Goal: Task Accomplishment & Management: Manage account settings

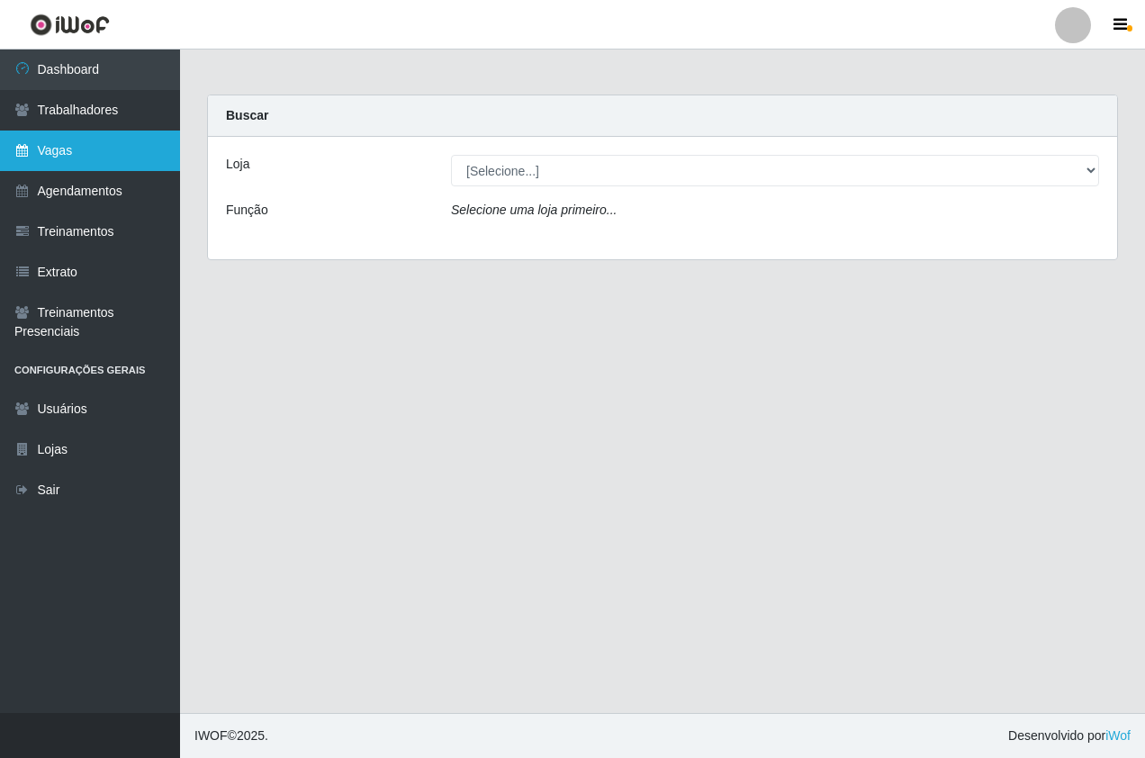
click at [120, 145] on link "Vagas" at bounding box center [90, 151] width 180 height 41
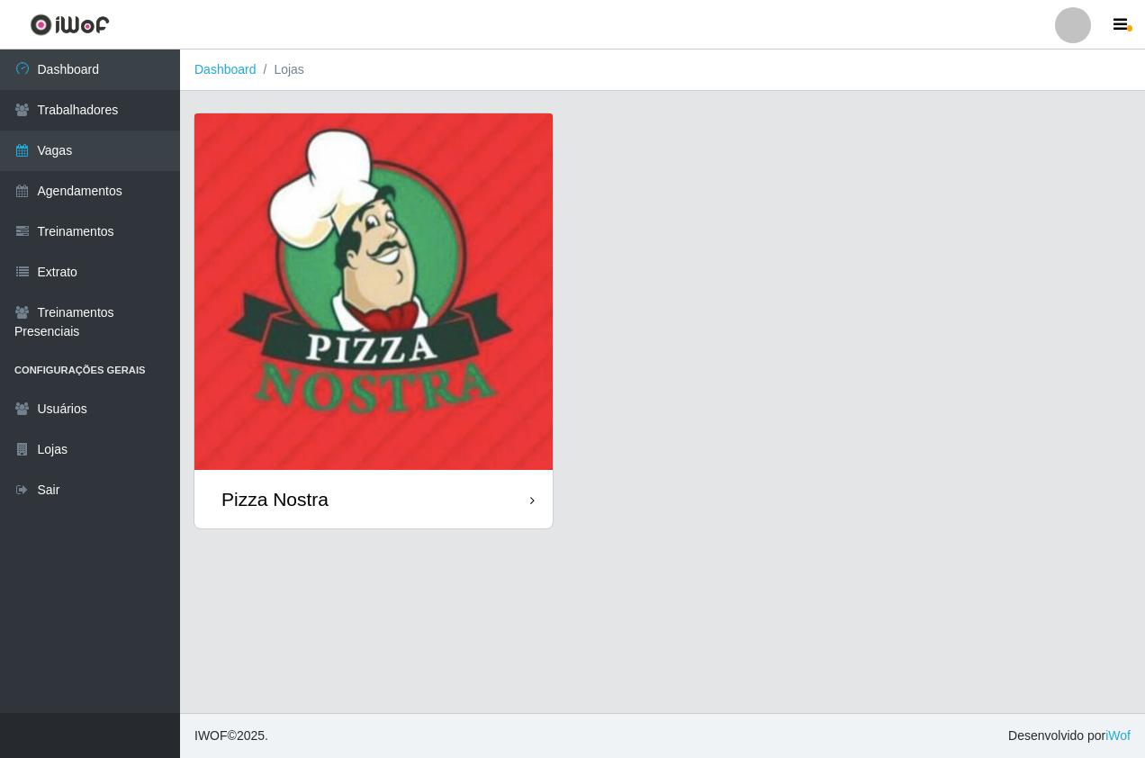
click at [335, 435] on img at bounding box center [373, 291] width 358 height 357
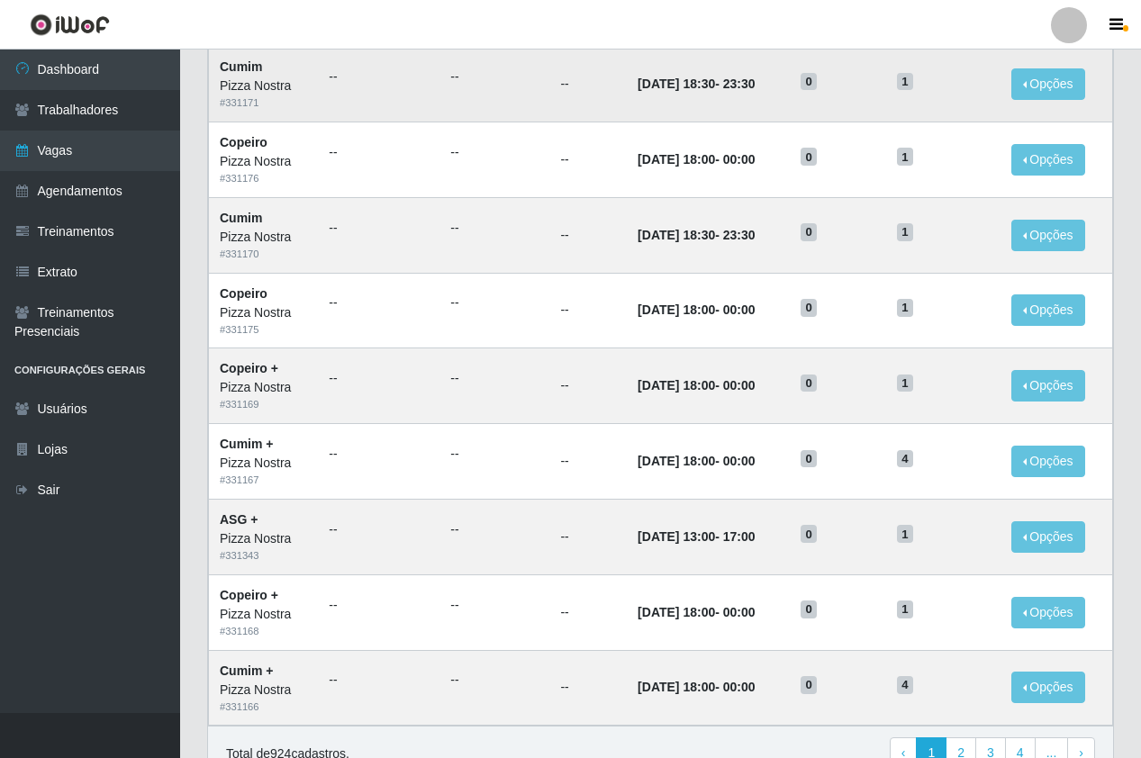
scroll to position [720, 0]
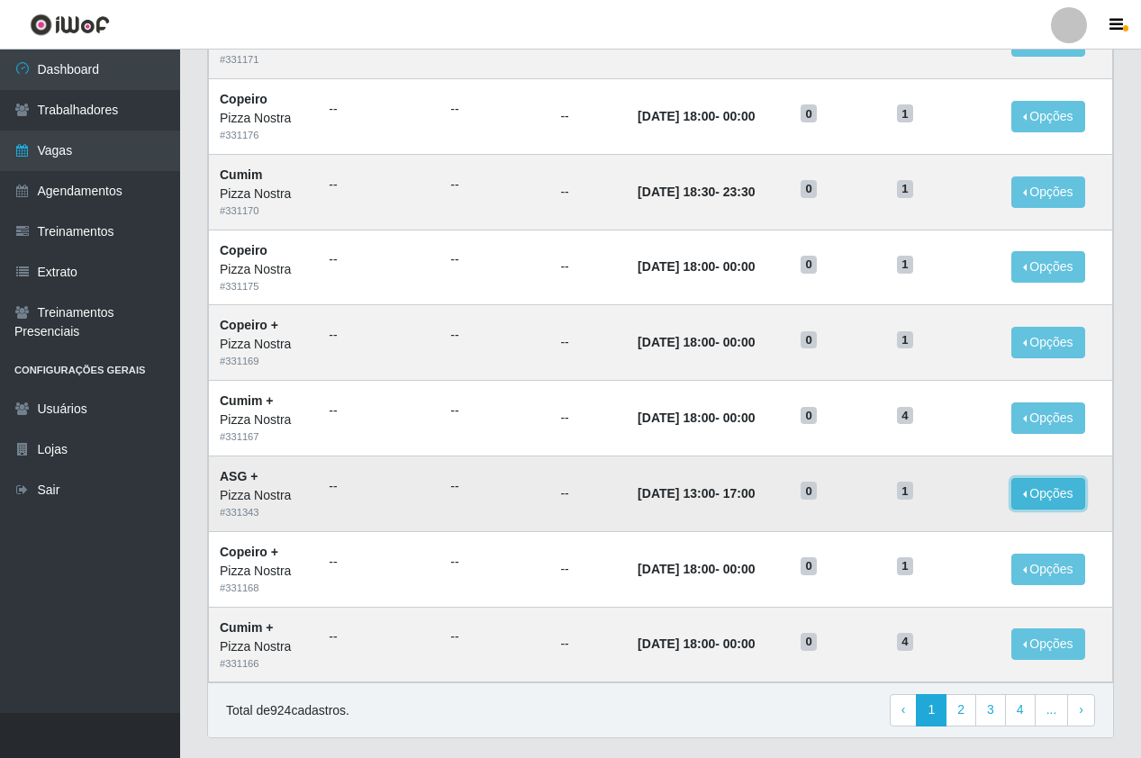
click at [1052, 502] on button "Opções" at bounding box center [1048, 494] width 74 height 32
click at [985, 491] on button "Editar" at bounding box center [937, 497] width 142 height 37
click at [1032, 498] on button "Opções" at bounding box center [1048, 494] width 74 height 32
click at [917, 496] on link "Editar" at bounding box center [909, 497] width 51 height 14
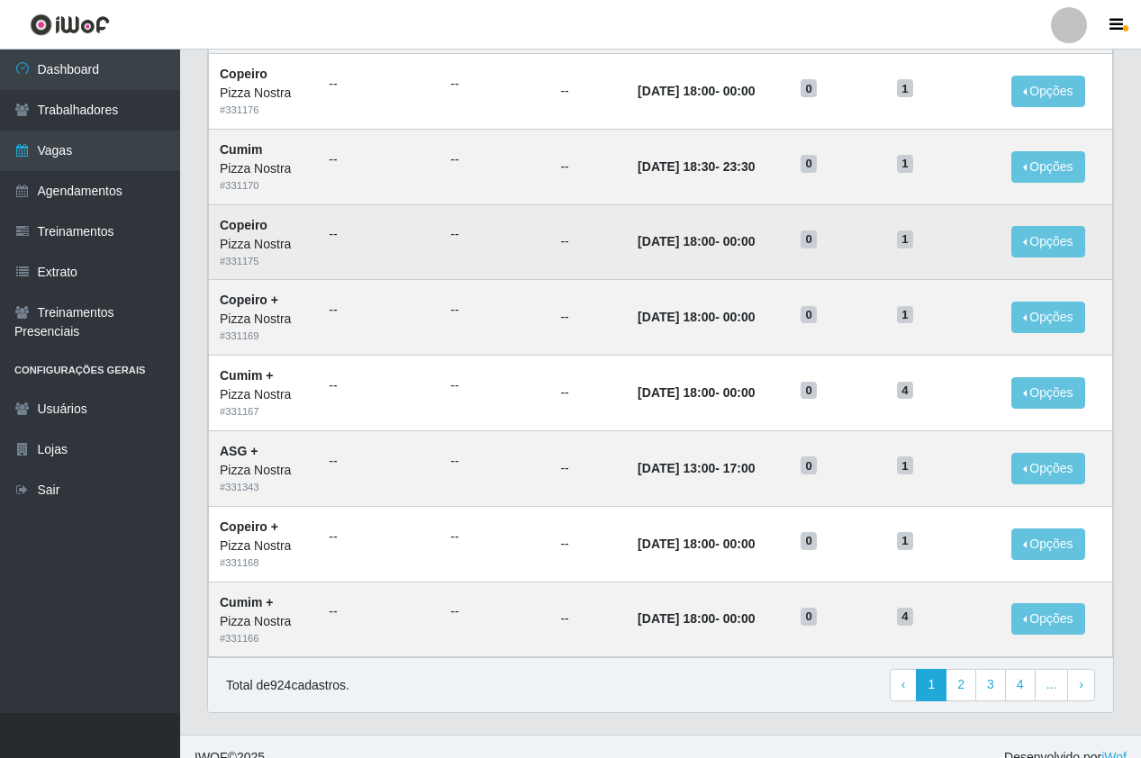
scroll to position [768, 0]
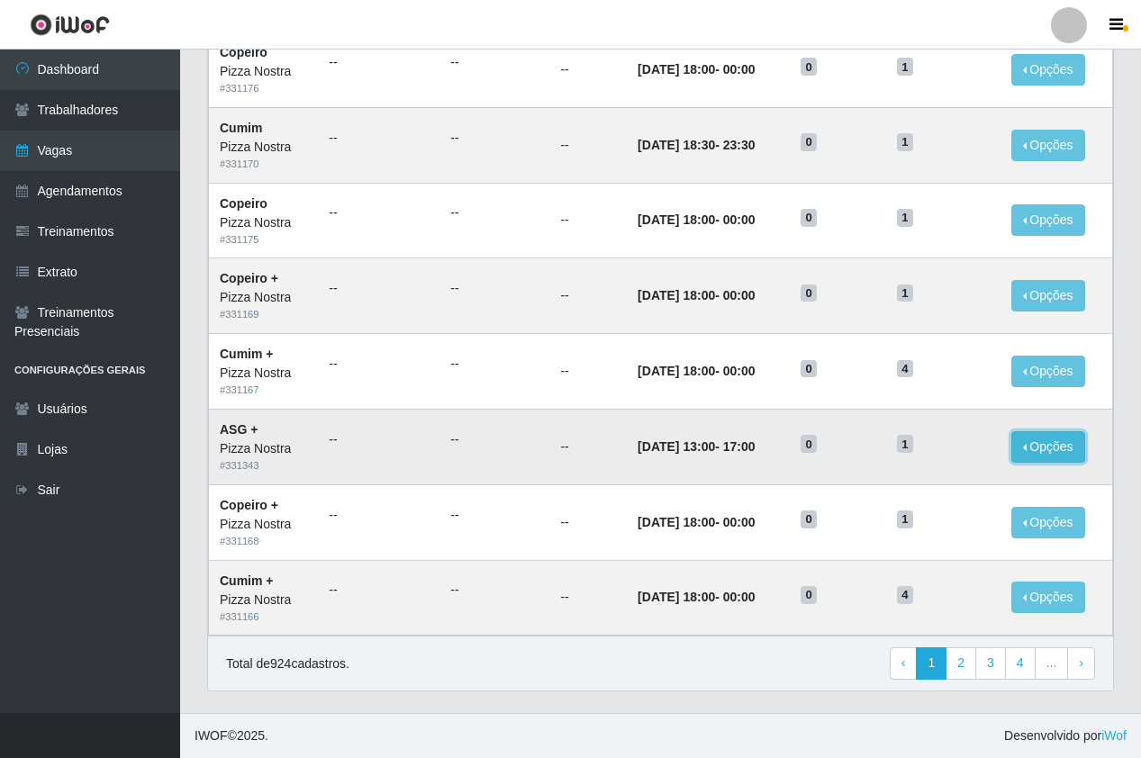
click at [1073, 459] on button "Opções" at bounding box center [1048, 447] width 74 height 32
click at [927, 447] on link "Editar" at bounding box center [909, 450] width 51 height 14
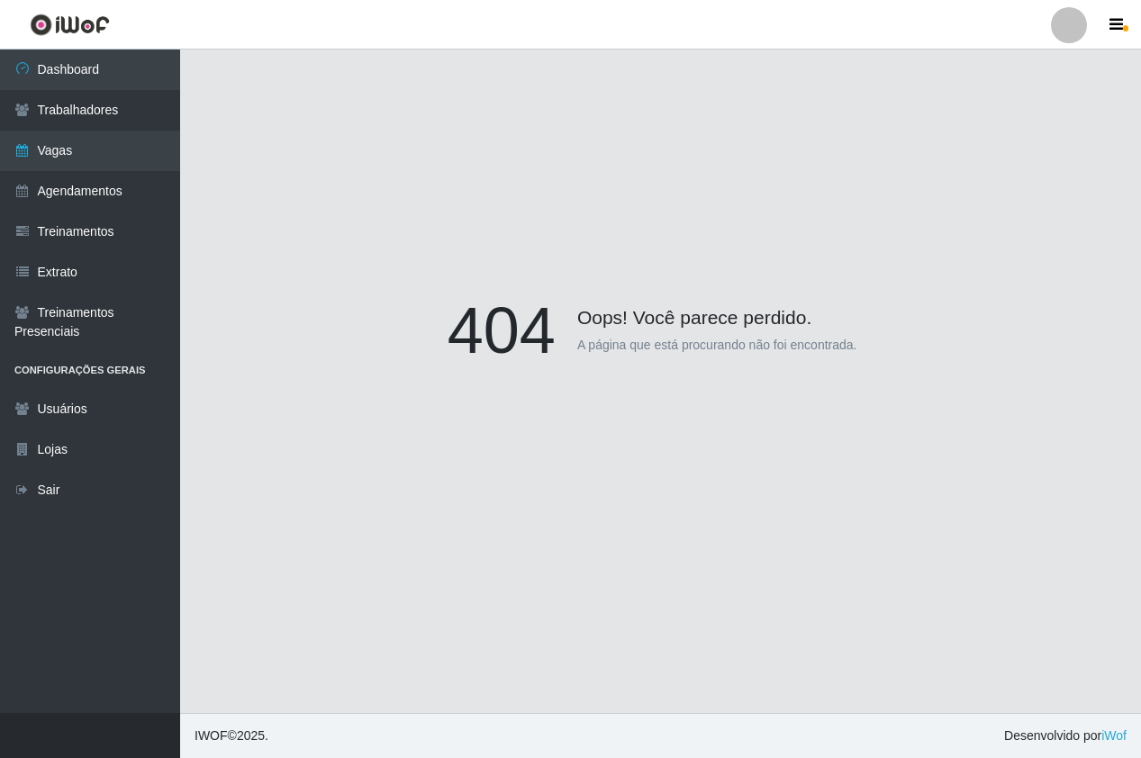
scroll to position [158, 0]
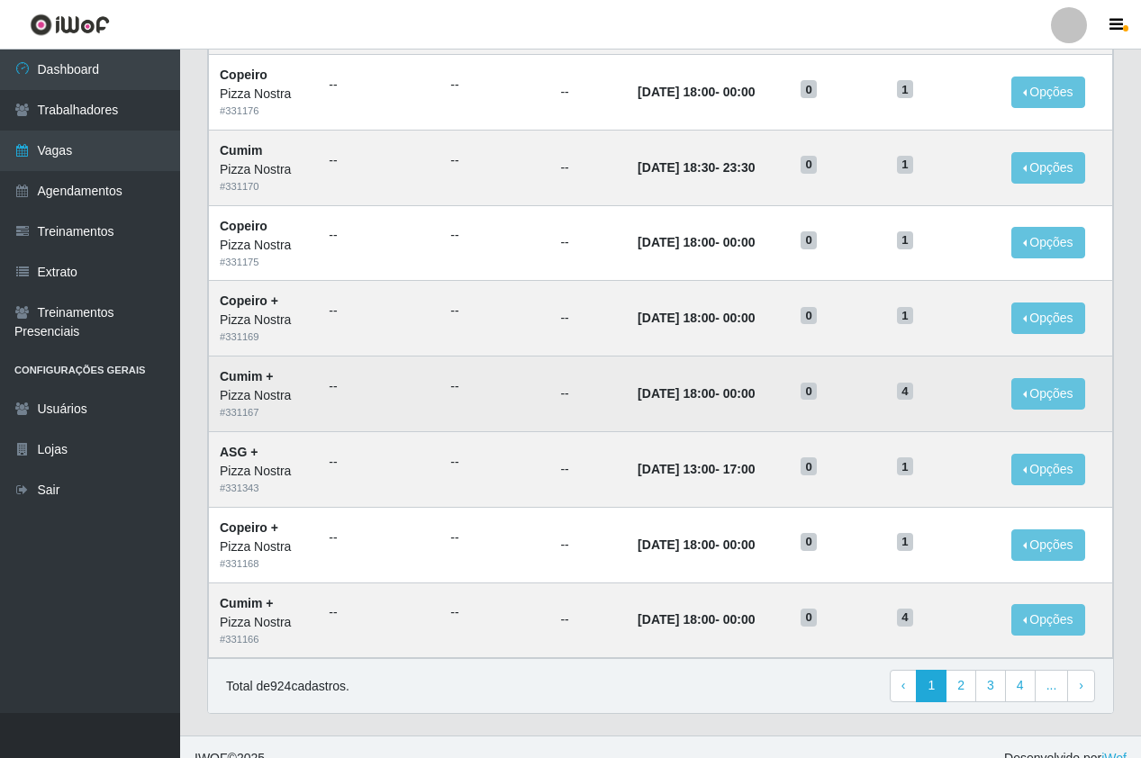
scroll to position [768, 0]
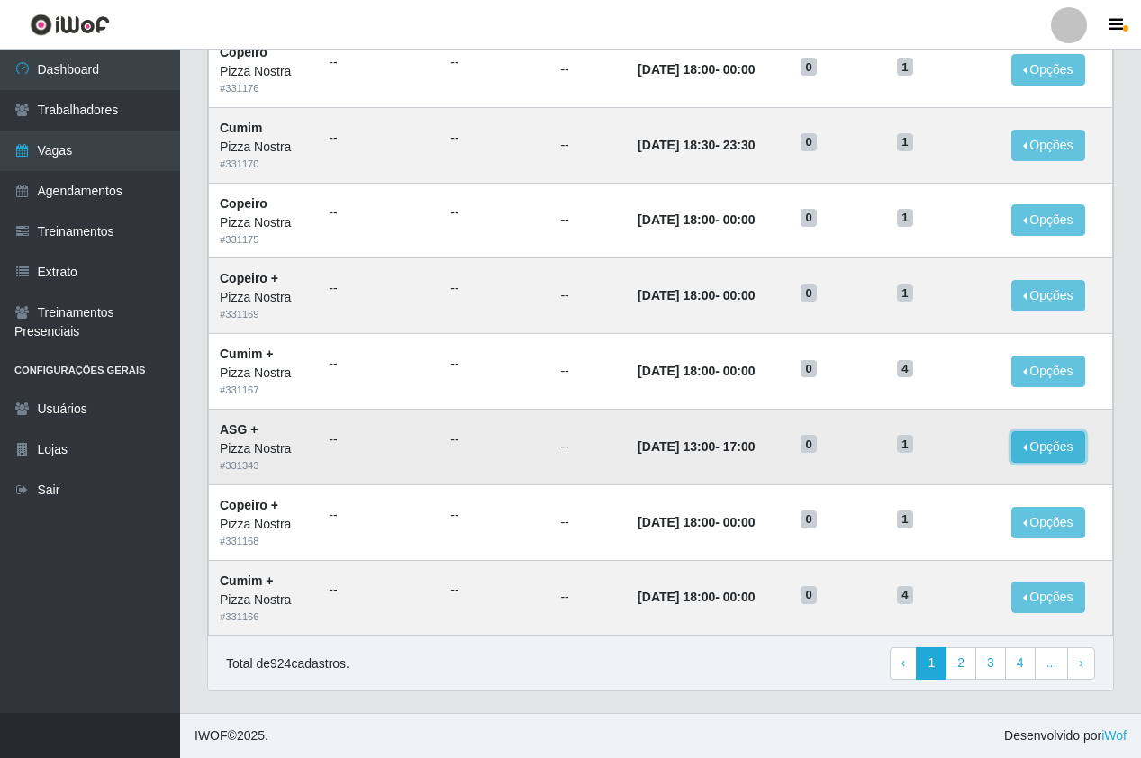
click at [1042, 451] on button "Opções" at bounding box center [1048, 447] width 74 height 32
click at [935, 449] on link "Editar" at bounding box center [909, 450] width 51 height 14
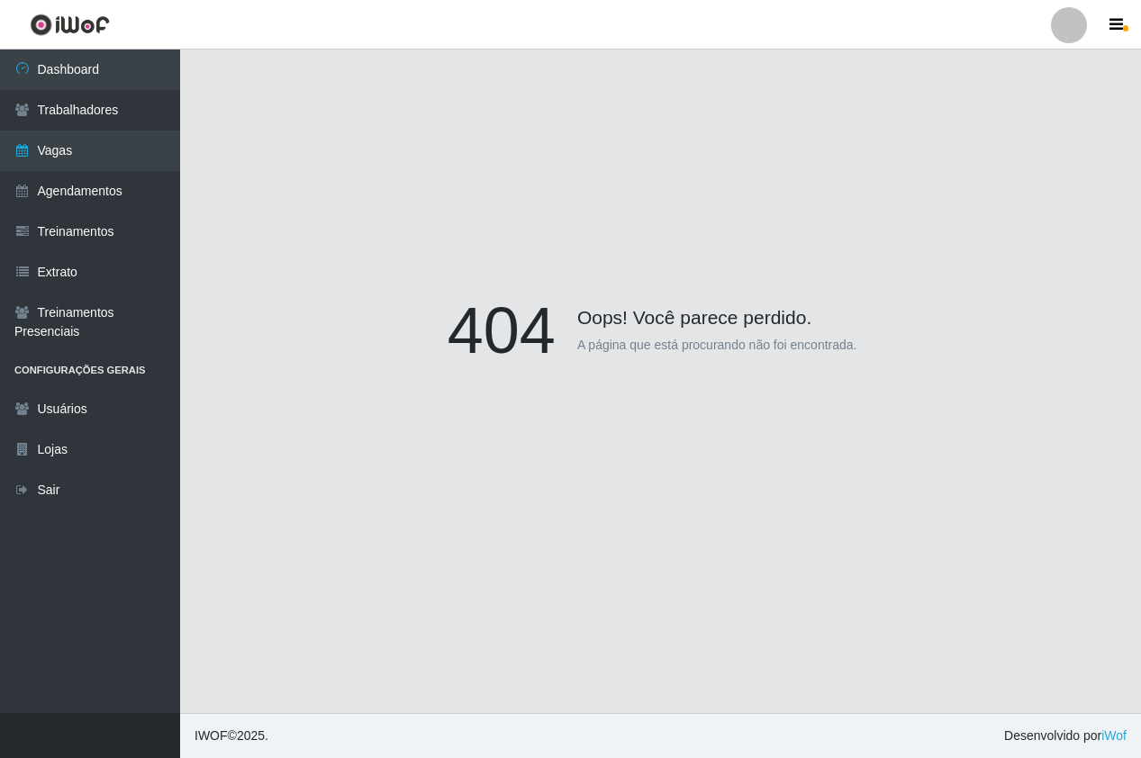
scroll to position [158, 0]
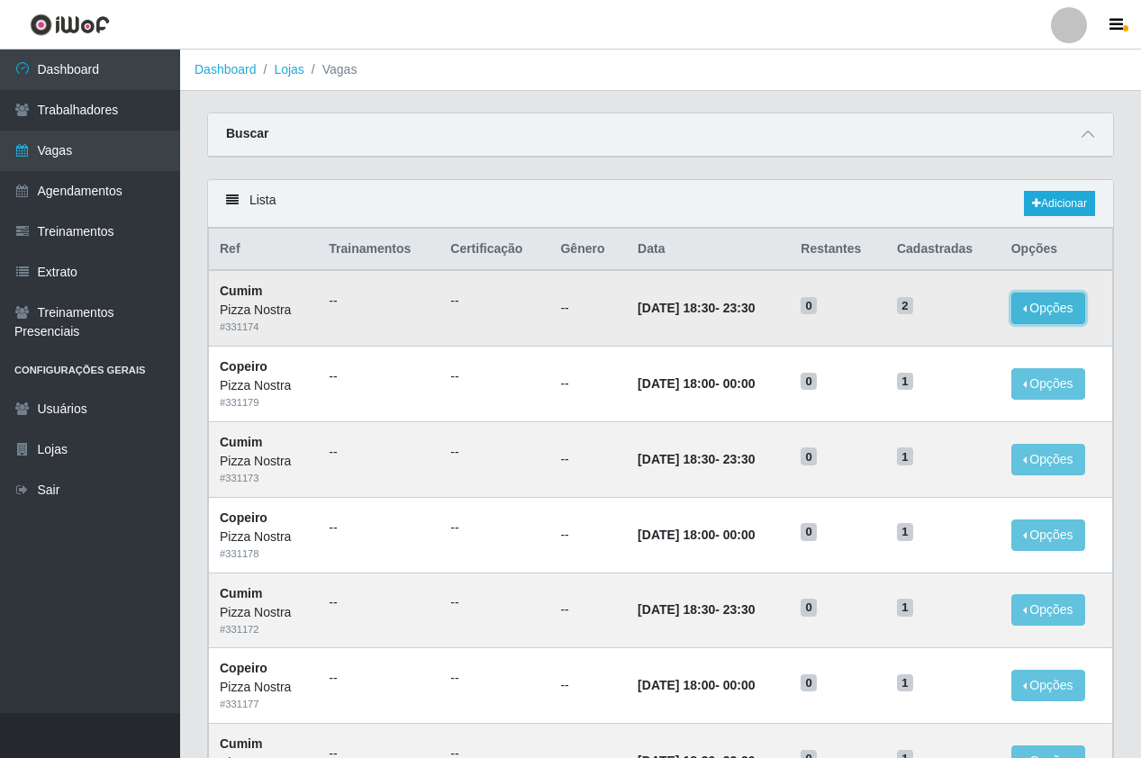
click at [1048, 309] on button "Opções" at bounding box center [1048, 309] width 74 height 32
click at [927, 318] on link "Editar" at bounding box center [909, 311] width 51 height 14
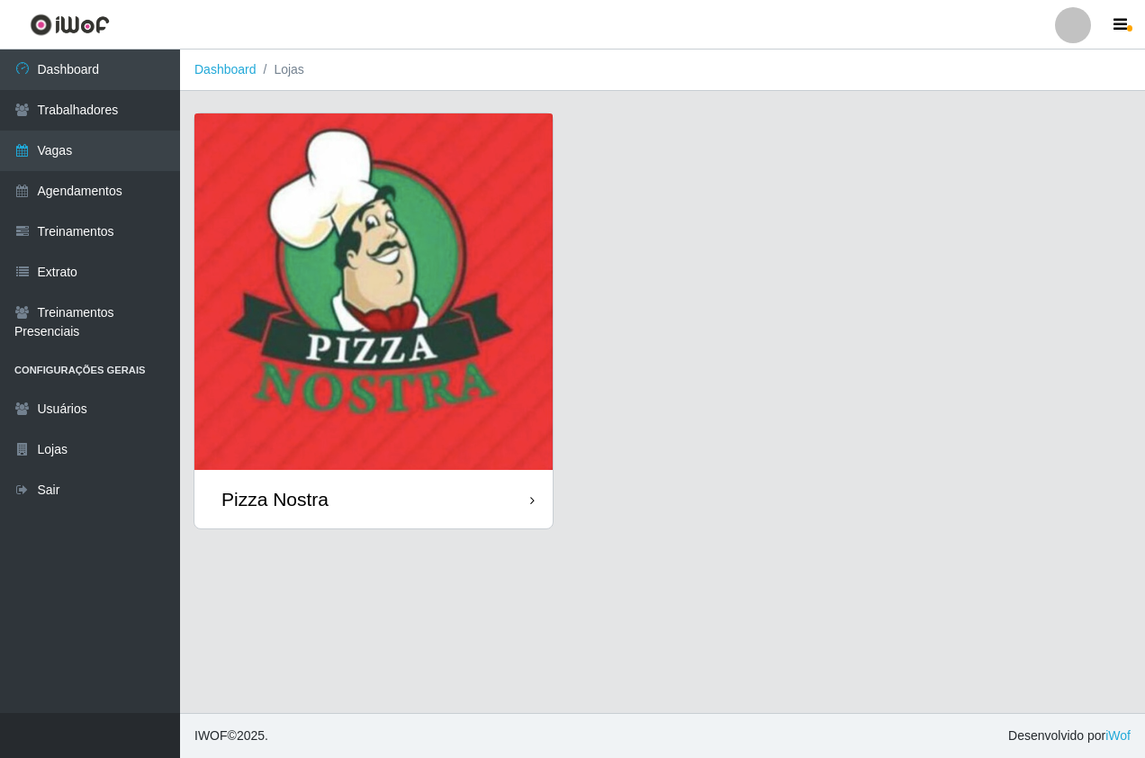
click at [363, 238] on img at bounding box center [373, 291] width 358 height 357
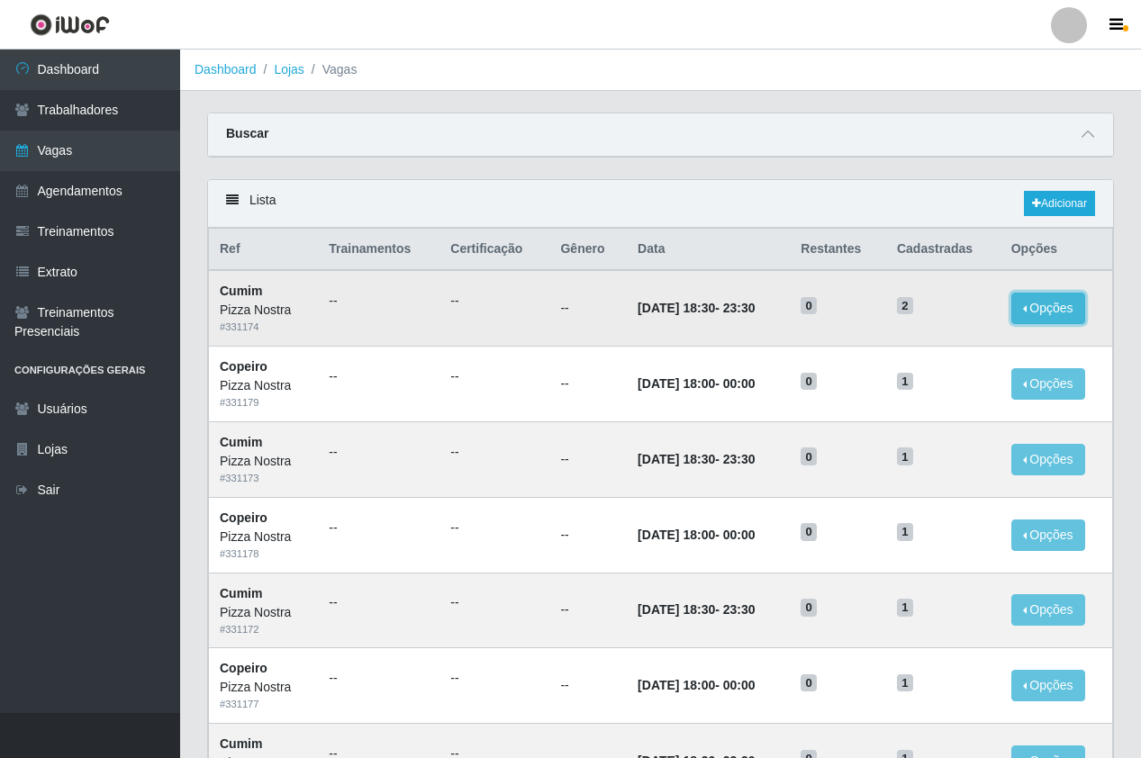
click at [1064, 323] on button "Opções" at bounding box center [1048, 309] width 74 height 32
click at [885, 309] on icon "button" at bounding box center [884, 311] width 18 height 13
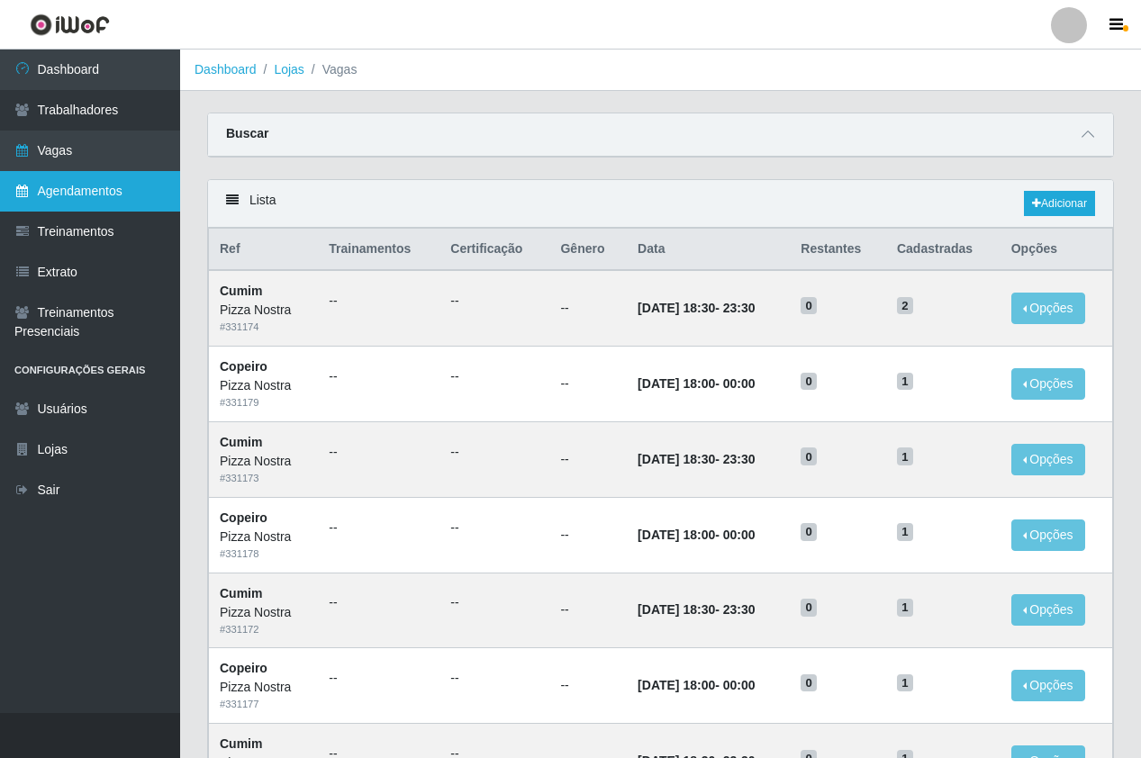
click at [106, 206] on link "Agendamentos" at bounding box center [90, 191] width 180 height 41
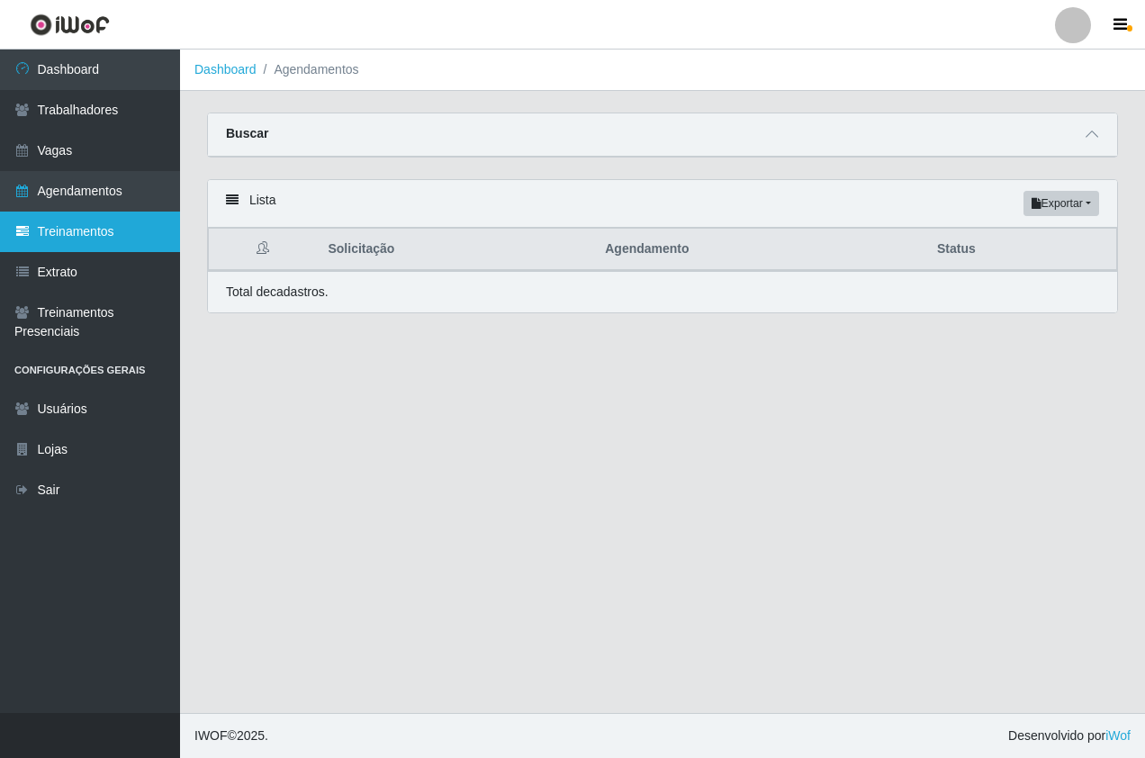
click at [111, 223] on link "Treinamentos" at bounding box center [90, 232] width 180 height 41
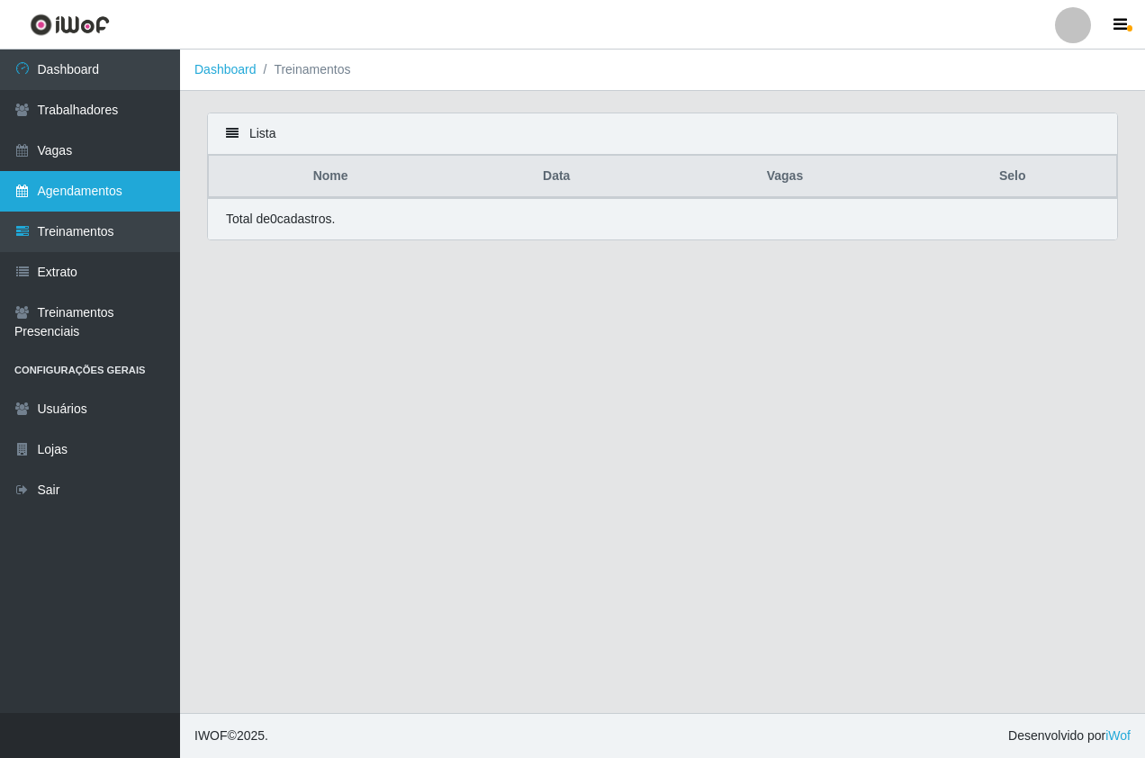
click at [116, 195] on link "Agendamentos" at bounding box center [90, 191] width 180 height 41
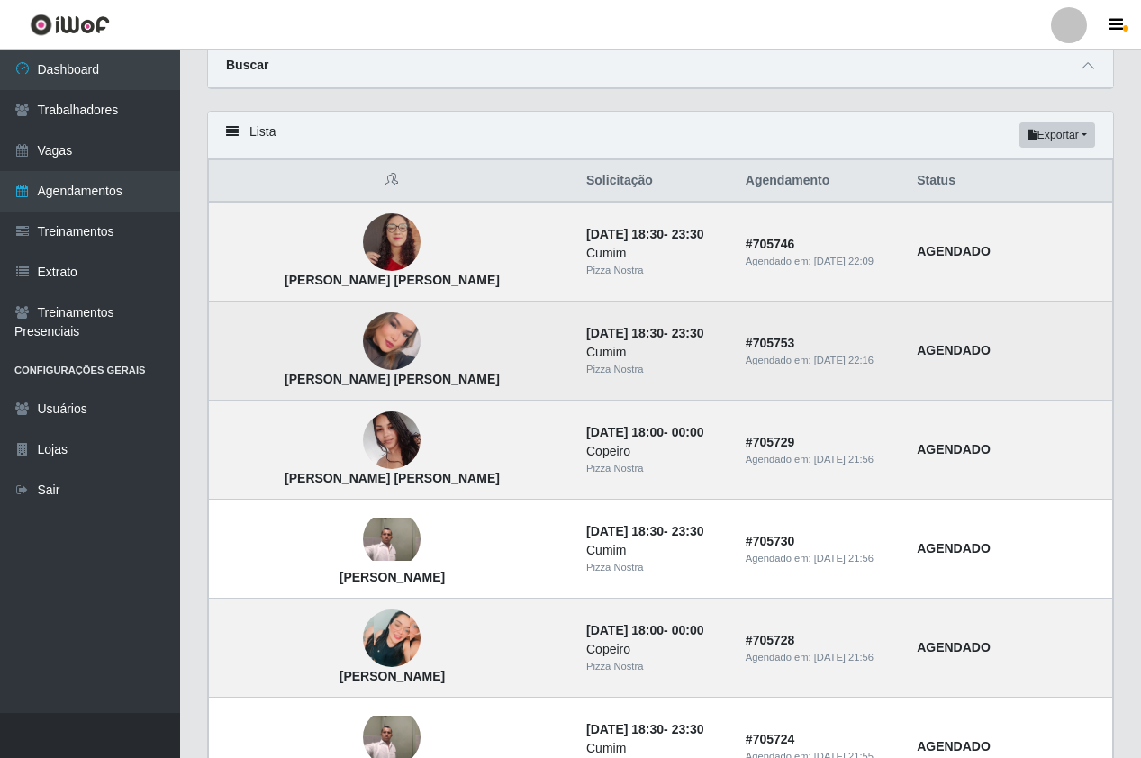
scroll to position [180, 0]
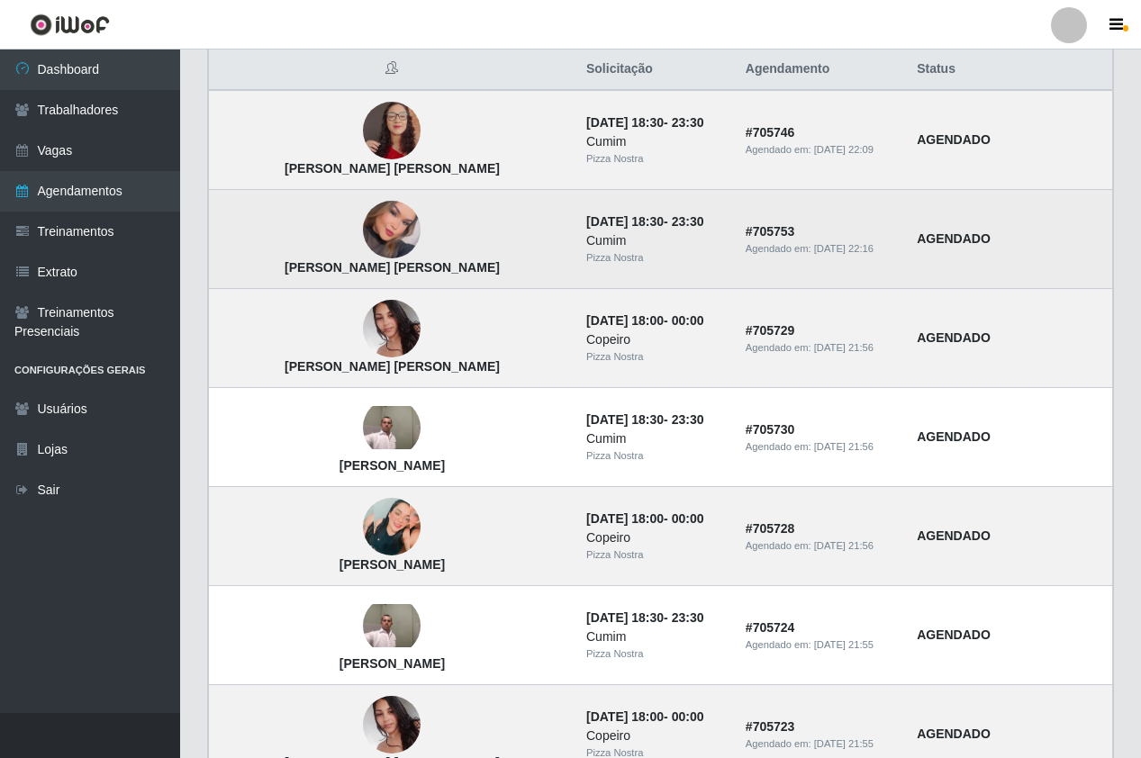
click at [363, 233] on img at bounding box center [392, 230] width 58 height 82
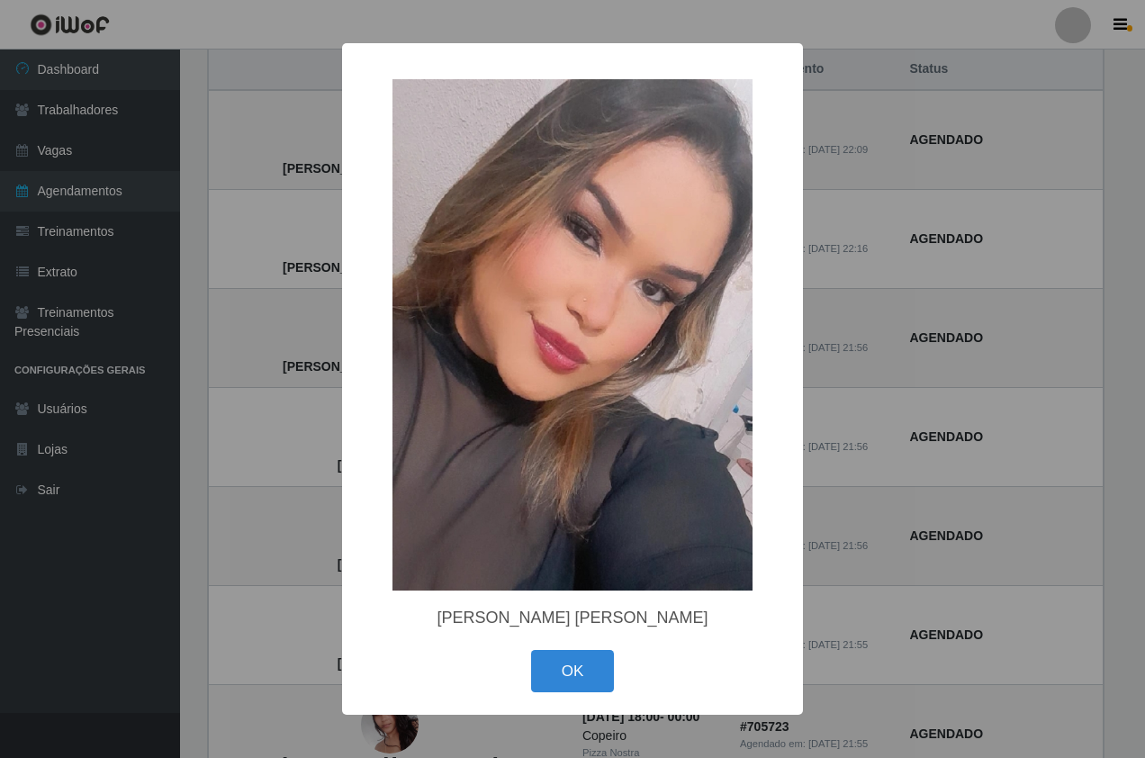
click at [230, 232] on div "× Jéssica Mayara Lima OK Cancel" at bounding box center [572, 379] width 1145 height 758
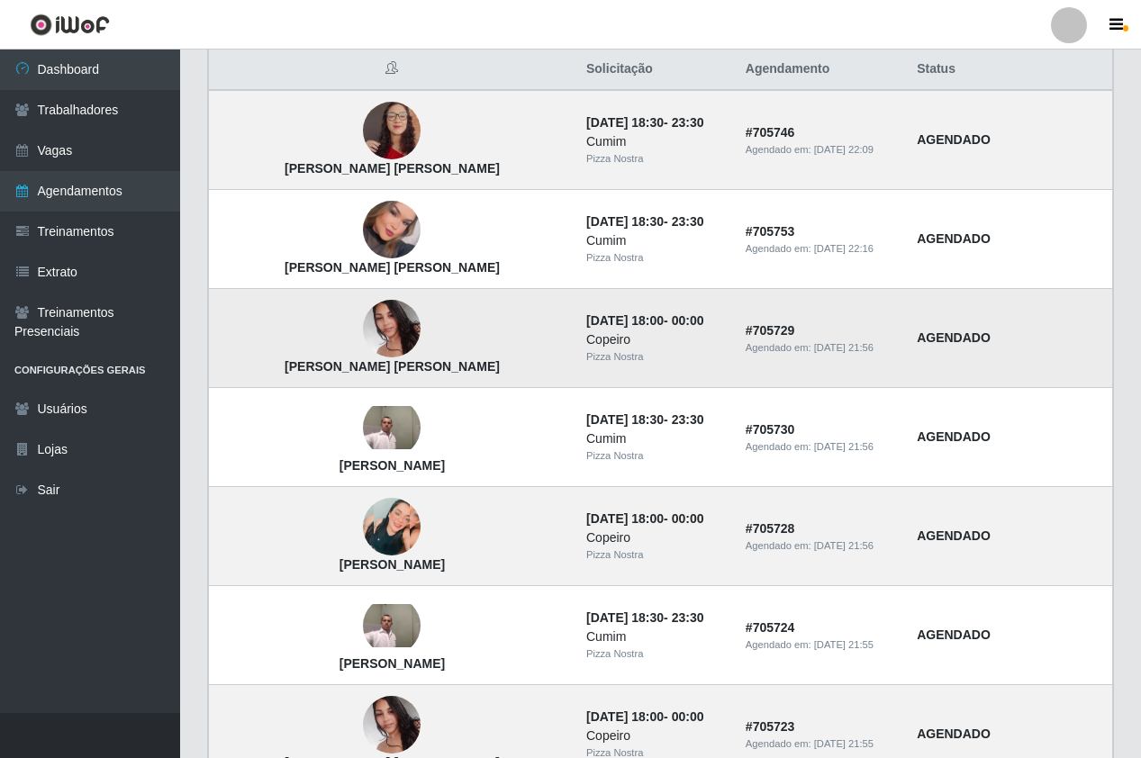
click at [363, 327] on img at bounding box center [392, 329] width 58 height 77
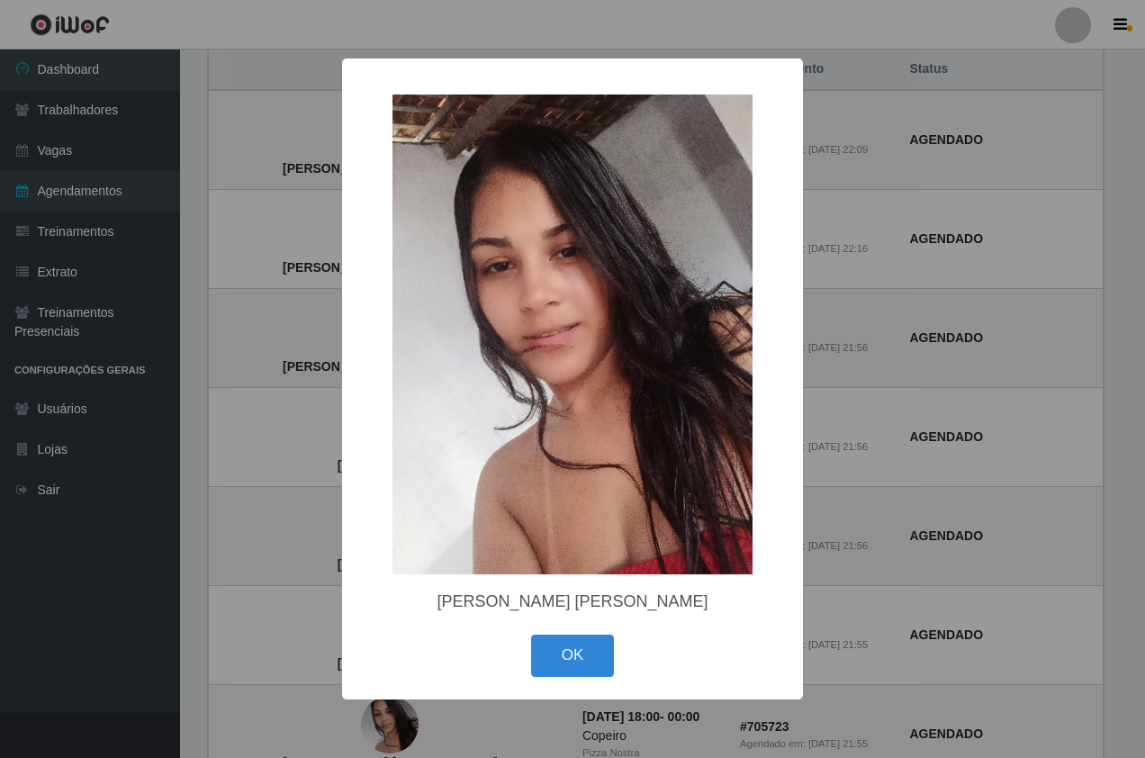
click at [254, 276] on div "× Katia Regina Moreira de Brito OK Cancel" at bounding box center [572, 379] width 1145 height 758
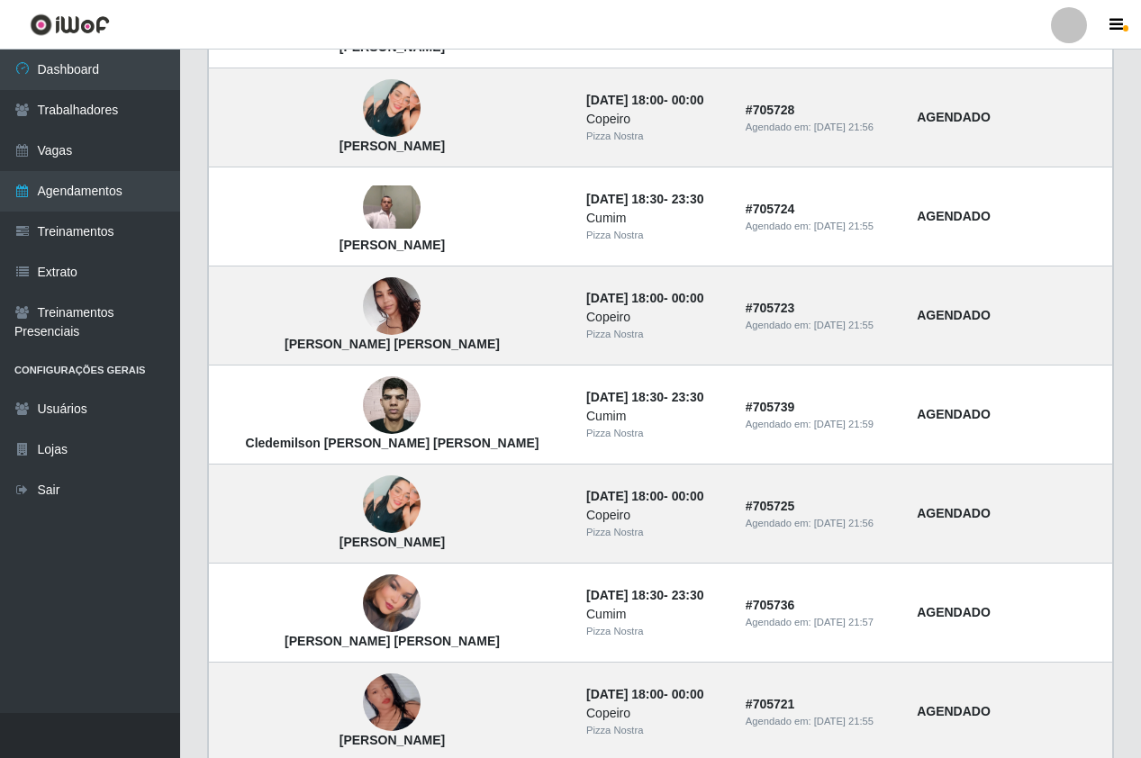
scroll to position [630, 0]
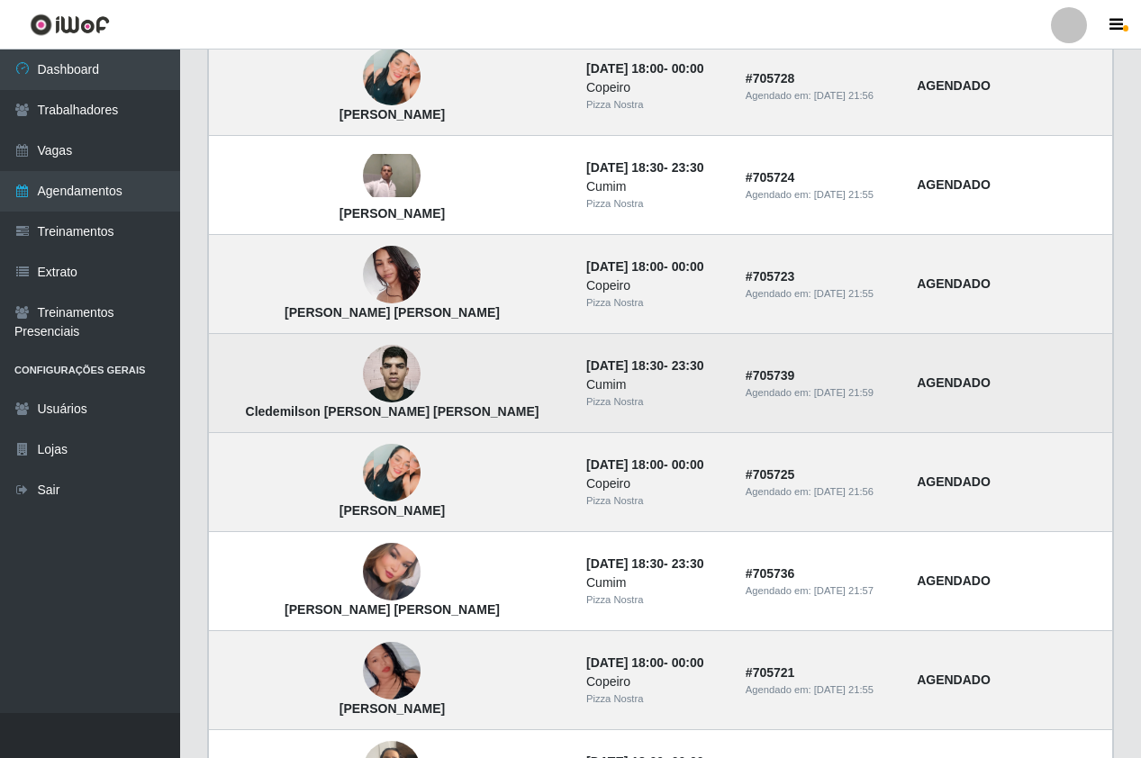
click at [363, 372] on img at bounding box center [392, 373] width 58 height 77
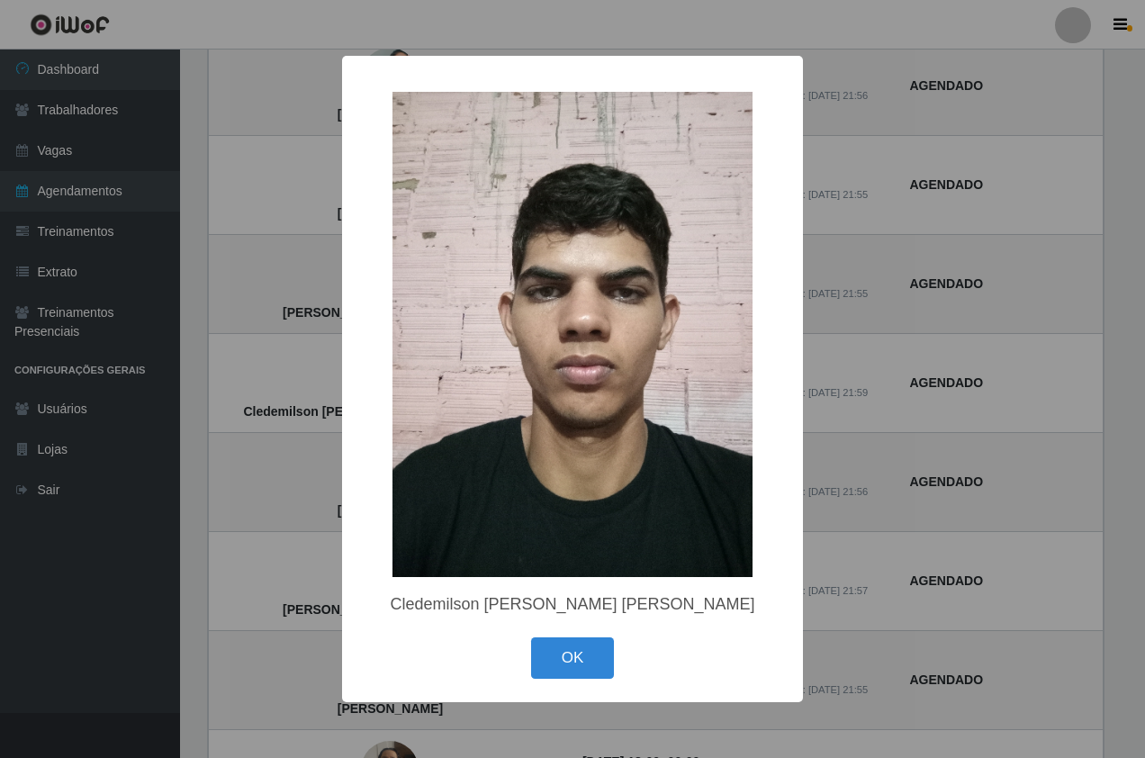
click at [274, 305] on div "× Cledemilson Henriques de Oliveira OK Cancel" at bounding box center [572, 379] width 1145 height 758
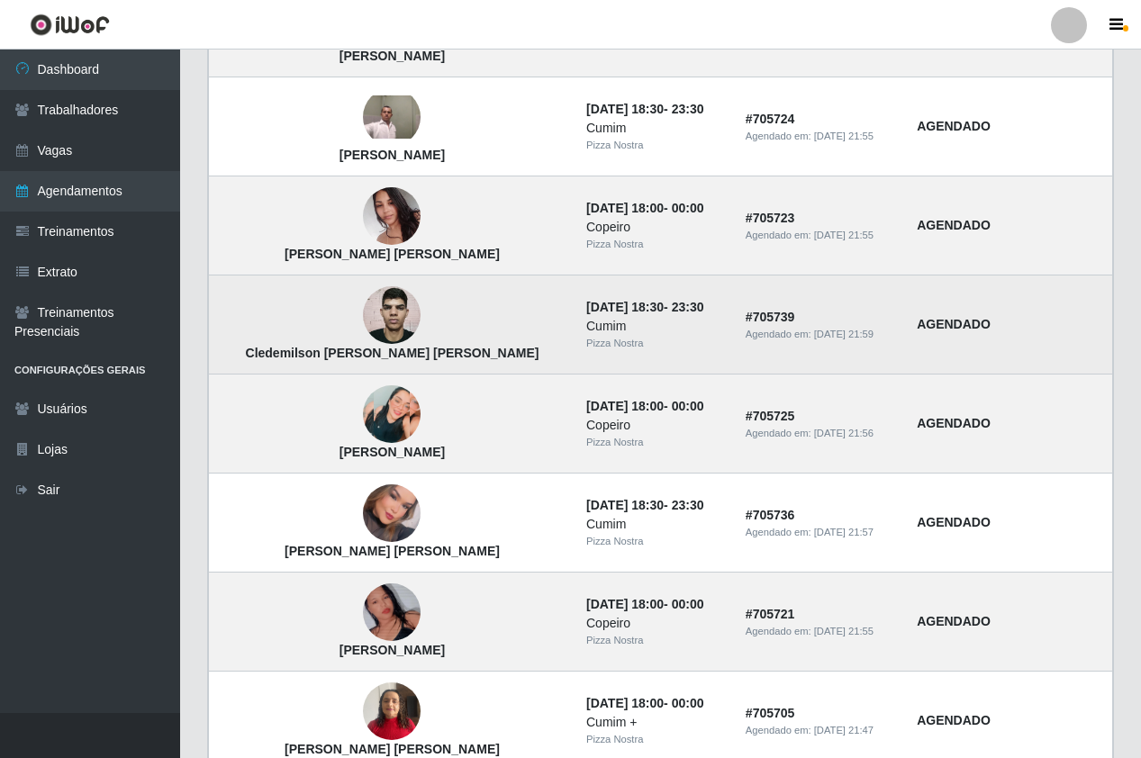
scroll to position [720, 0]
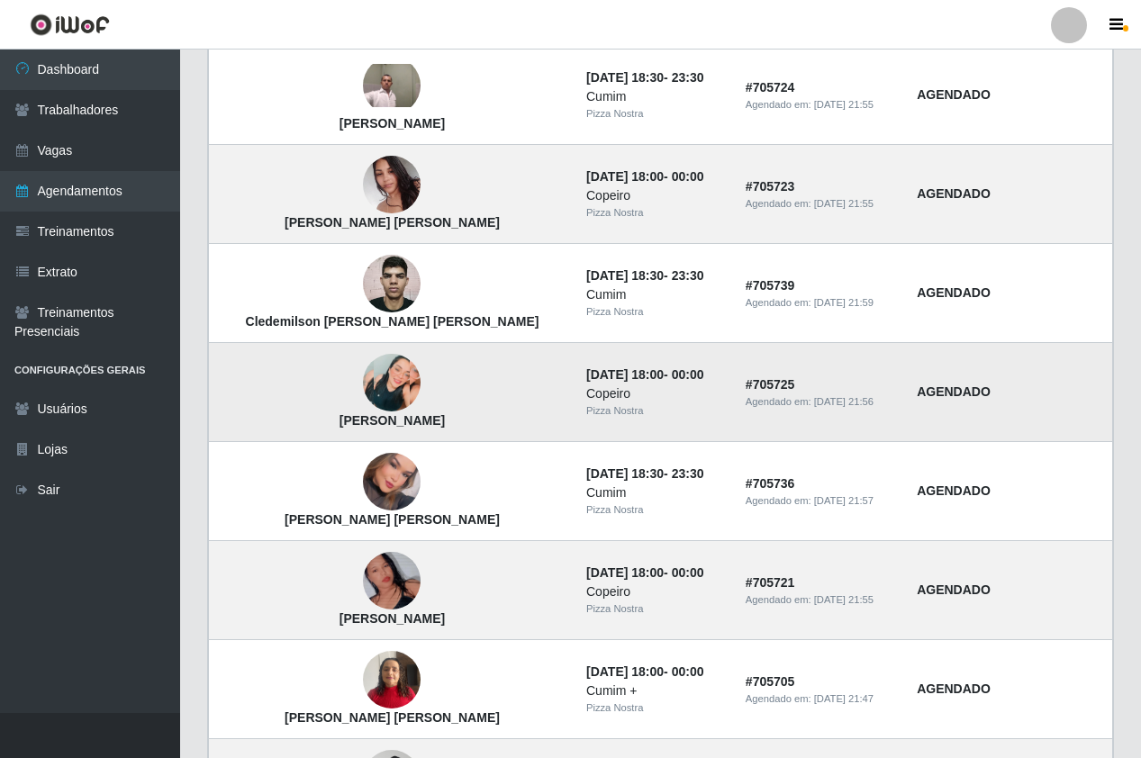
click at [363, 384] on img at bounding box center [392, 383] width 58 height 58
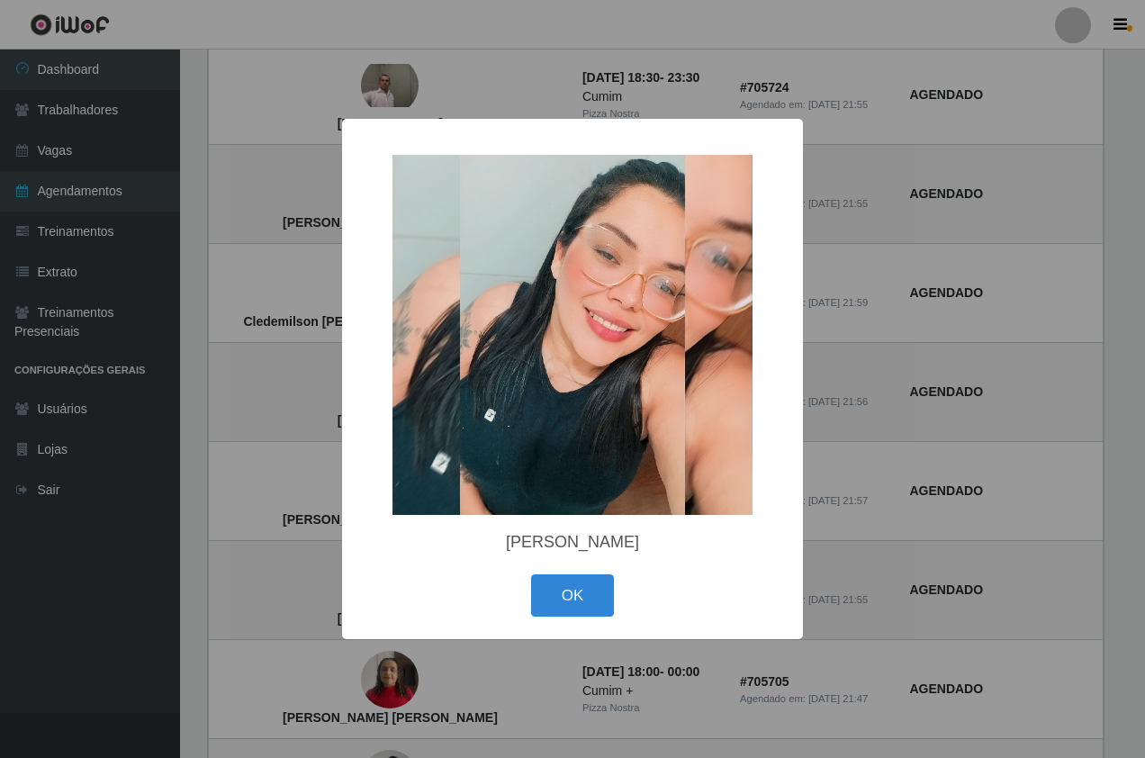
click at [262, 353] on div "× Izabel Mayara Dos Santos Silva OK Cancel" at bounding box center [572, 379] width 1145 height 758
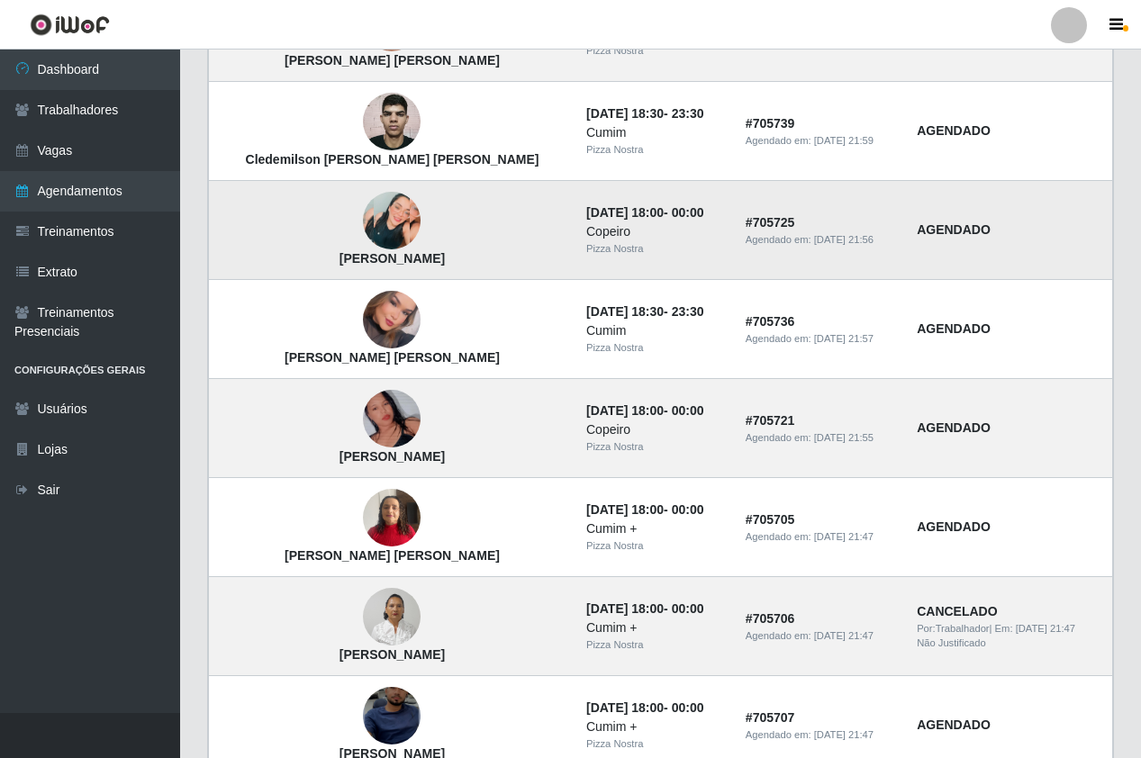
scroll to position [900, 0]
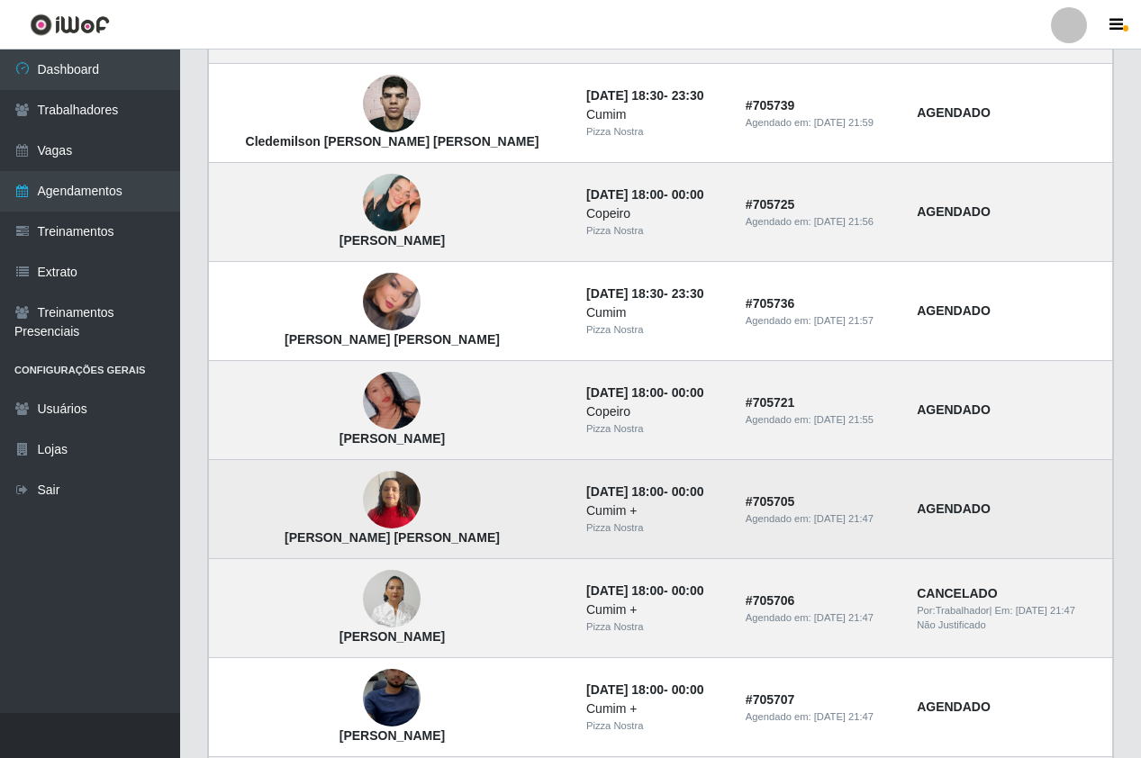
click at [363, 484] on img at bounding box center [392, 500] width 58 height 77
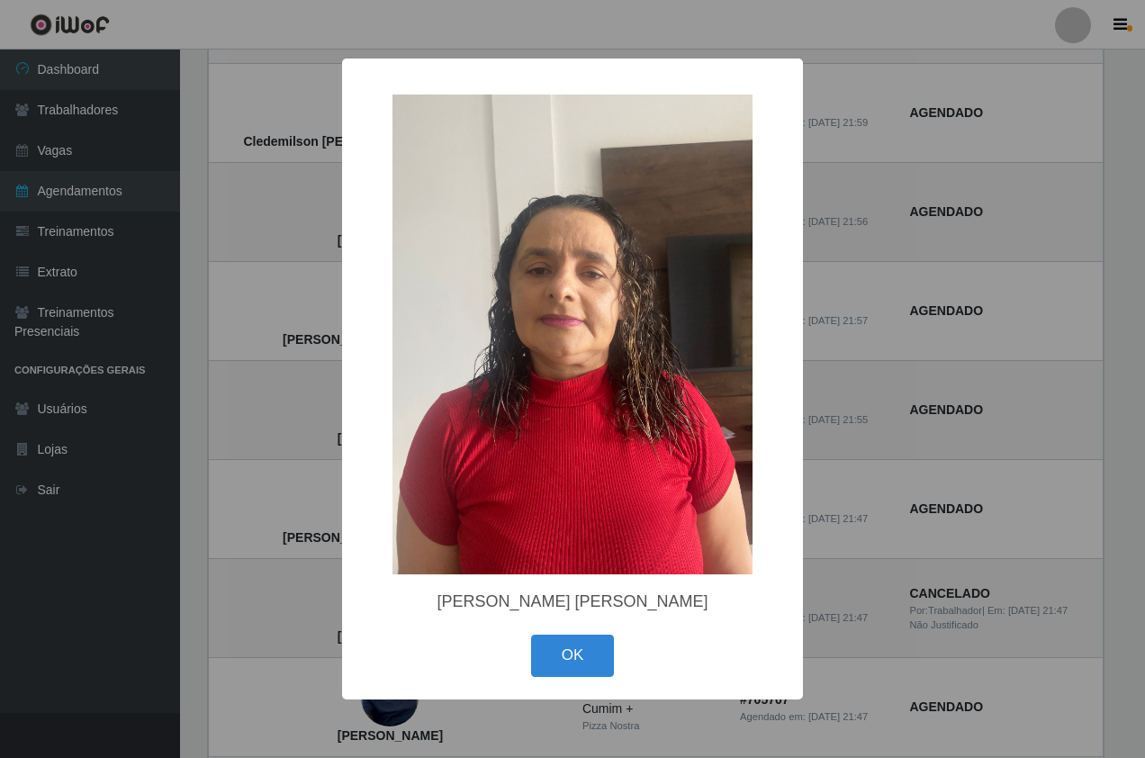
click at [238, 305] on div "× Eliane Cavalcante oliveira OK Cancel" at bounding box center [572, 379] width 1145 height 758
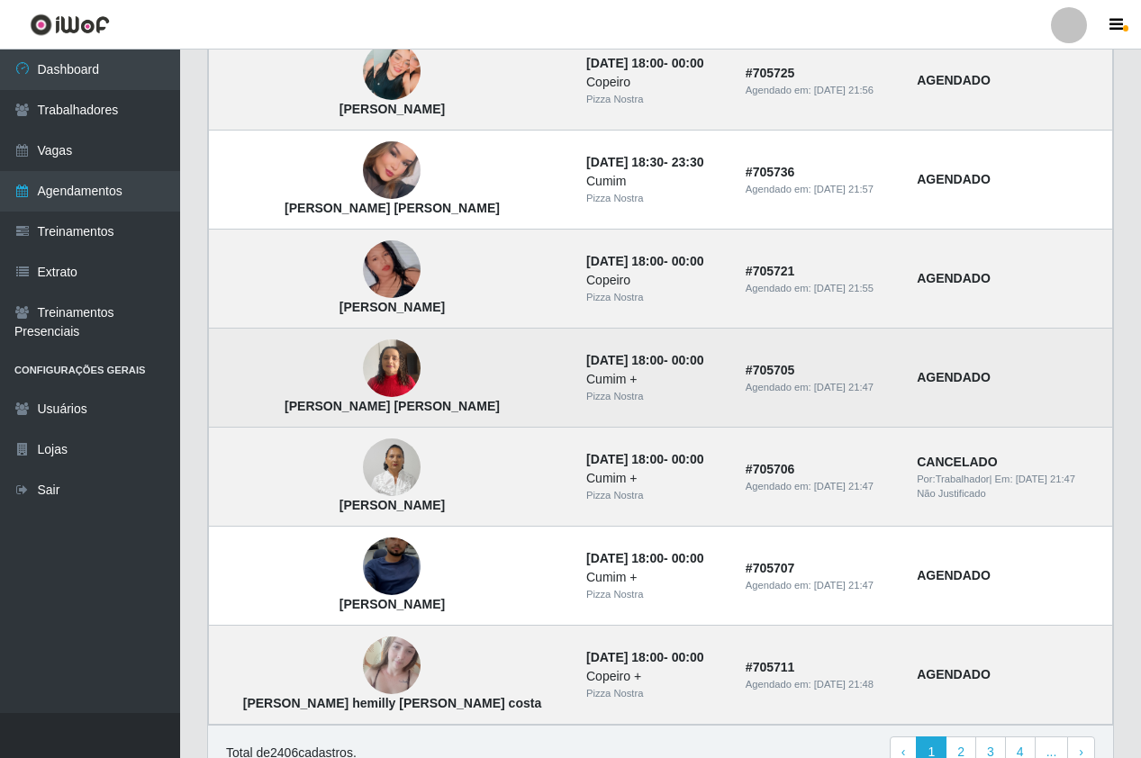
scroll to position [1080, 0]
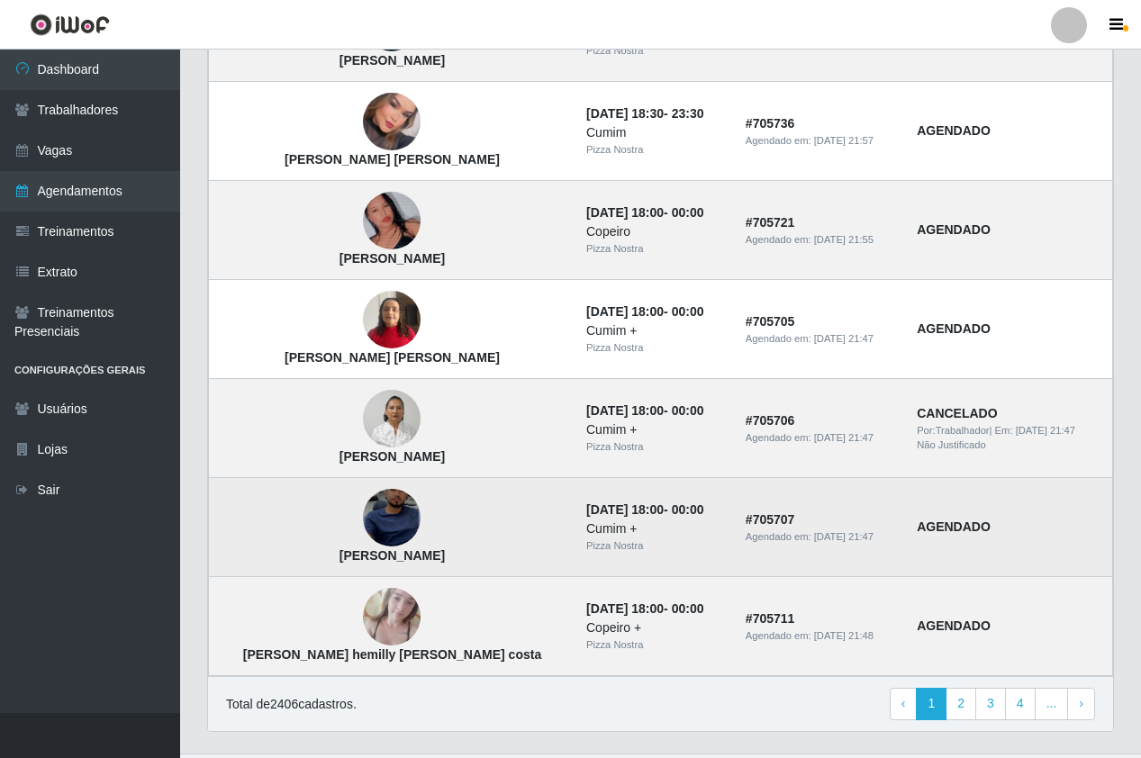
click at [363, 510] on img at bounding box center [392, 518] width 58 height 125
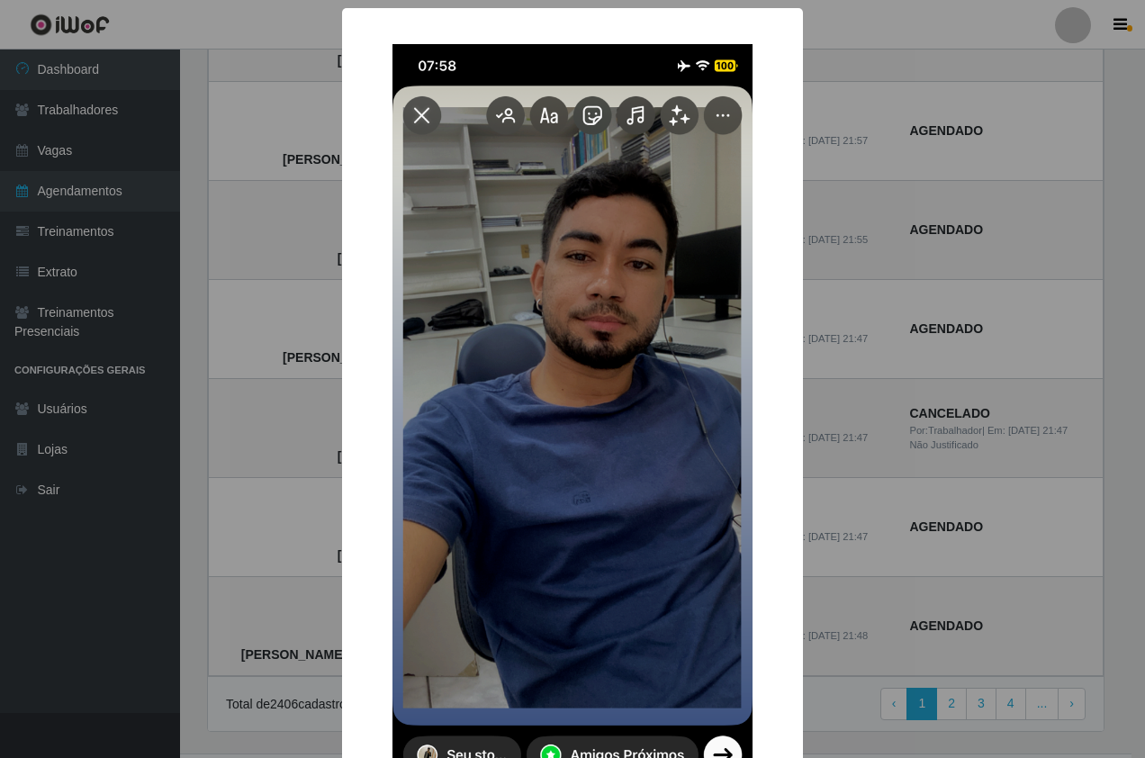
click at [239, 357] on div "× Leandro Soares Malaquias OK Cancel" at bounding box center [572, 379] width 1145 height 758
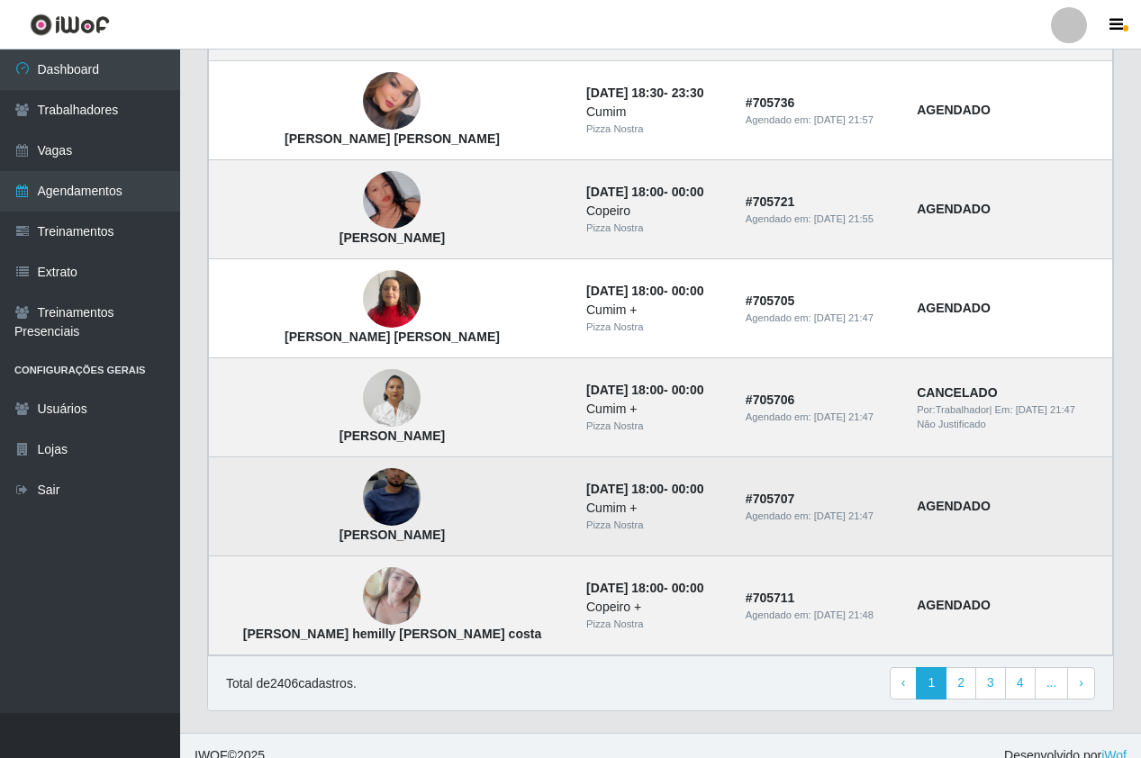
scroll to position [1122, 0]
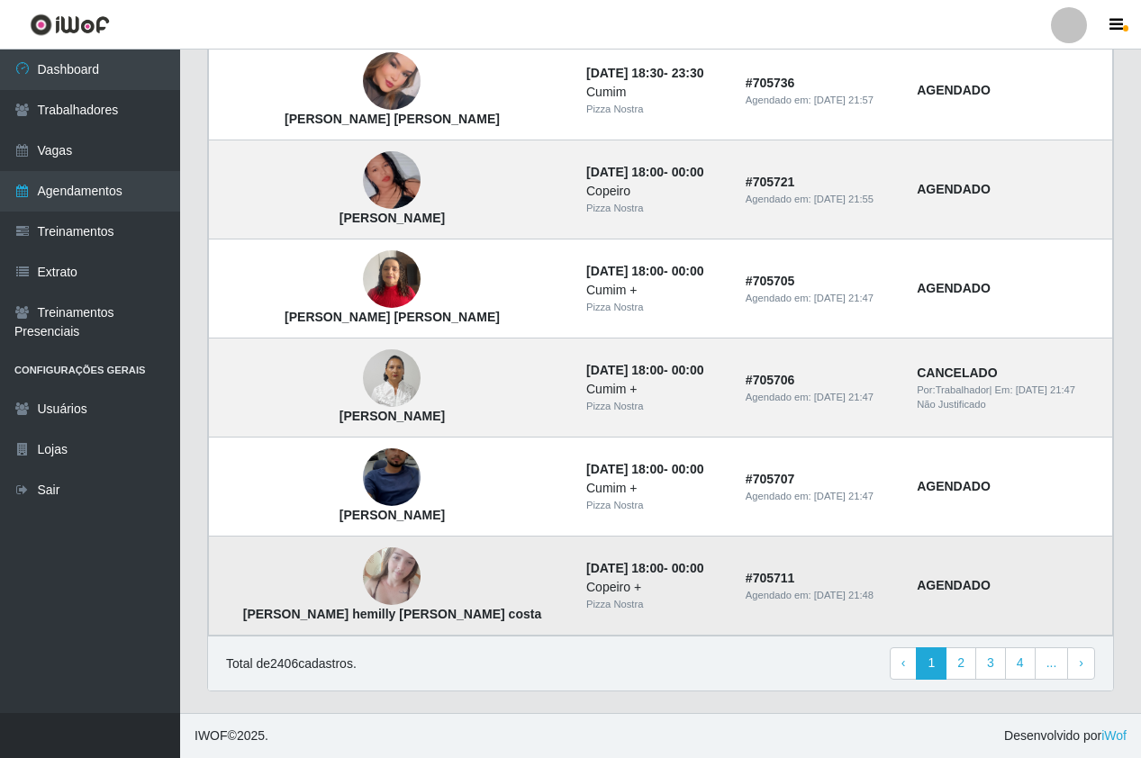
click at [363, 575] on img at bounding box center [392, 576] width 58 height 77
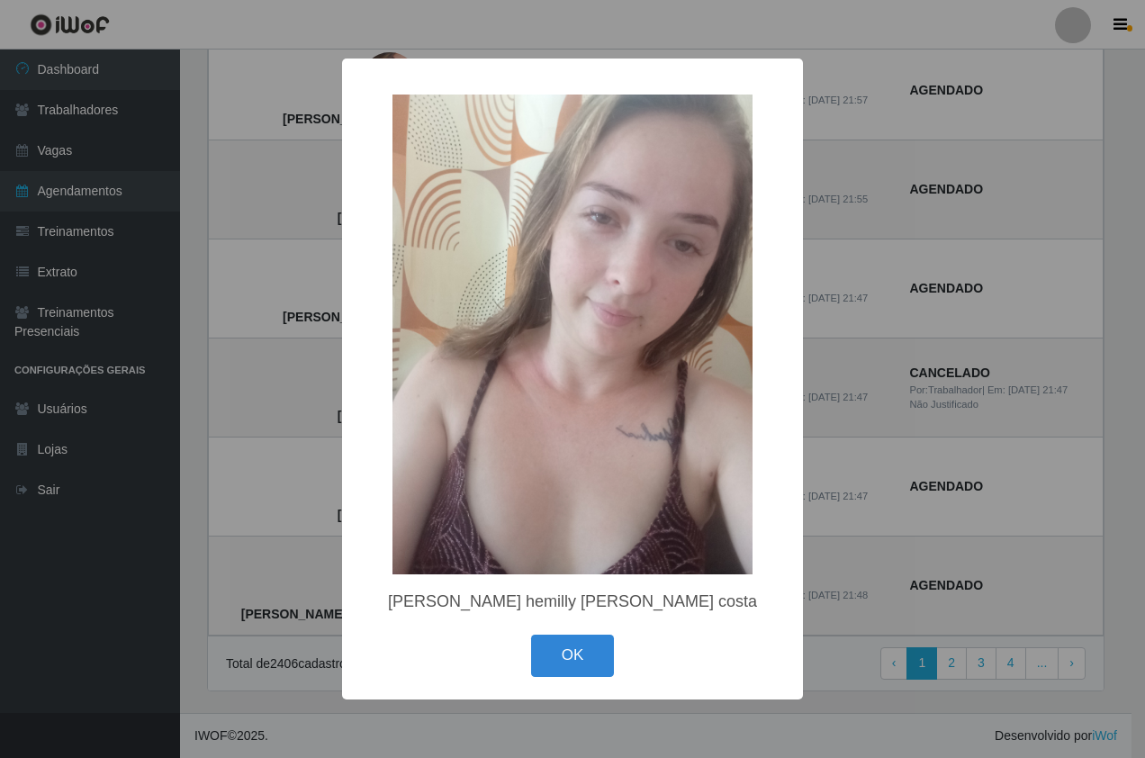
click at [255, 485] on div "× Denise hemilly Pereira costa OK Cancel" at bounding box center [572, 379] width 1145 height 758
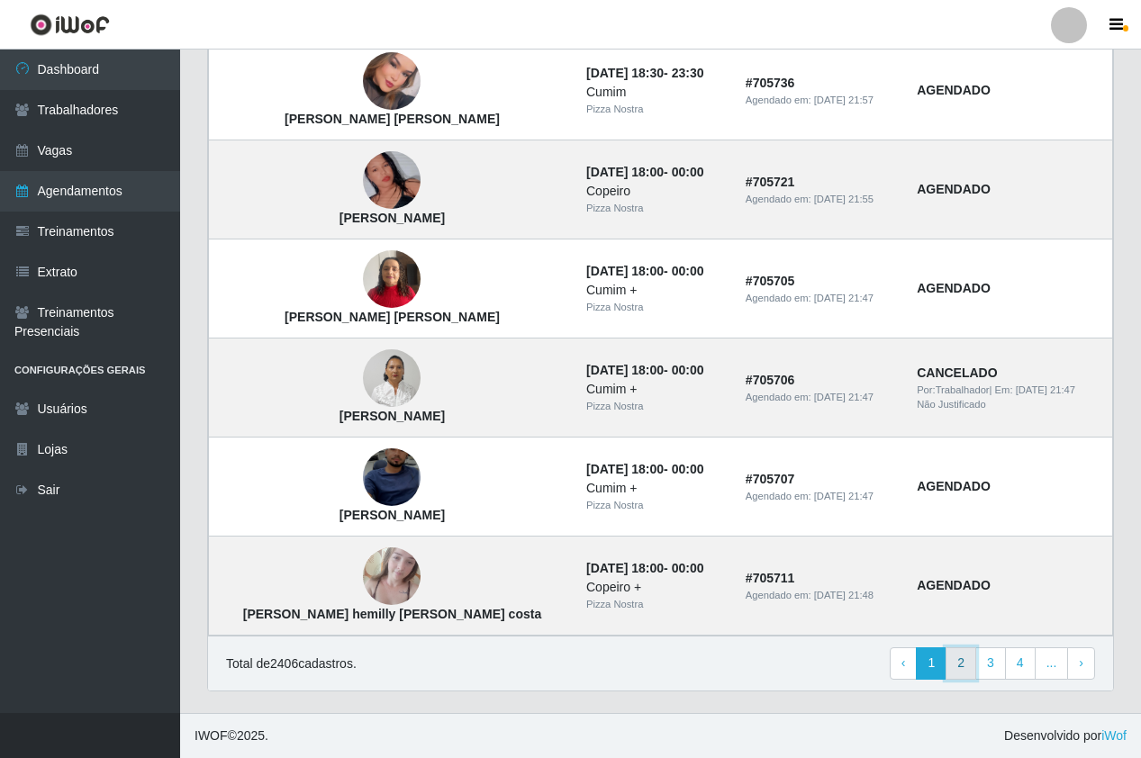
click at [956, 665] on link "2" at bounding box center [960, 663] width 31 height 32
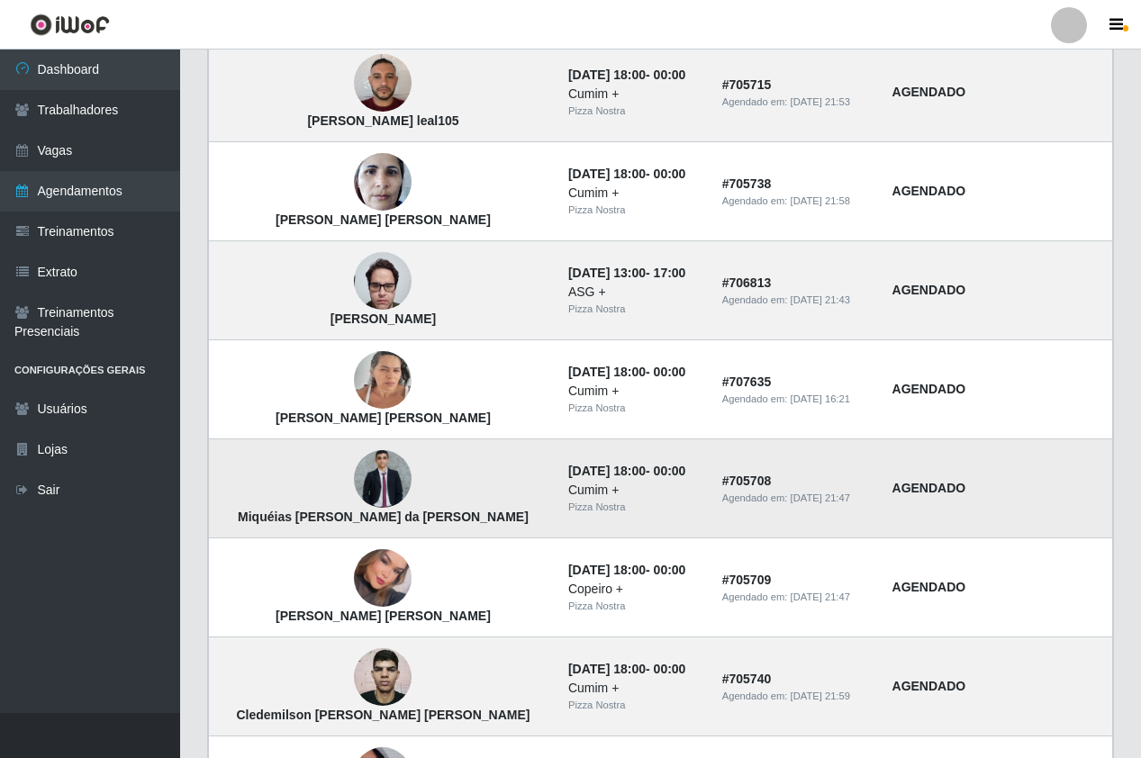
scroll to position [270, 0]
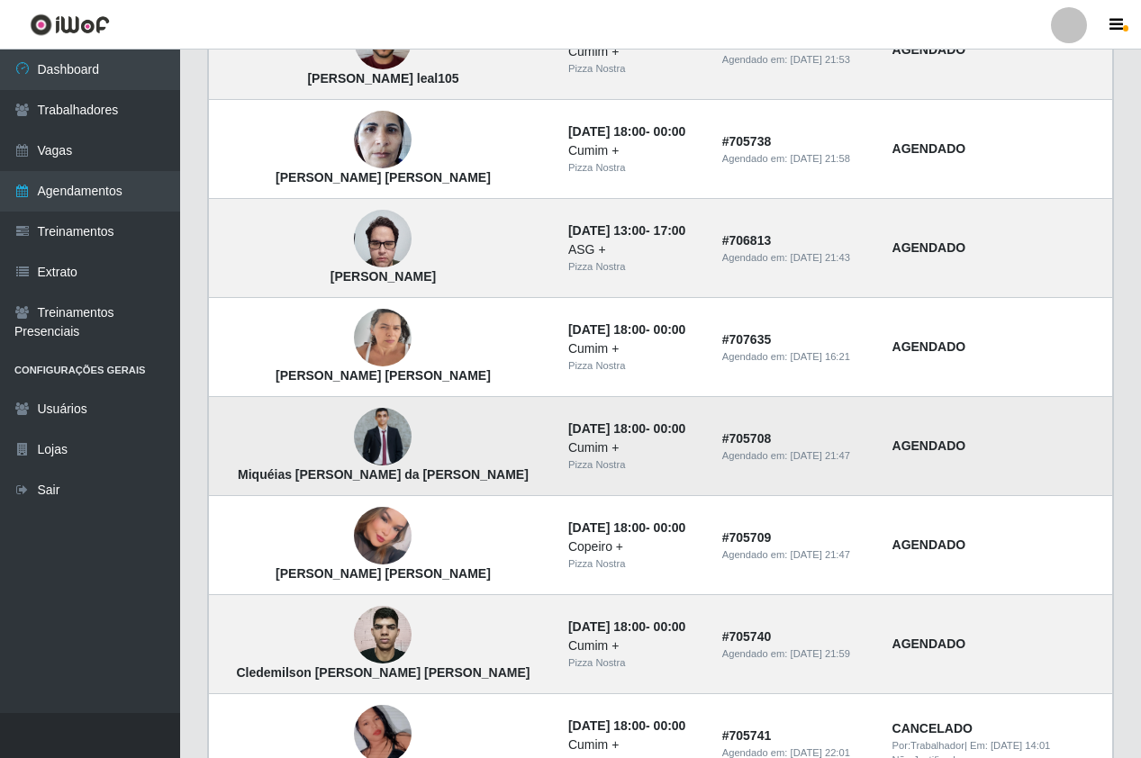
click at [354, 432] on img at bounding box center [383, 437] width 58 height 58
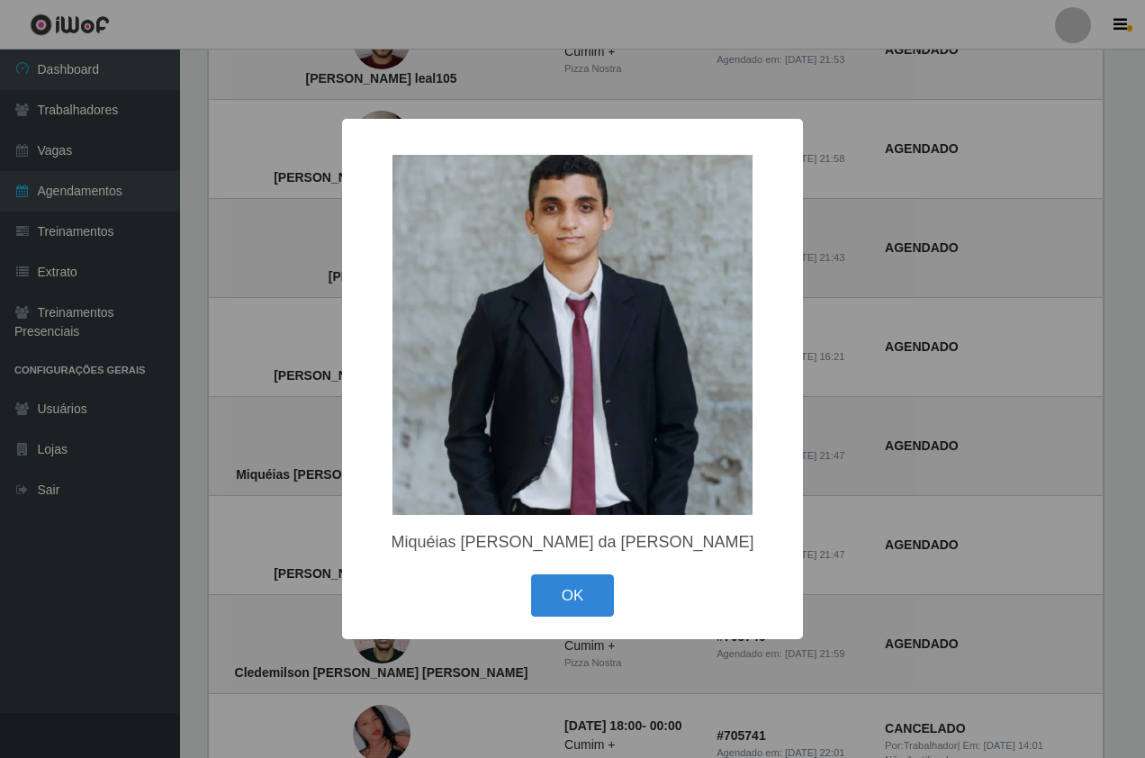
click at [265, 323] on div "× Miquéias Henderson da Silva Santos OK Cancel" at bounding box center [572, 379] width 1145 height 758
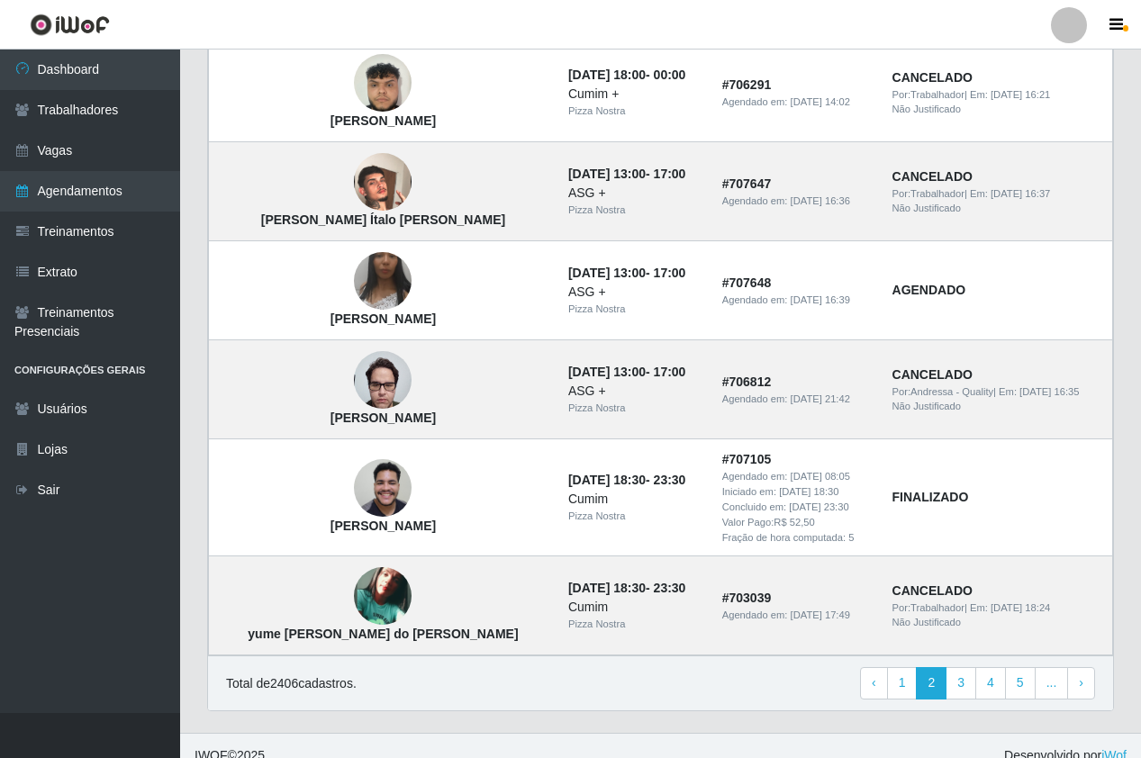
scroll to position [1140, 0]
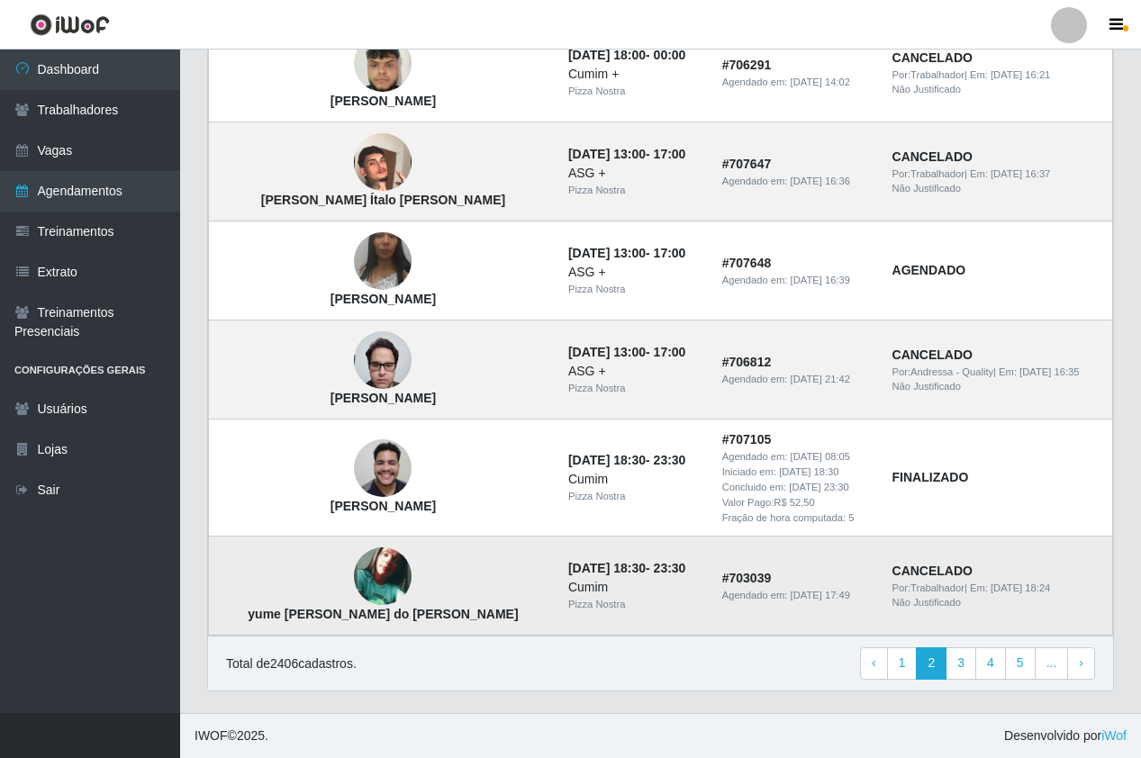
click at [354, 583] on img at bounding box center [383, 576] width 58 height 58
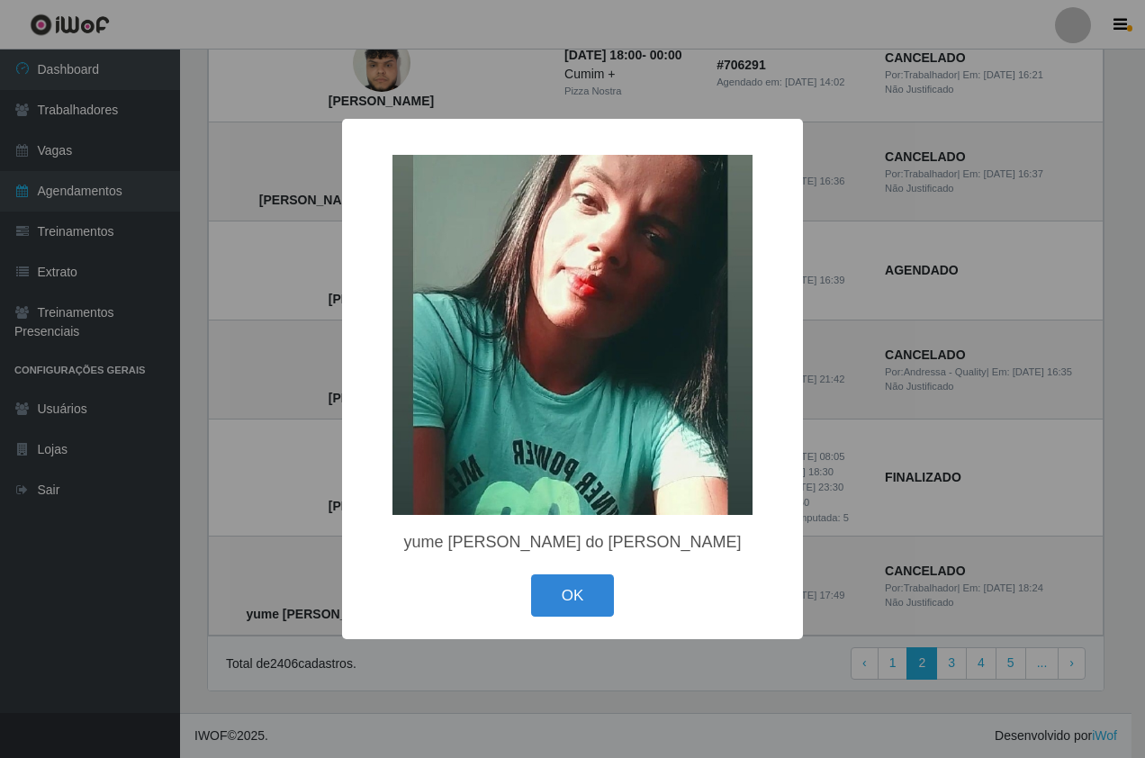
click at [909, 492] on div "× yume muriel souza do amaral OK Cancel" at bounding box center [572, 379] width 1145 height 758
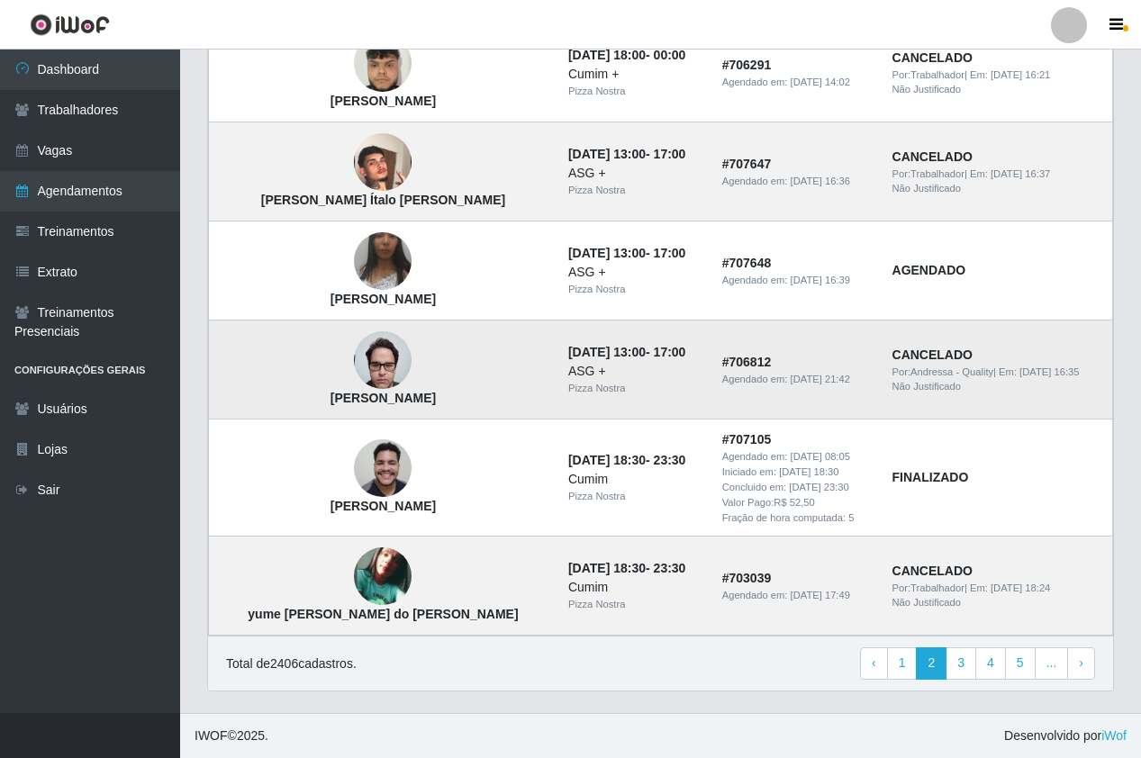
click at [354, 378] on img at bounding box center [383, 360] width 58 height 77
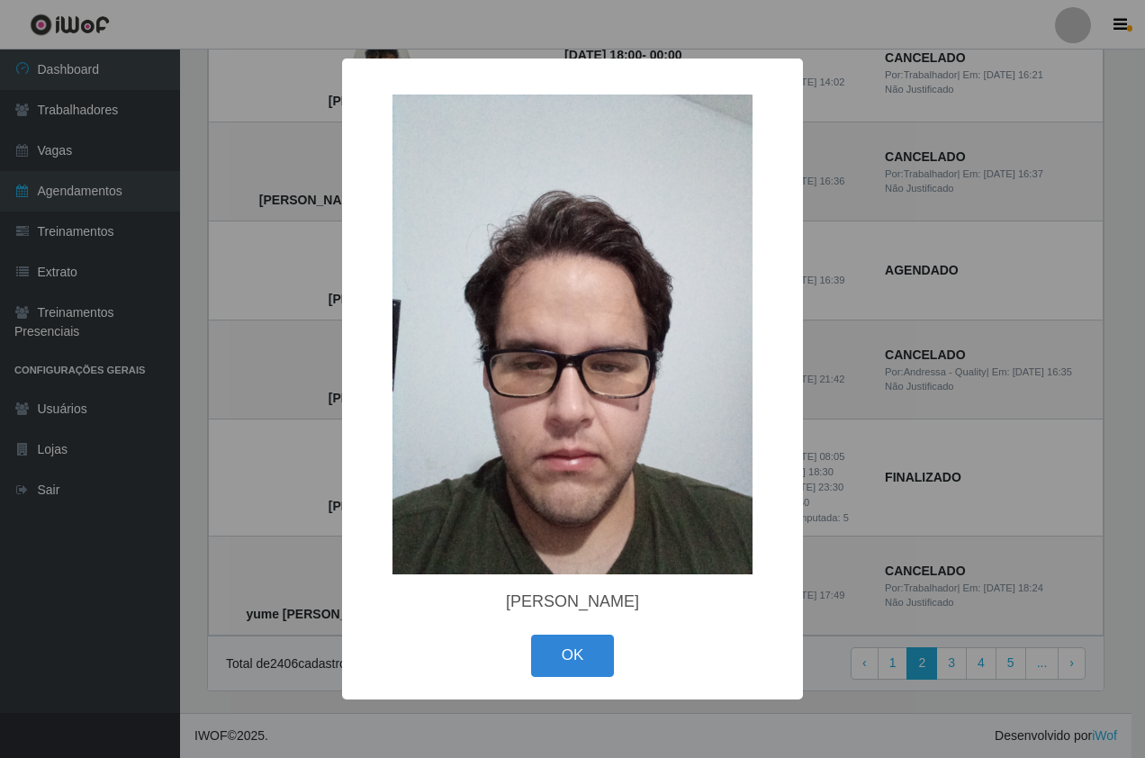
click at [277, 309] on div "× Márcio Tavares de Melo OK Cancel" at bounding box center [572, 379] width 1145 height 758
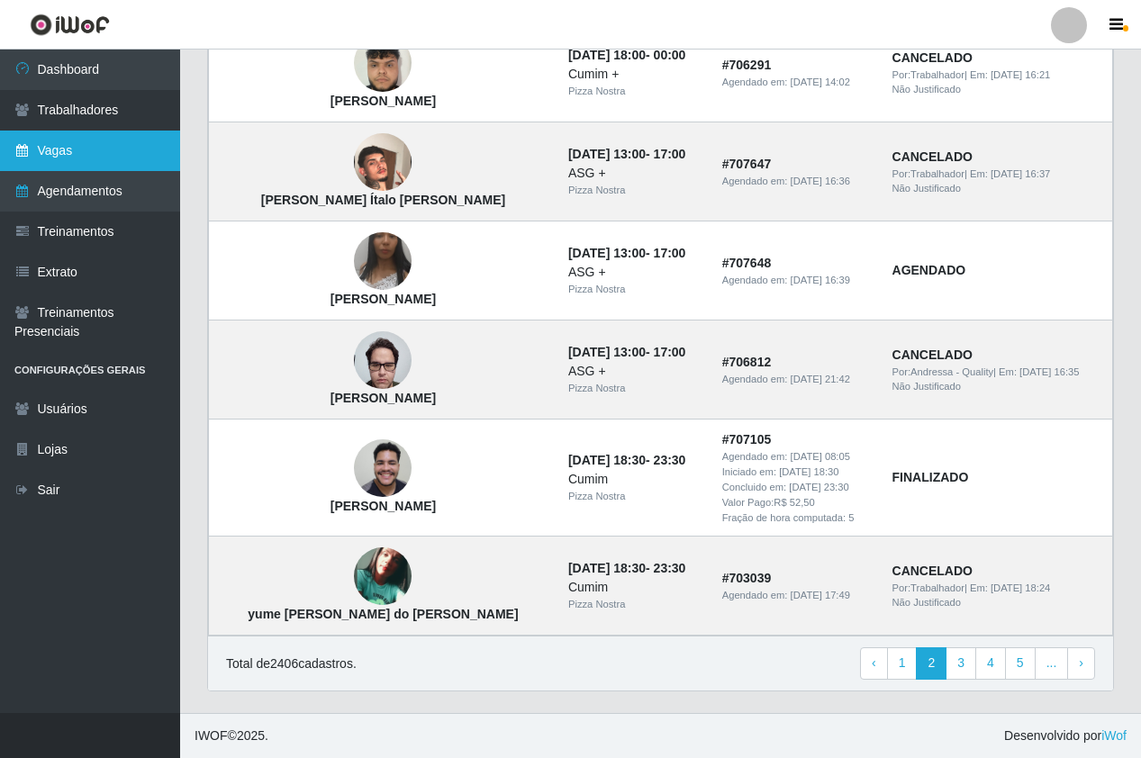
click at [87, 157] on link "Vagas" at bounding box center [90, 151] width 180 height 41
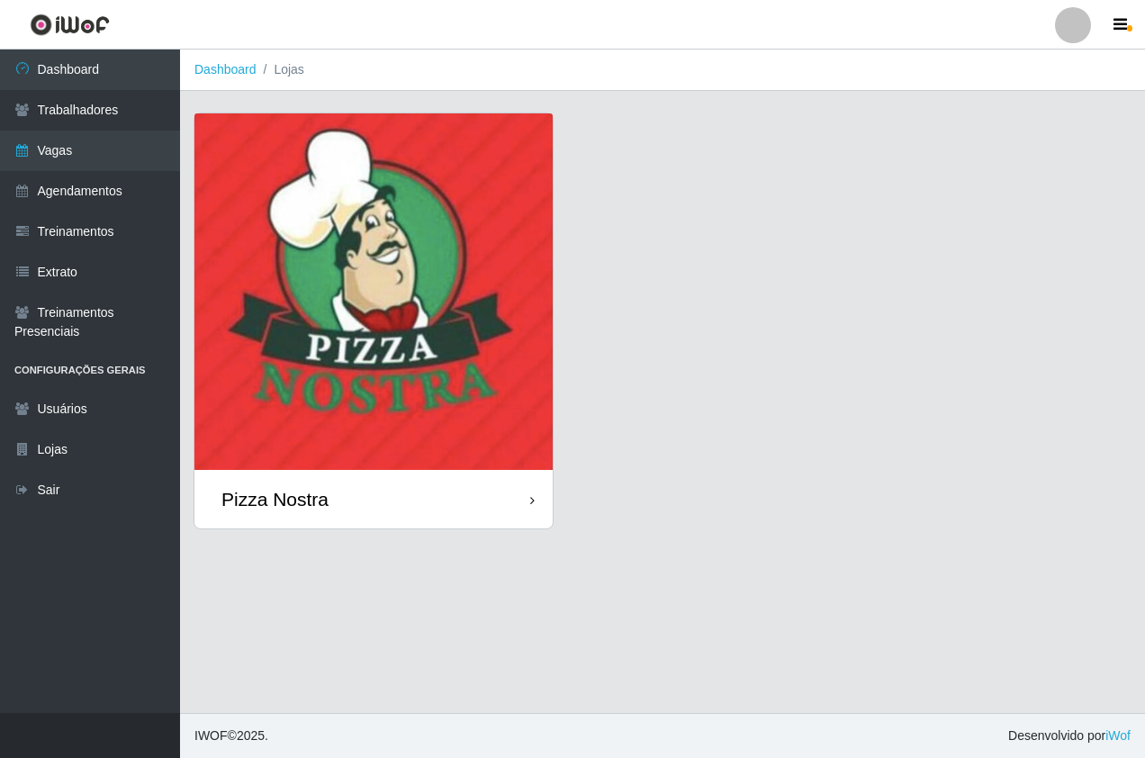
click at [415, 360] on img at bounding box center [373, 291] width 358 height 357
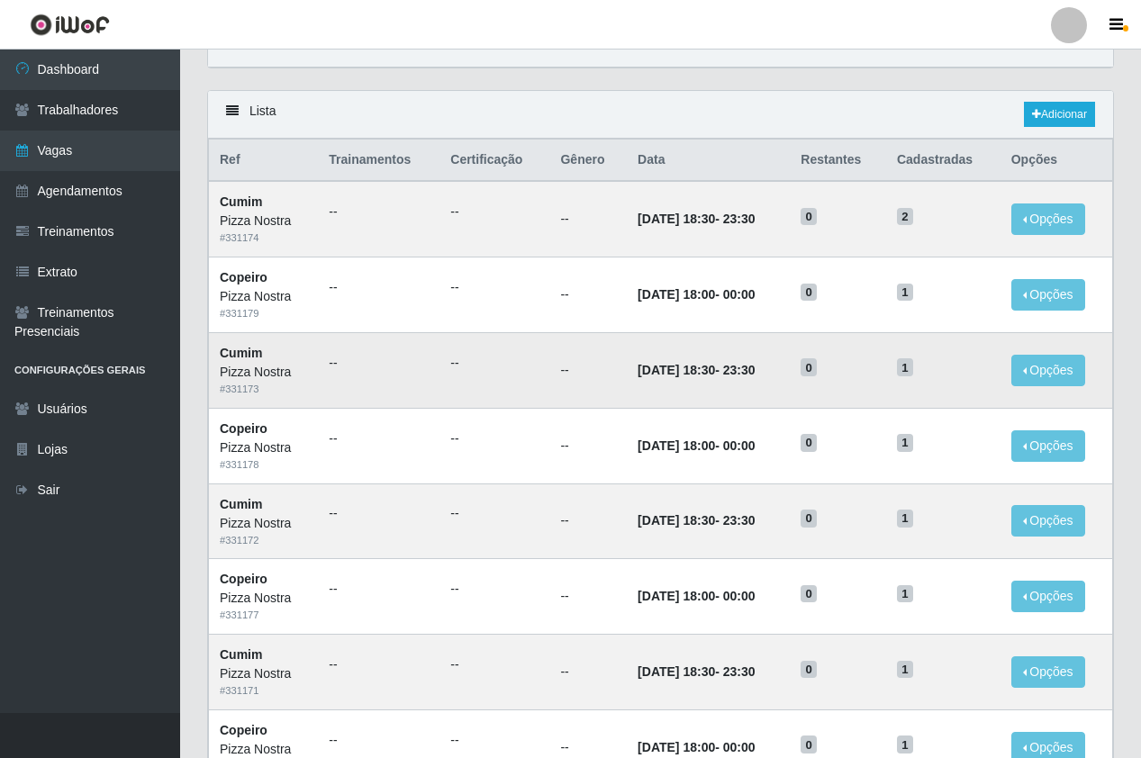
scroll to position [90, 0]
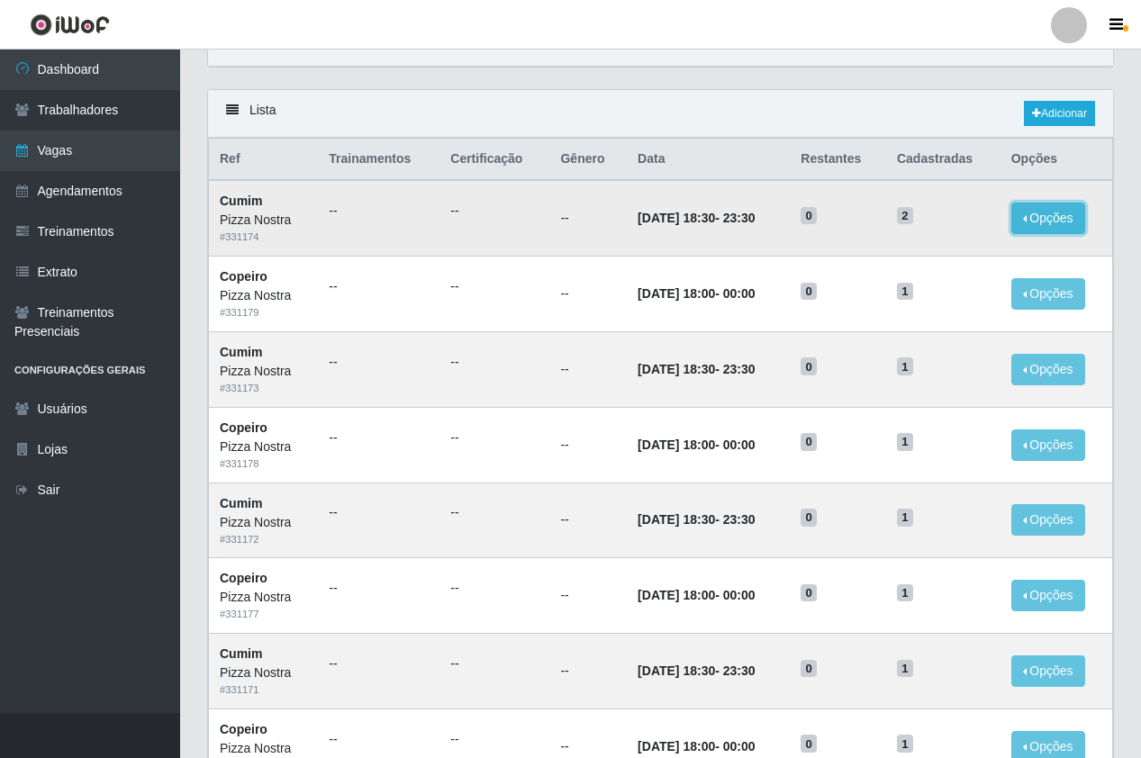
click at [1055, 207] on button "Opções" at bounding box center [1048, 219] width 74 height 32
click at [922, 229] on link "Editar" at bounding box center [909, 221] width 51 height 14
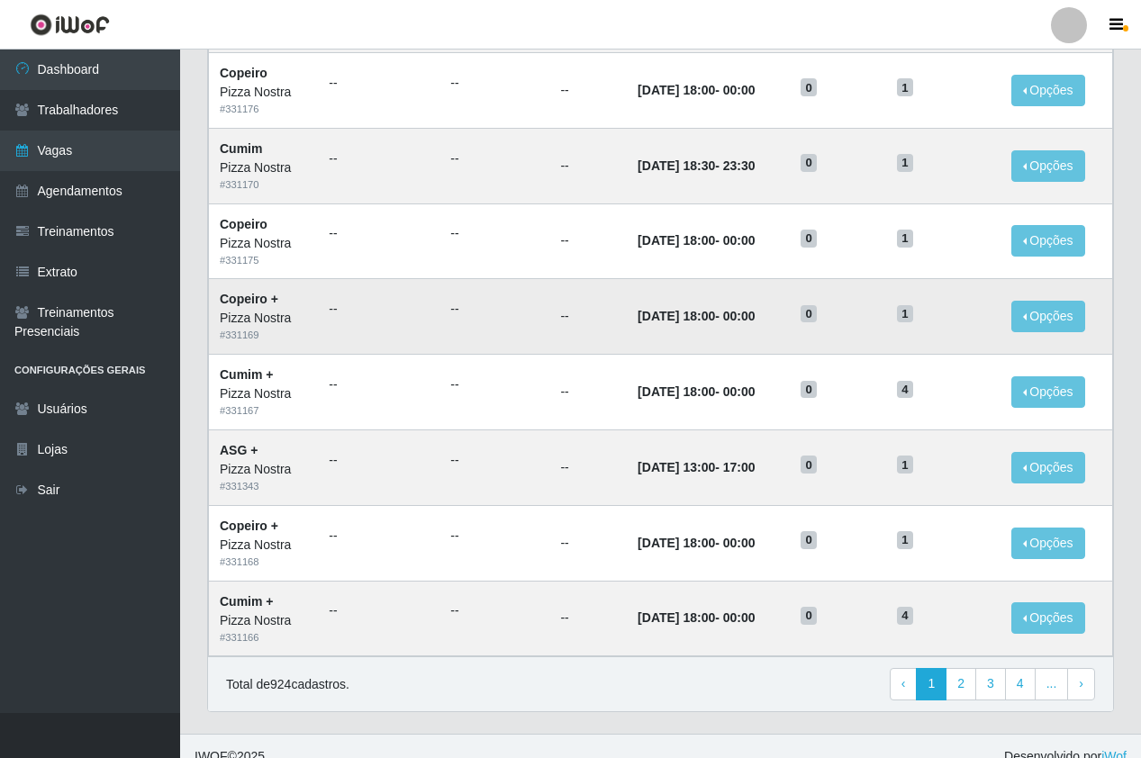
scroll to position [768, 0]
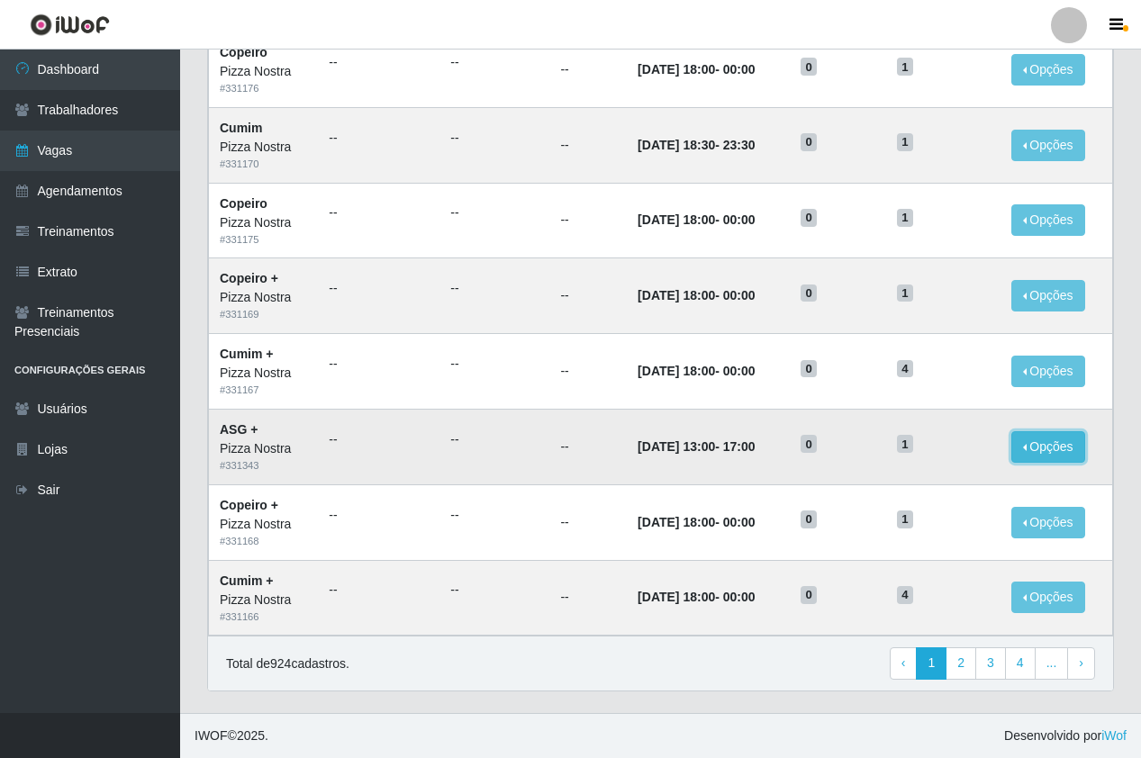
click at [1067, 441] on button "Opções" at bounding box center [1048, 447] width 74 height 32
click at [911, 454] on link "Editar" at bounding box center [909, 450] width 51 height 14
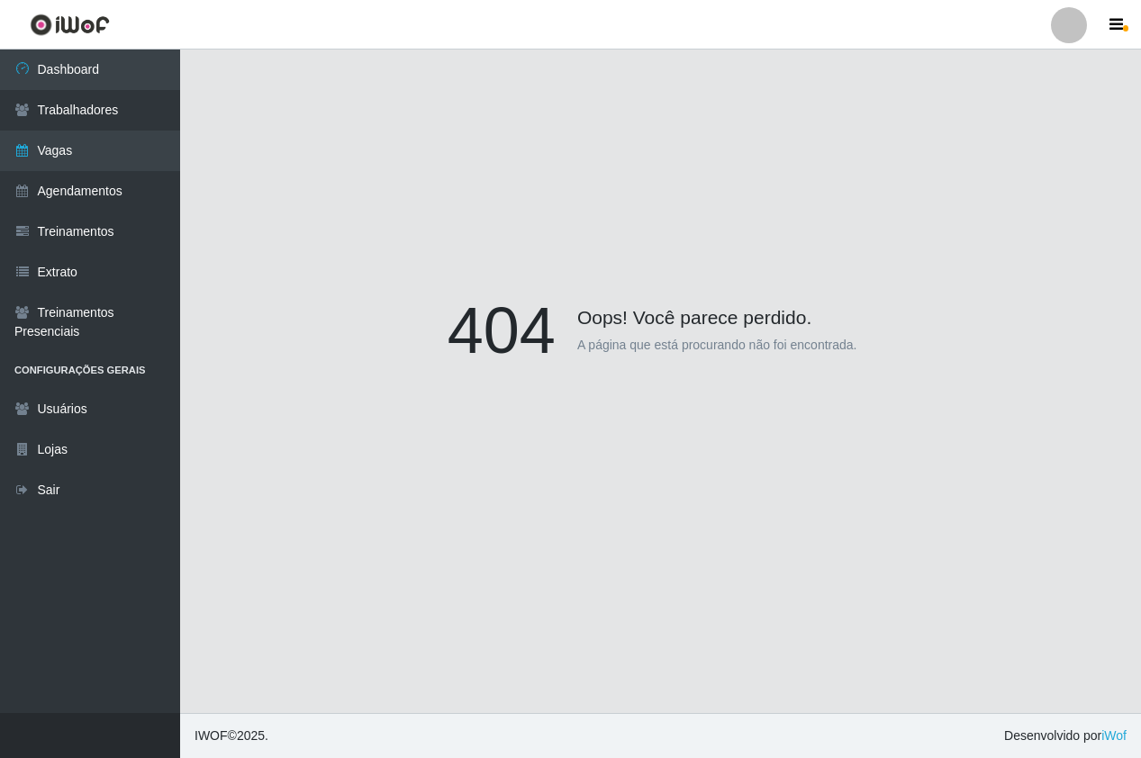
scroll to position [158, 0]
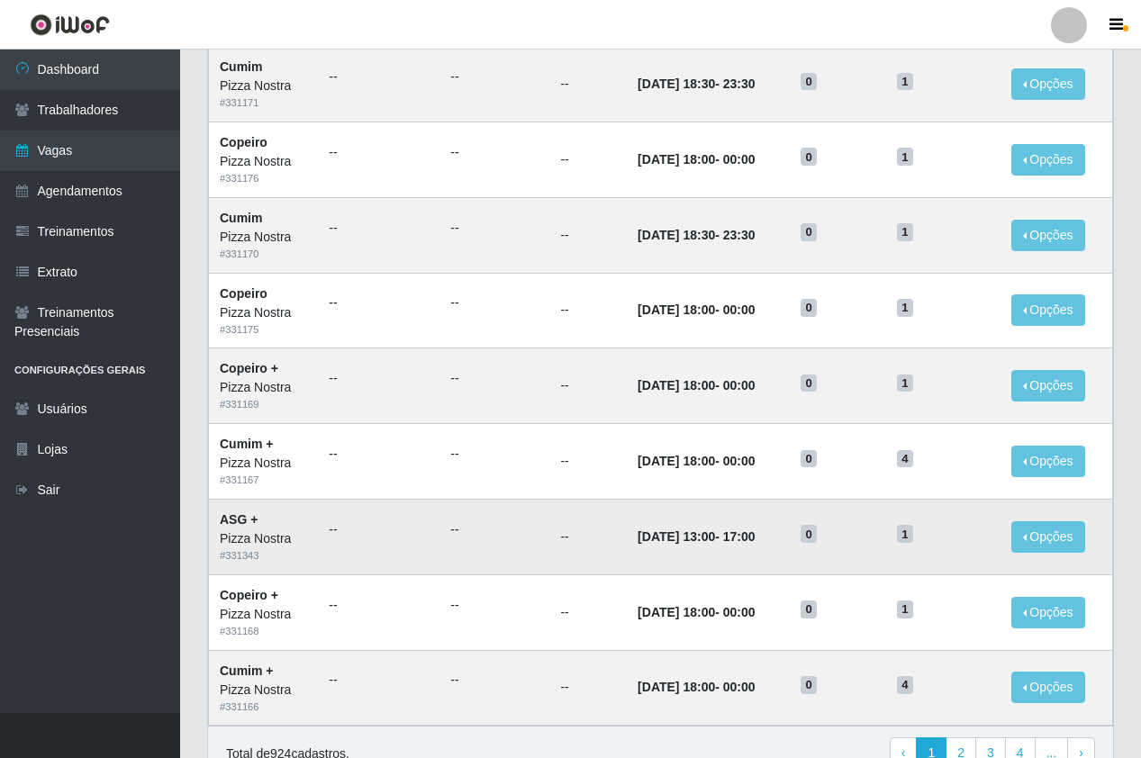
scroll to position [720, 0]
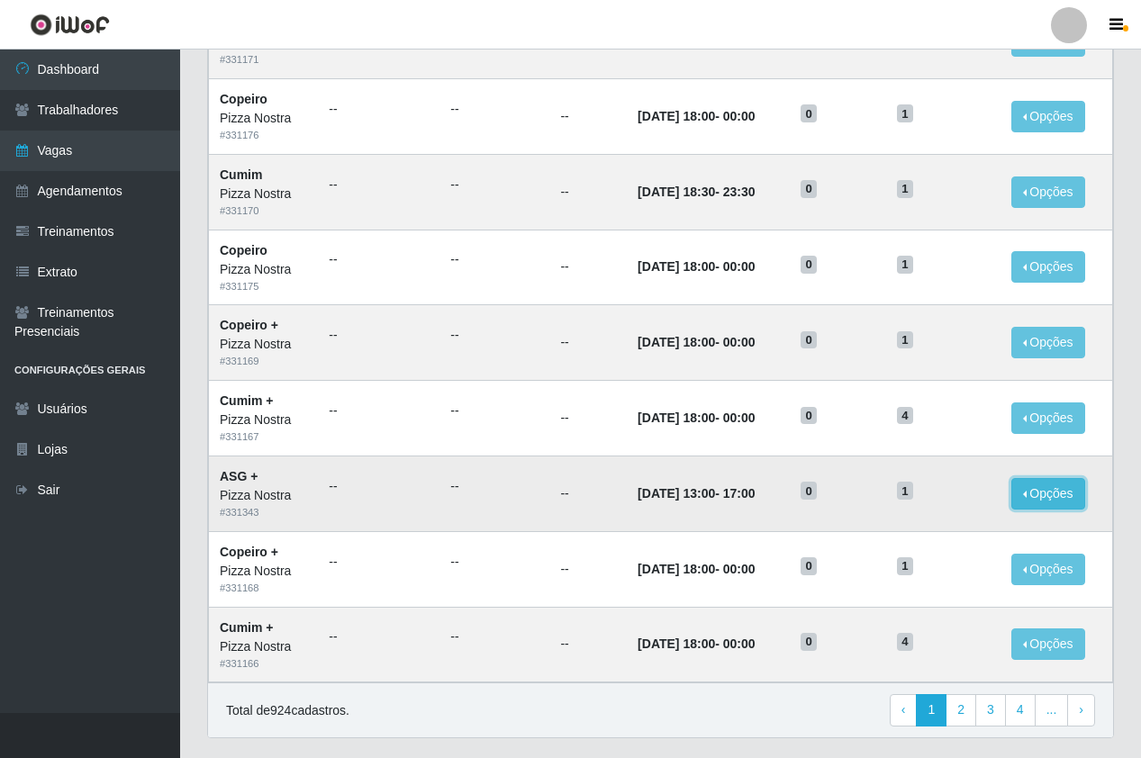
click at [1042, 501] on button "Opções" at bounding box center [1048, 494] width 74 height 32
click at [908, 488] on button "Editar" at bounding box center [937, 497] width 142 height 37
click at [1028, 501] on button "Opções" at bounding box center [1048, 494] width 74 height 32
click at [928, 500] on link "Editar" at bounding box center [909, 497] width 51 height 14
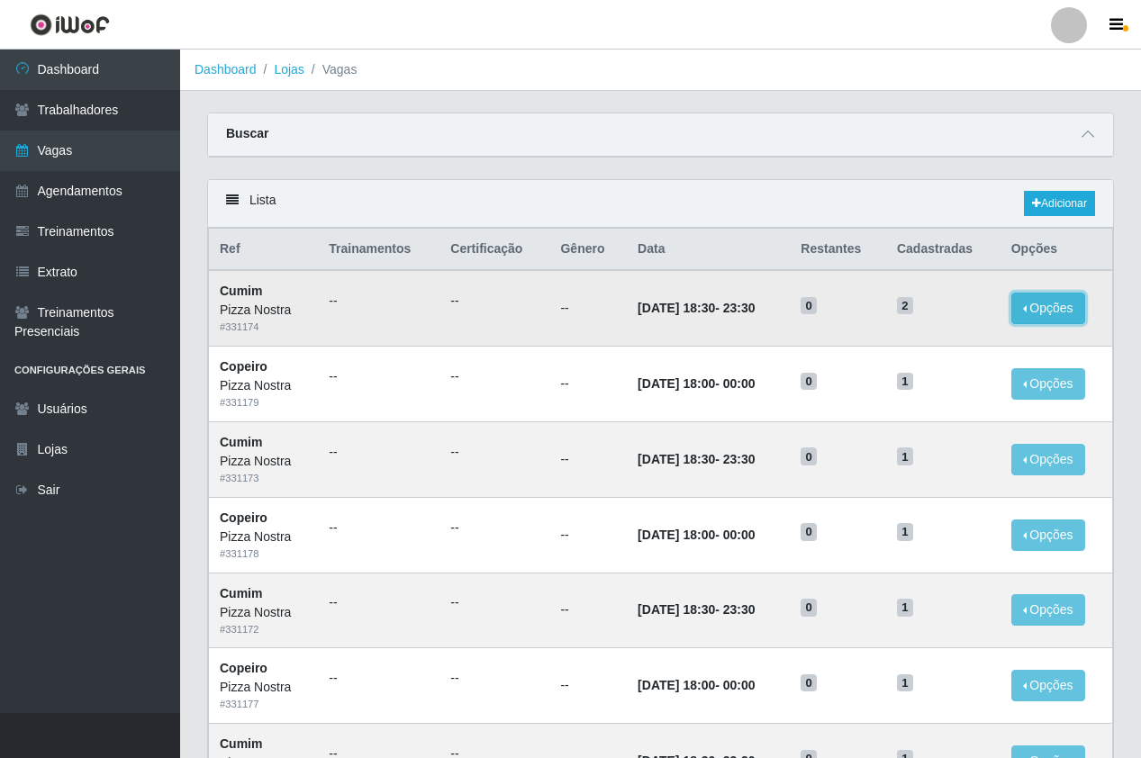
click at [1045, 297] on button "Opções" at bounding box center [1048, 309] width 74 height 32
click at [922, 311] on link "Editar" at bounding box center [909, 311] width 51 height 14
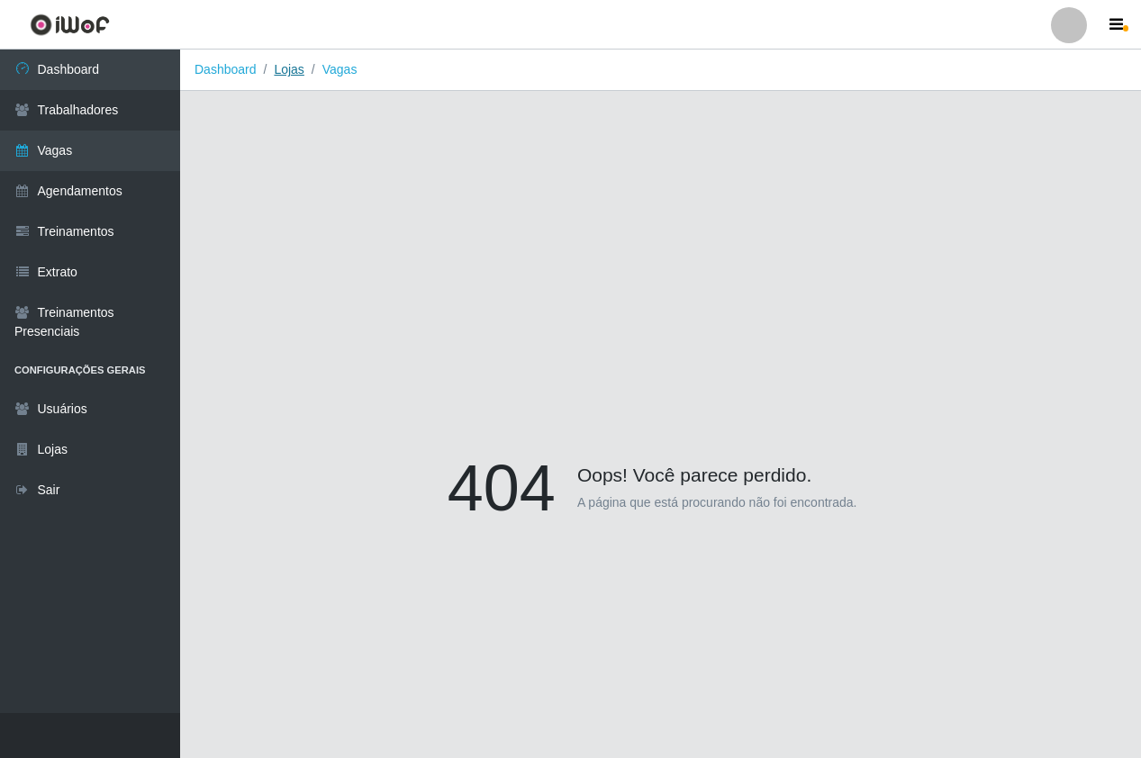
click at [287, 71] on link "Lojas" at bounding box center [289, 69] width 30 height 14
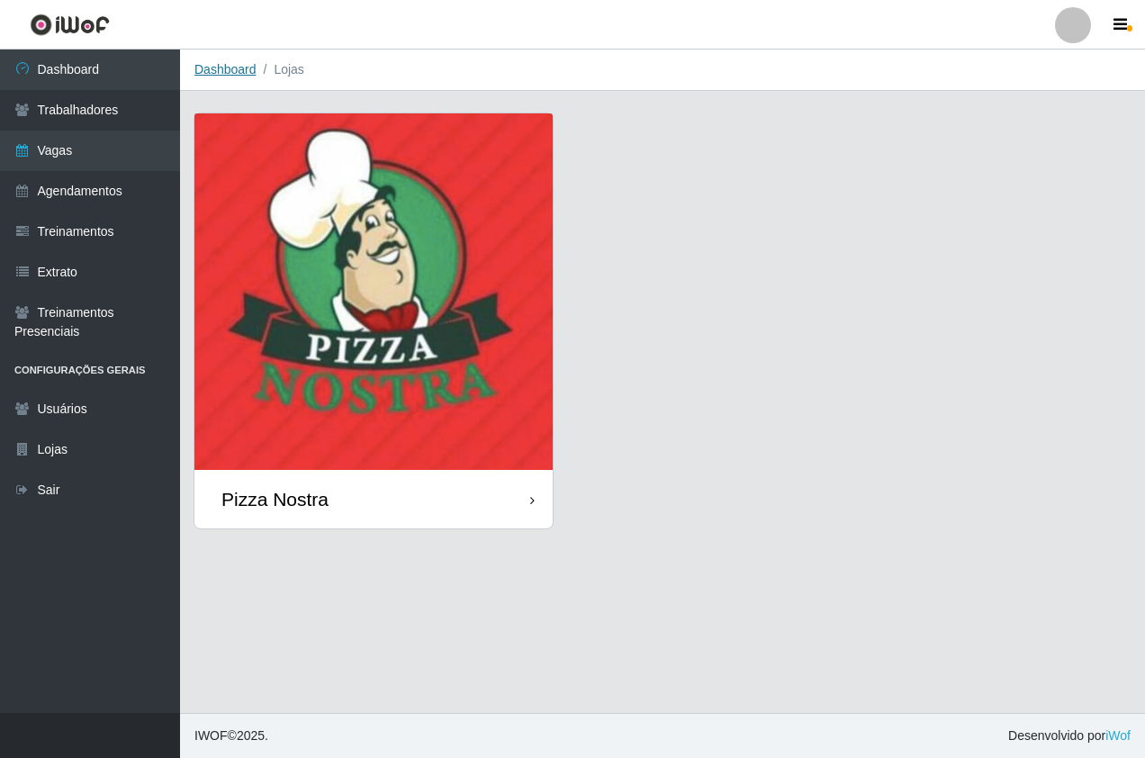
click at [224, 70] on link "Dashboard" at bounding box center [225, 69] width 62 height 14
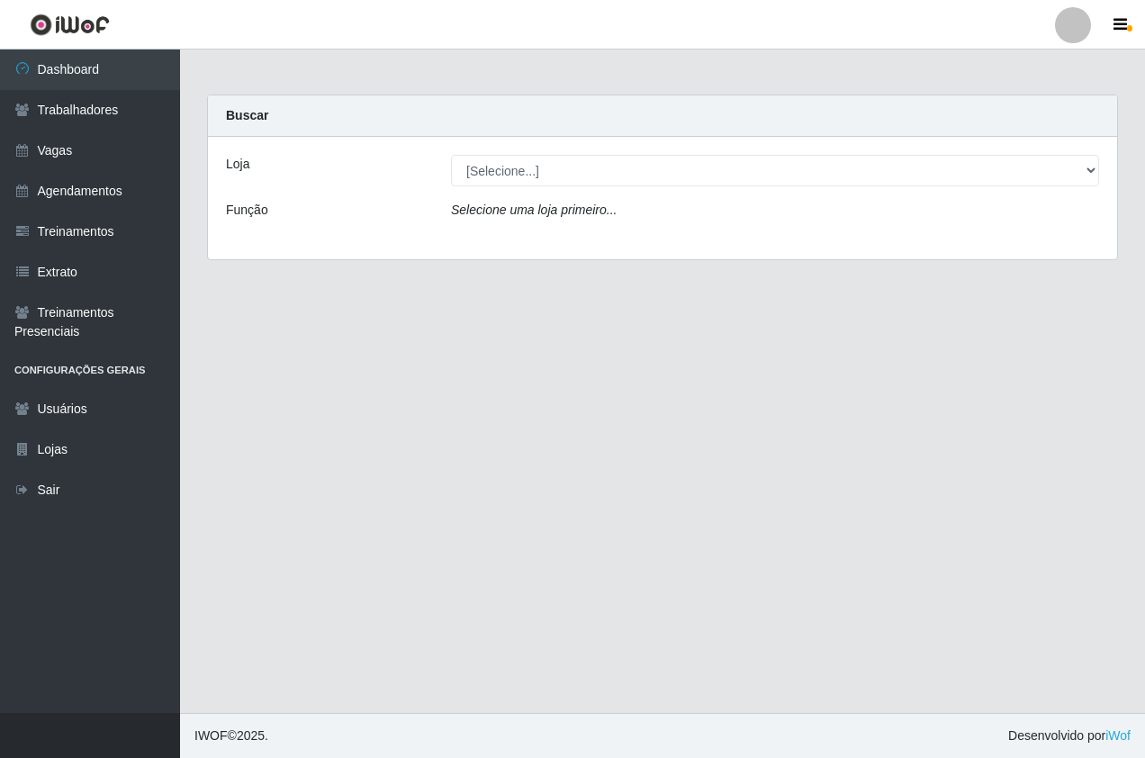
click at [568, 186] on div "Loja [Selecione...] Pizza Nostra Função Selecione uma loja primeiro..." at bounding box center [662, 198] width 909 height 122
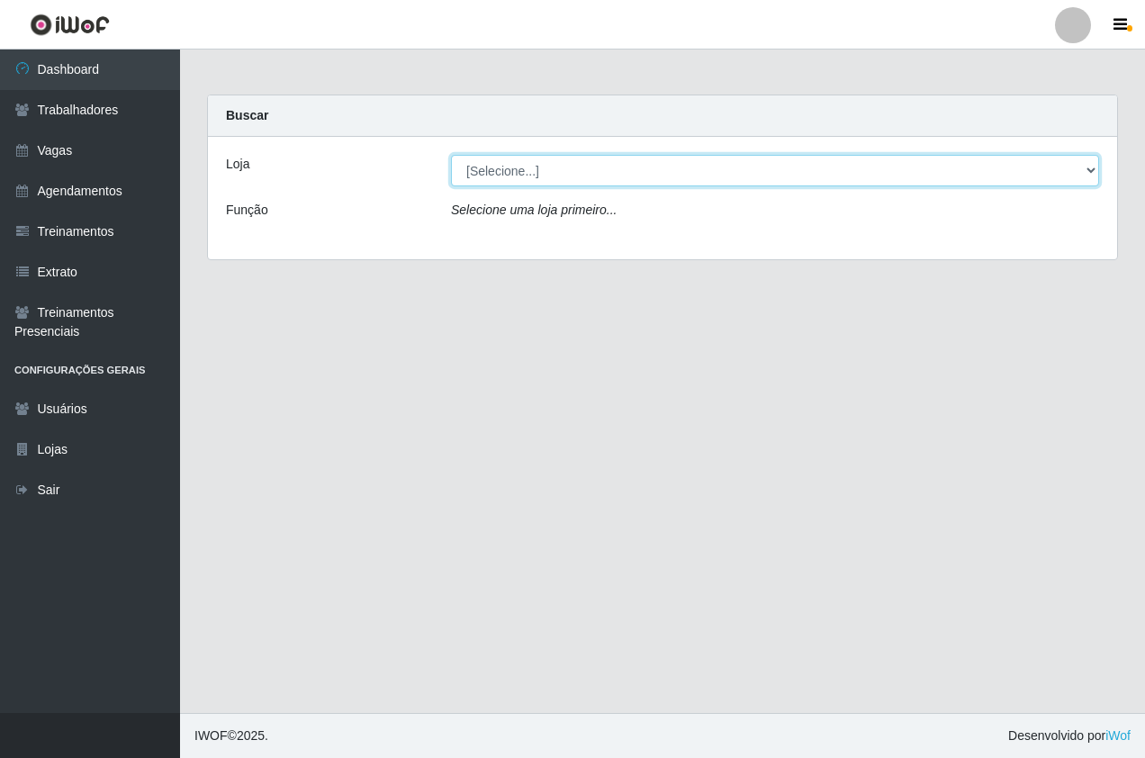
click at [552, 173] on select "[Selecione...] Pizza Nostra" at bounding box center [775, 171] width 648 height 32
select select "337"
click at [451, 155] on select "[Selecione...] Pizza Nostra" at bounding box center [775, 171] width 648 height 32
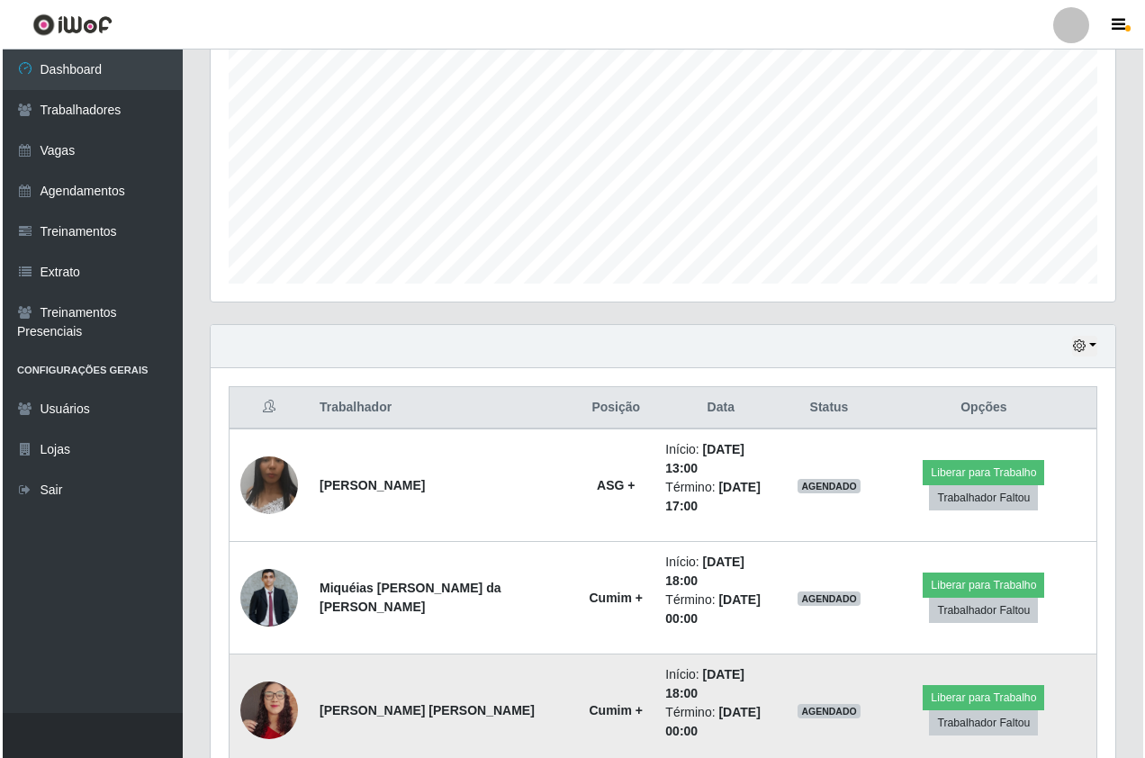
scroll to position [679, 0]
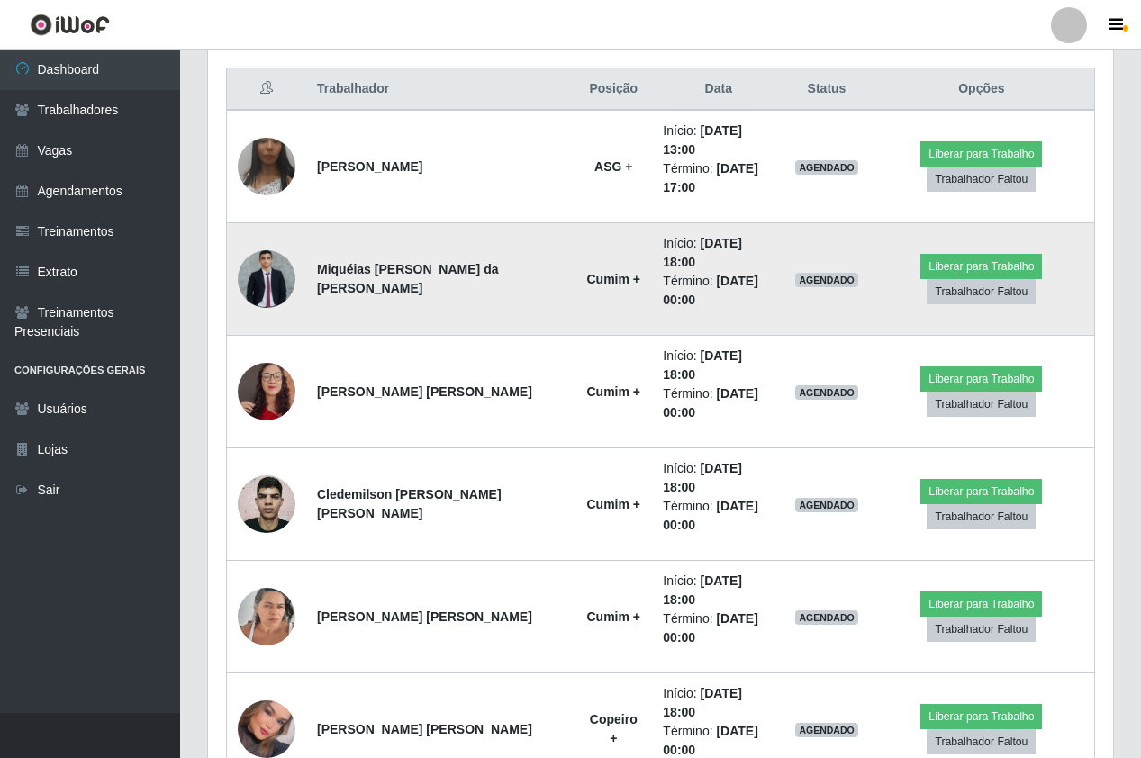
click at [260, 259] on img at bounding box center [267, 279] width 58 height 58
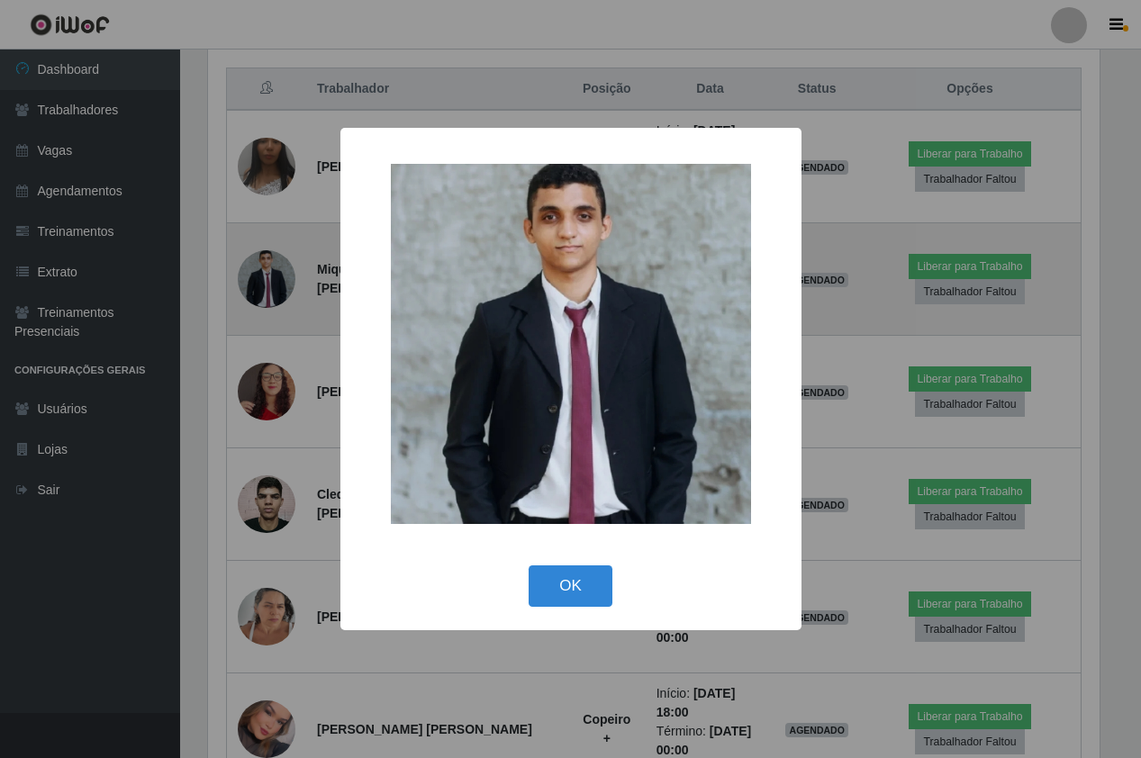
scroll to position [374, 896]
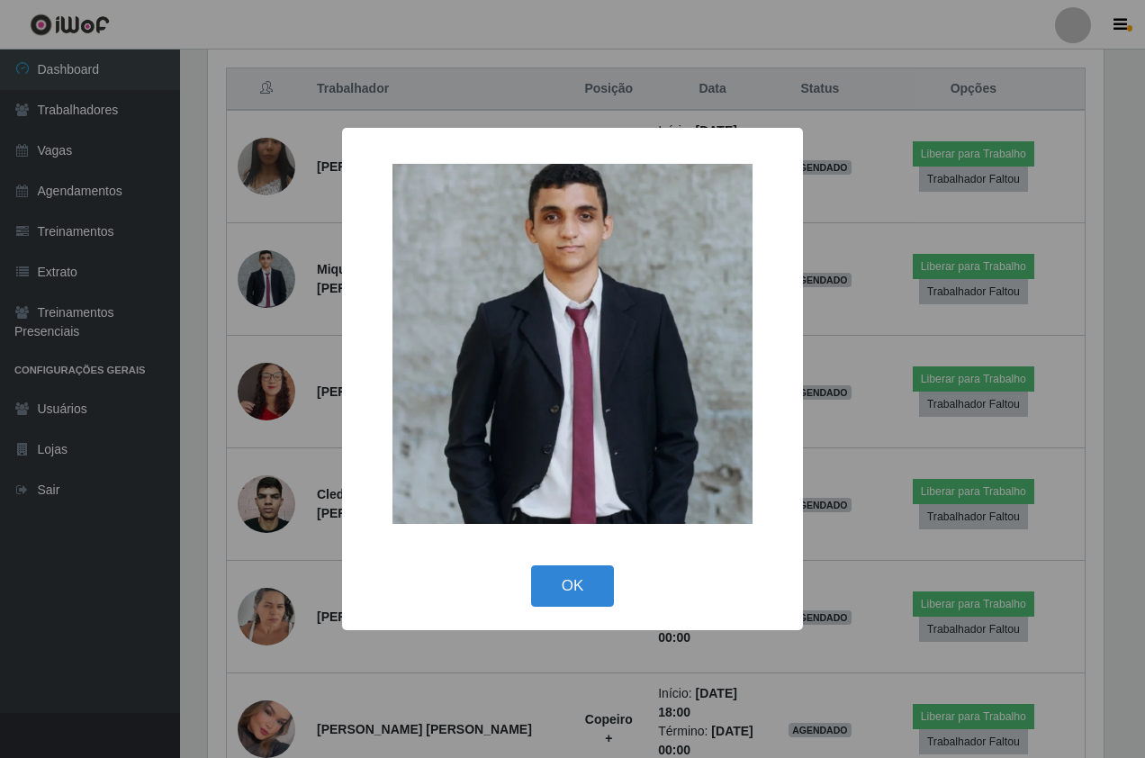
click at [242, 395] on div "× OK Cancel" at bounding box center [572, 379] width 1145 height 758
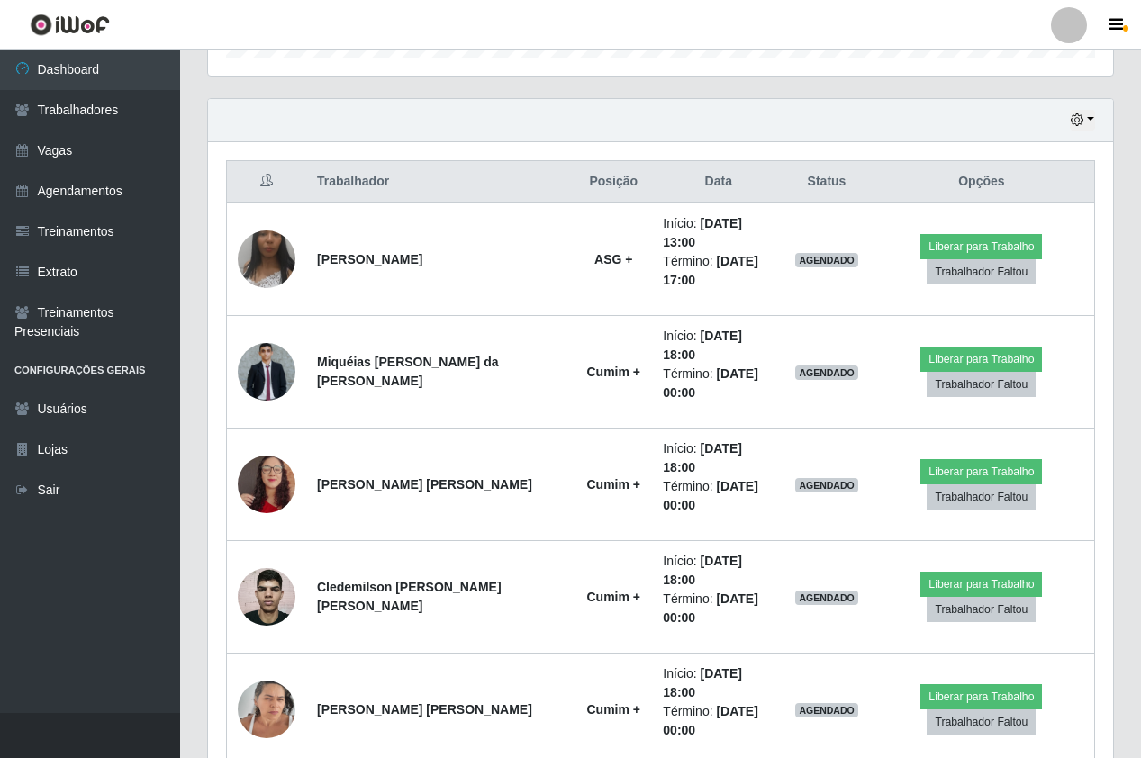
scroll to position [499, 0]
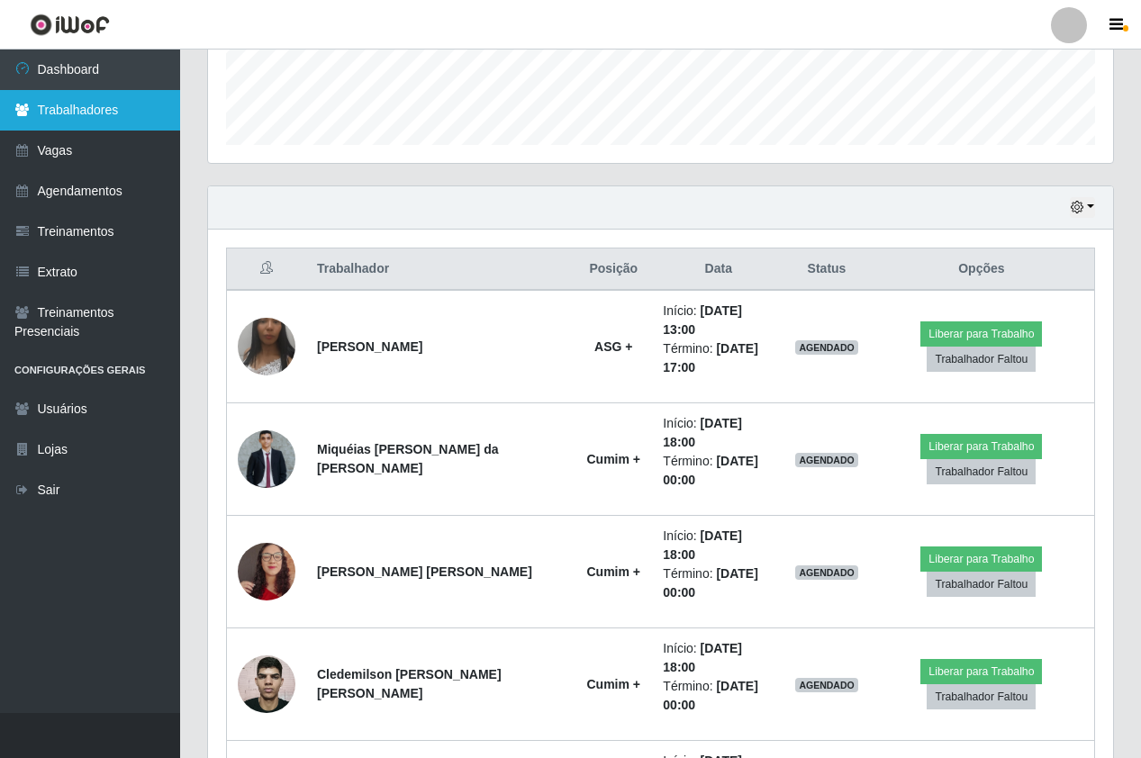
click at [91, 104] on link "Trabalhadores" at bounding box center [90, 110] width 180 height 41
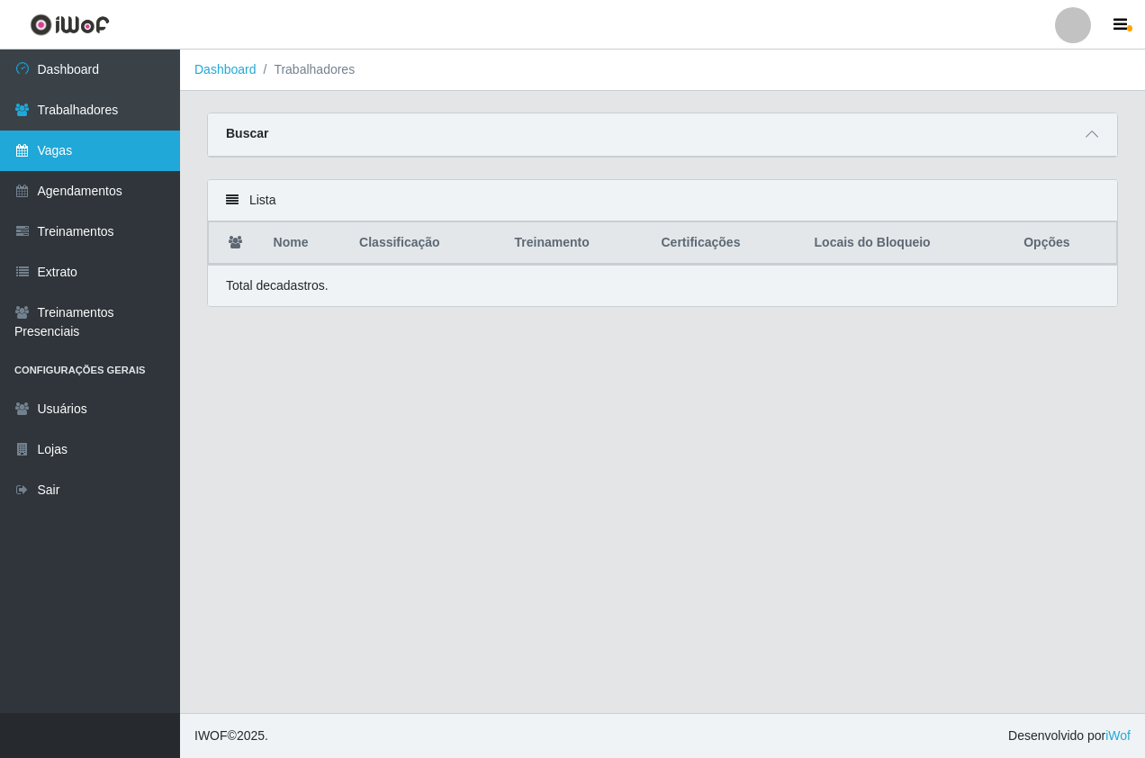
click at [132, 151] on link "Vagas" at bounding box center [90, 151] width 180 height 41
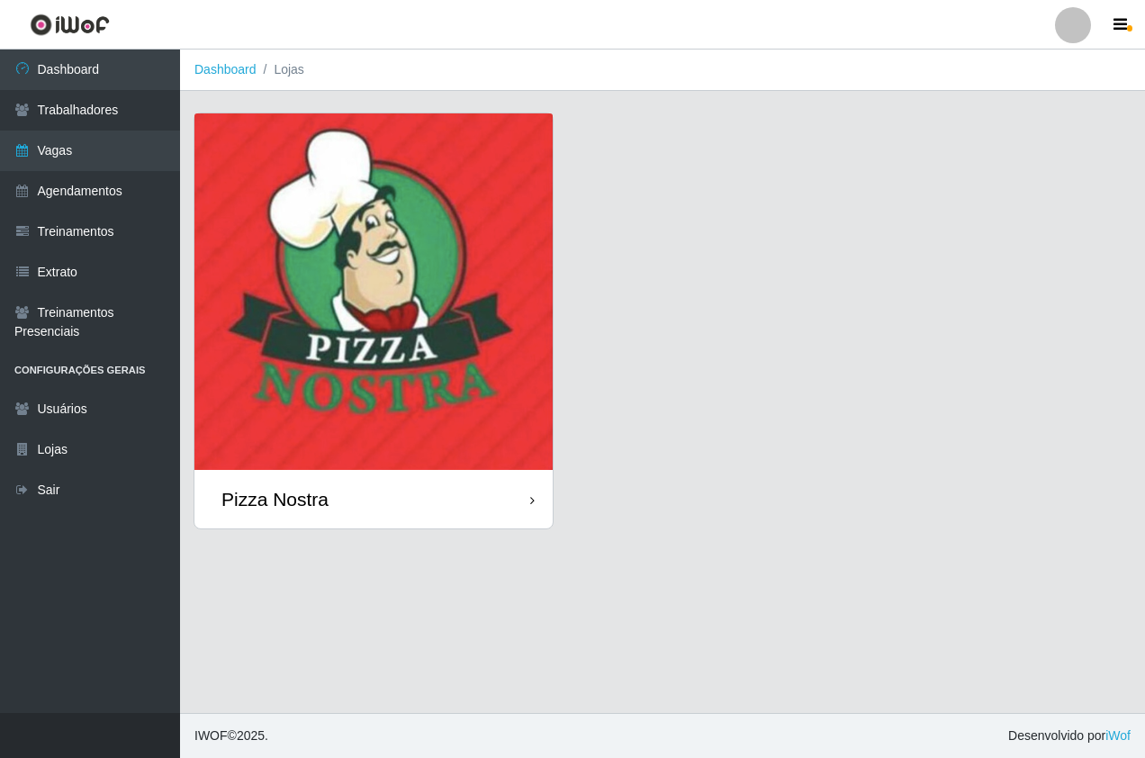
click at [447, 257] on img at bounding box center [373, 291] width 358 height 357
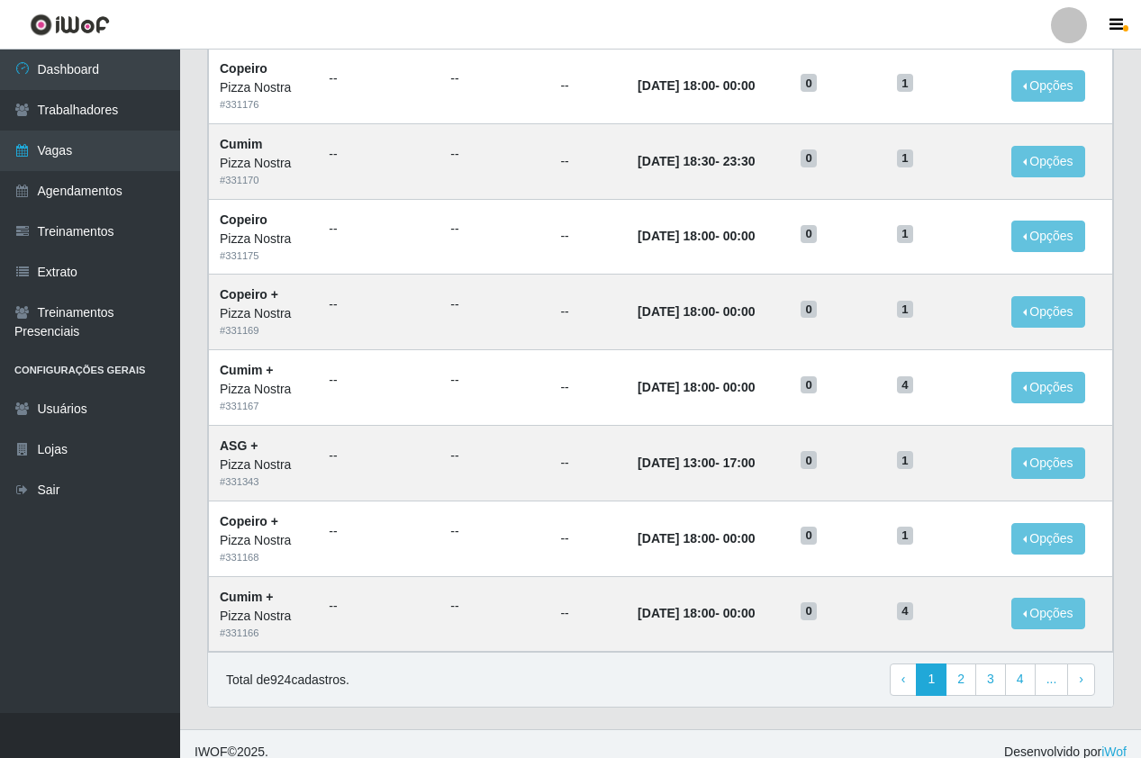
scroll to position [768, 0]
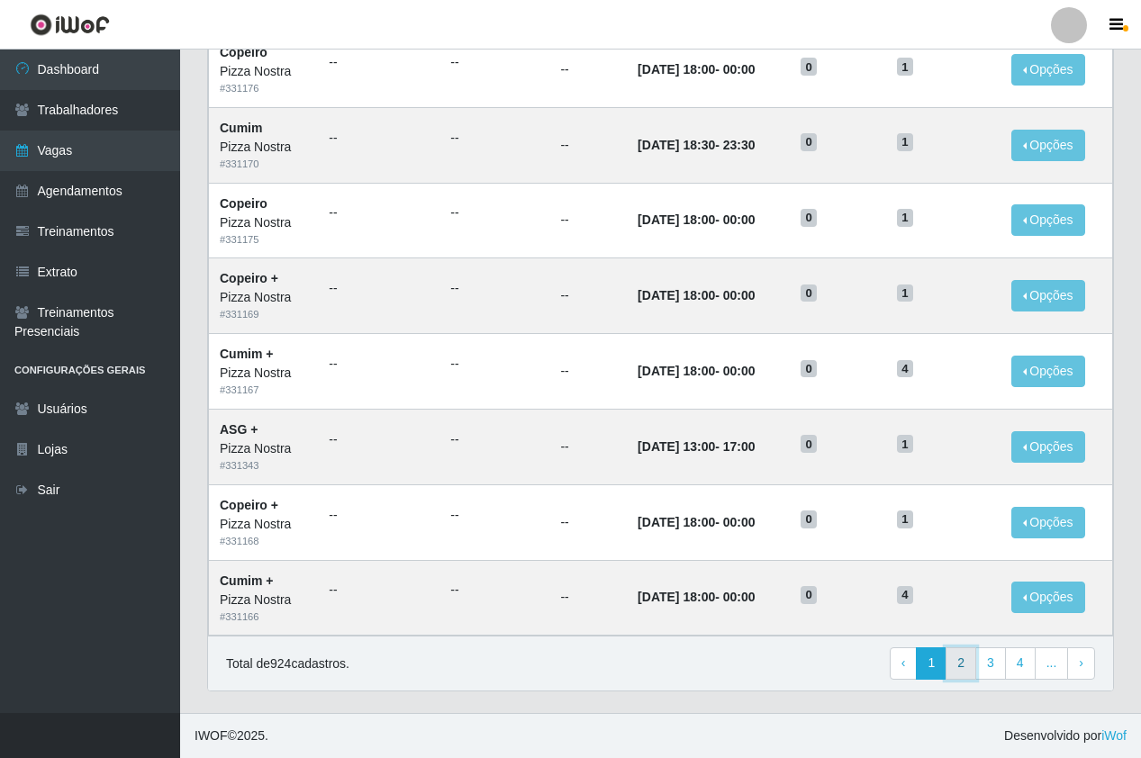
click at [956, 670] on link "2" at bounding box center [960, 663] width 31 height 32
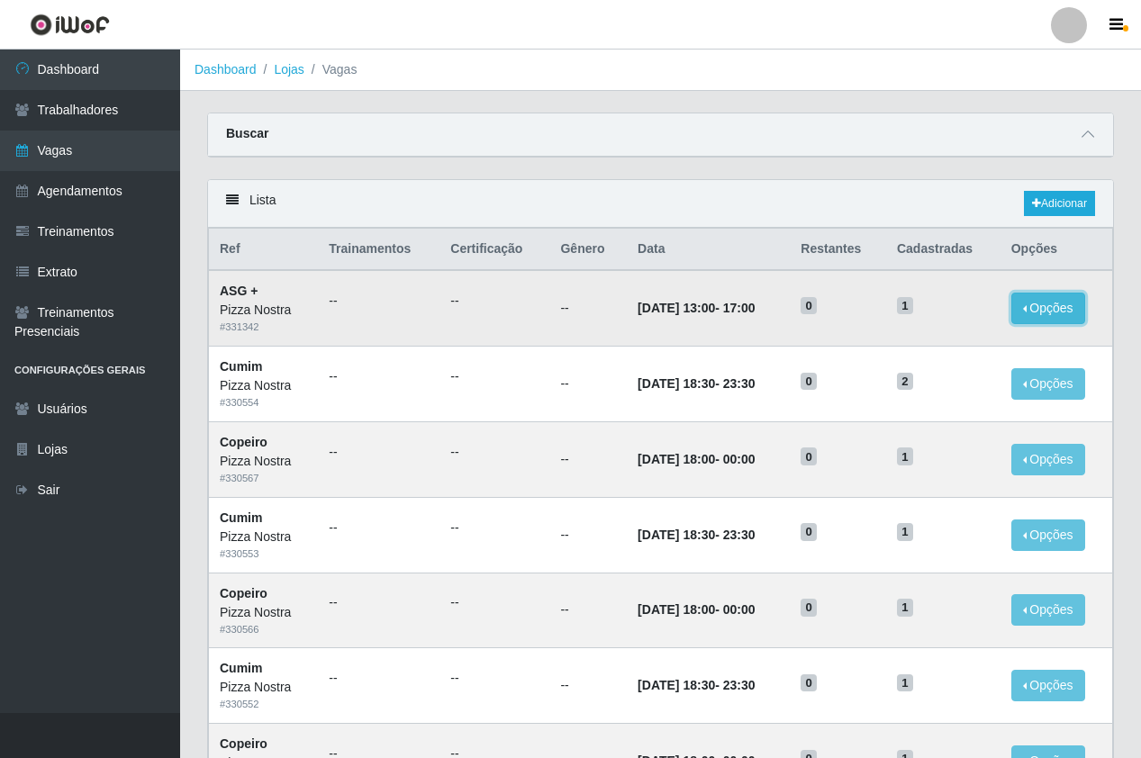
click at [1031, 317] on button "Opções" at bounding box center [1048, 309] width 74 height 32
click at [926, 321] on button "Editar" at bounding box center [937, 312] width 142 height 37
click at [1010, 297] on td "Opções Editar" at bounding box center [1056, 308] width 113 height 76
click at [1014, 297] on td "Opções Editar" at bounding box center [1056, 308] width 113 height 76
click at [1047, 324] on button "Opções" at bounding box center [1048, 309] width 74 height 32
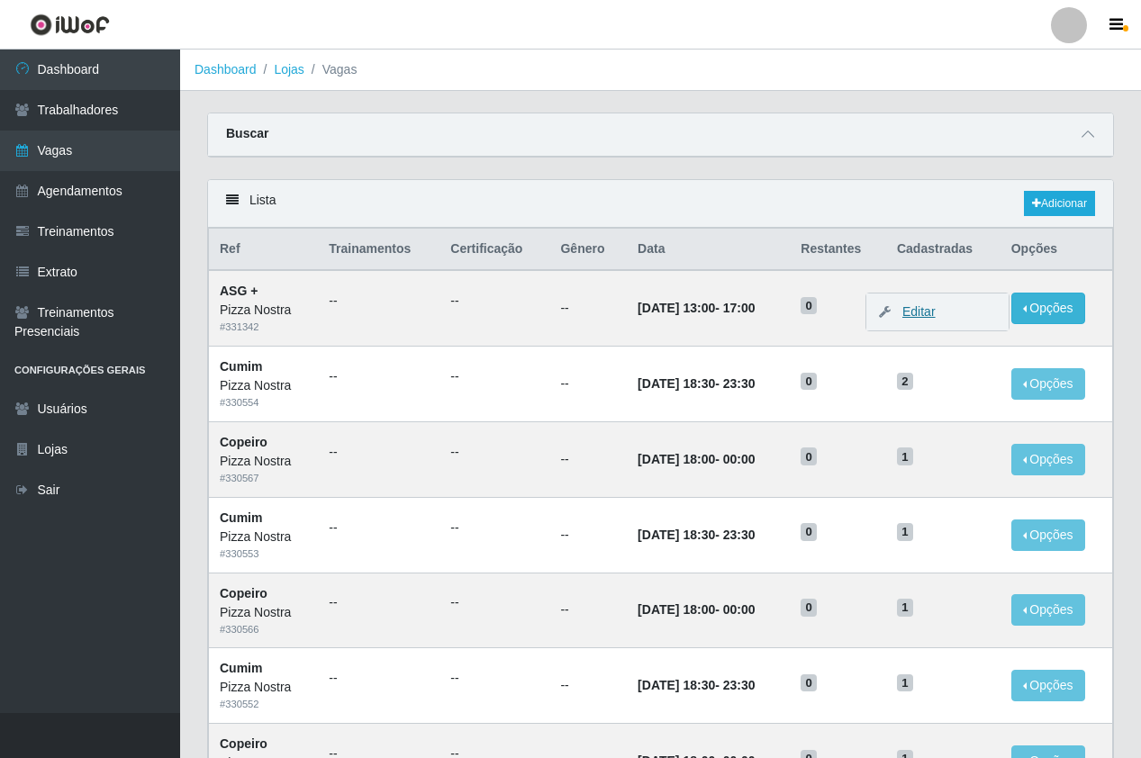
click at [919, 308] on link "Editar" at bounding box center [909, 311] width 51 height 14
click at [1059, 323] on button "Opções" at bounding box center [1048, 309] width 74 height 32
click at [926, 315] on link "Editar" at bounding box center [909, 311] width 51 height 14
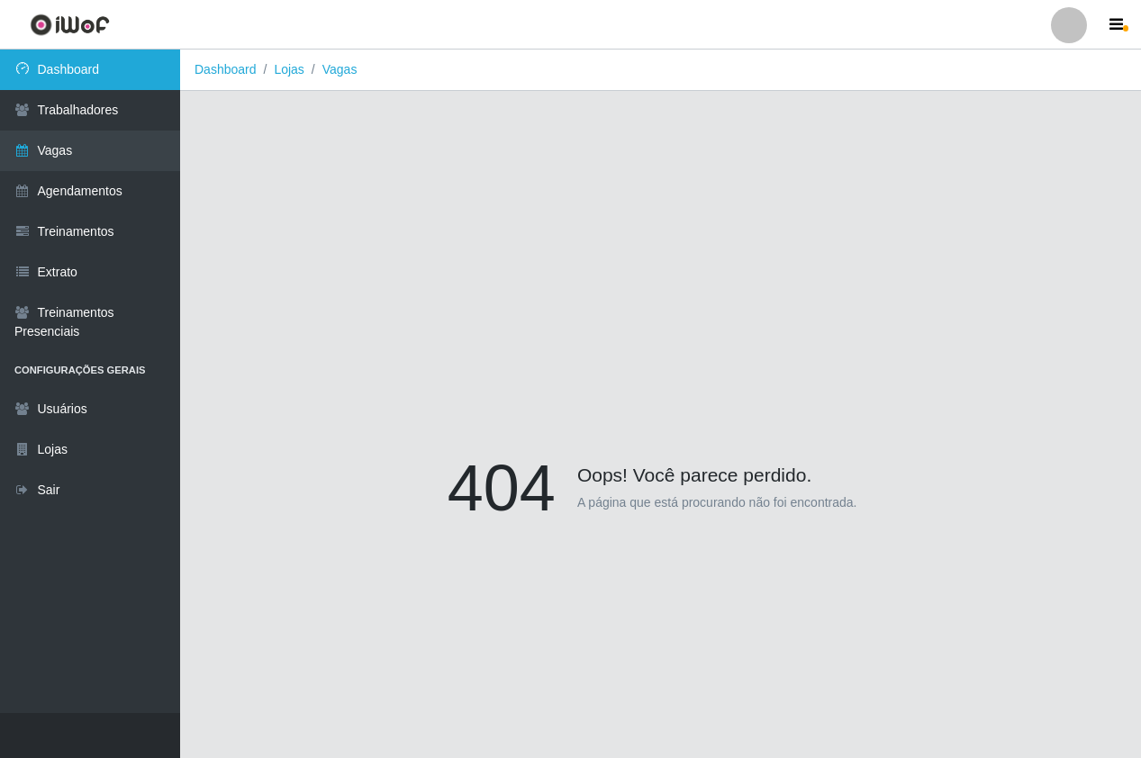
click at [72, 73] on link "Dashboard" at bounding box center [90, 70] width 180 height 41
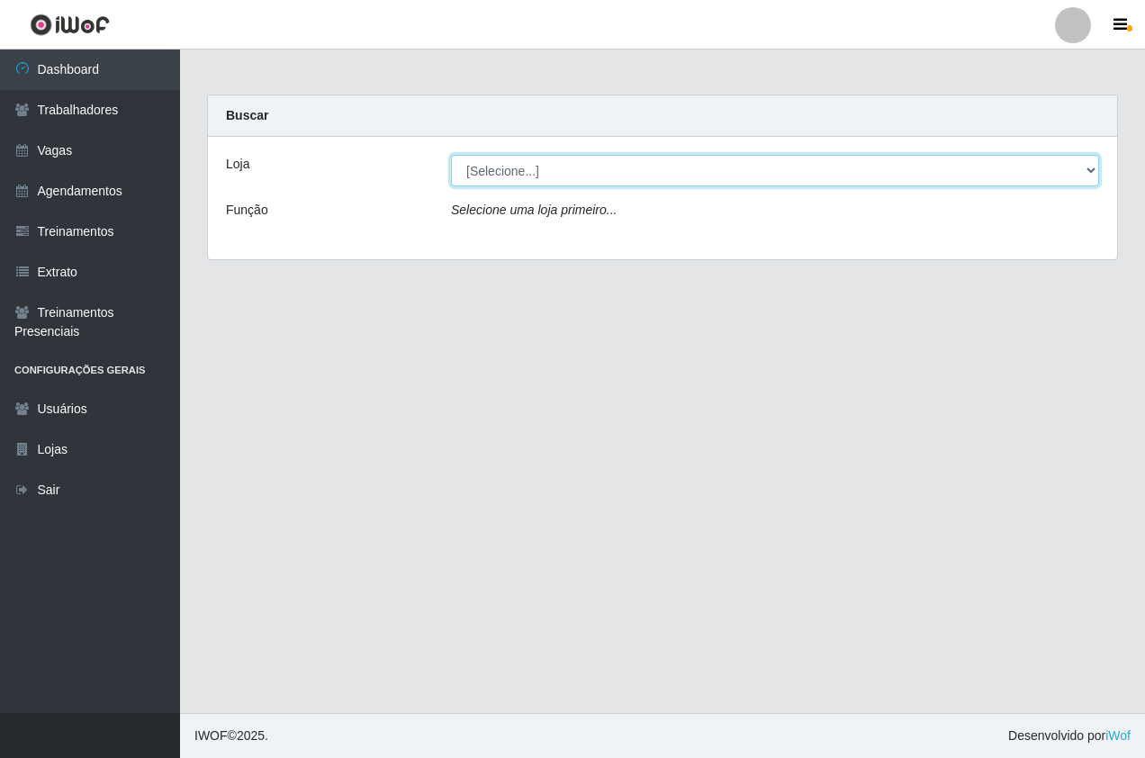
click at [644, 176] on select "[Selecione...] Pizza Nostra" at bounding box center [775, 171] width 648 height 32
select select "337"
click at [451, 155] on select "[Selecione...] Pizza Nostra" at bounding box center [775, 171] width 648 height 32
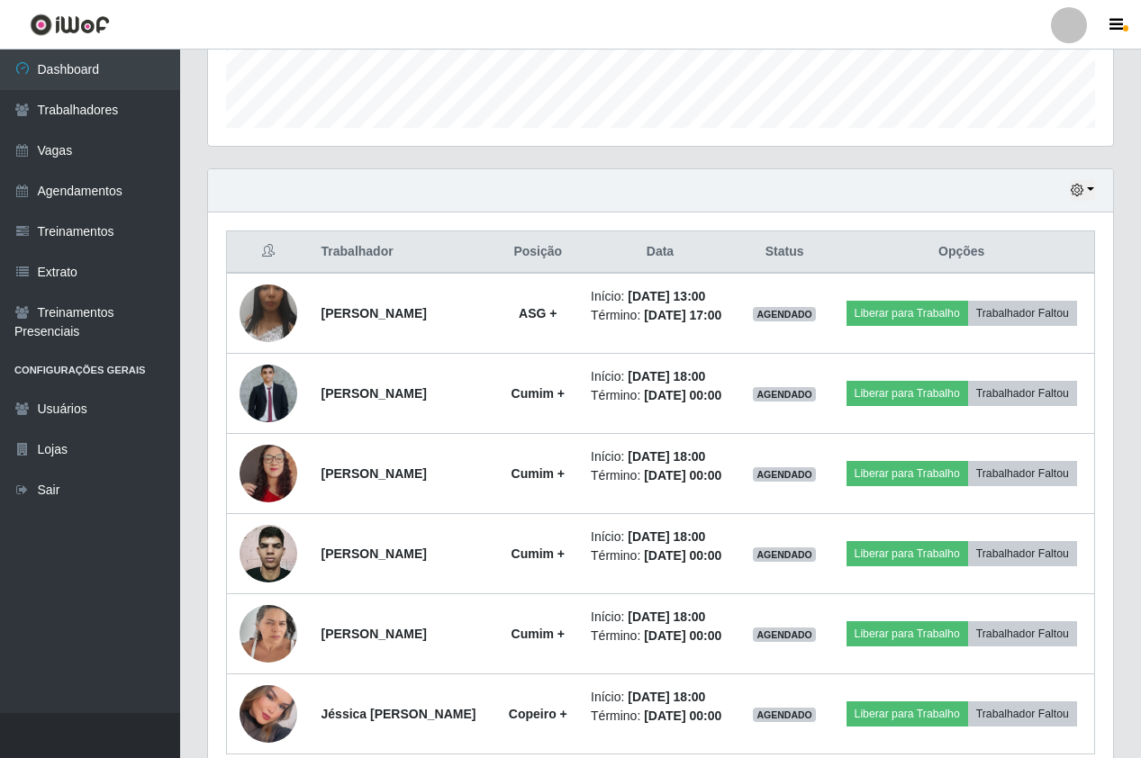
scroll to position [319, 0]
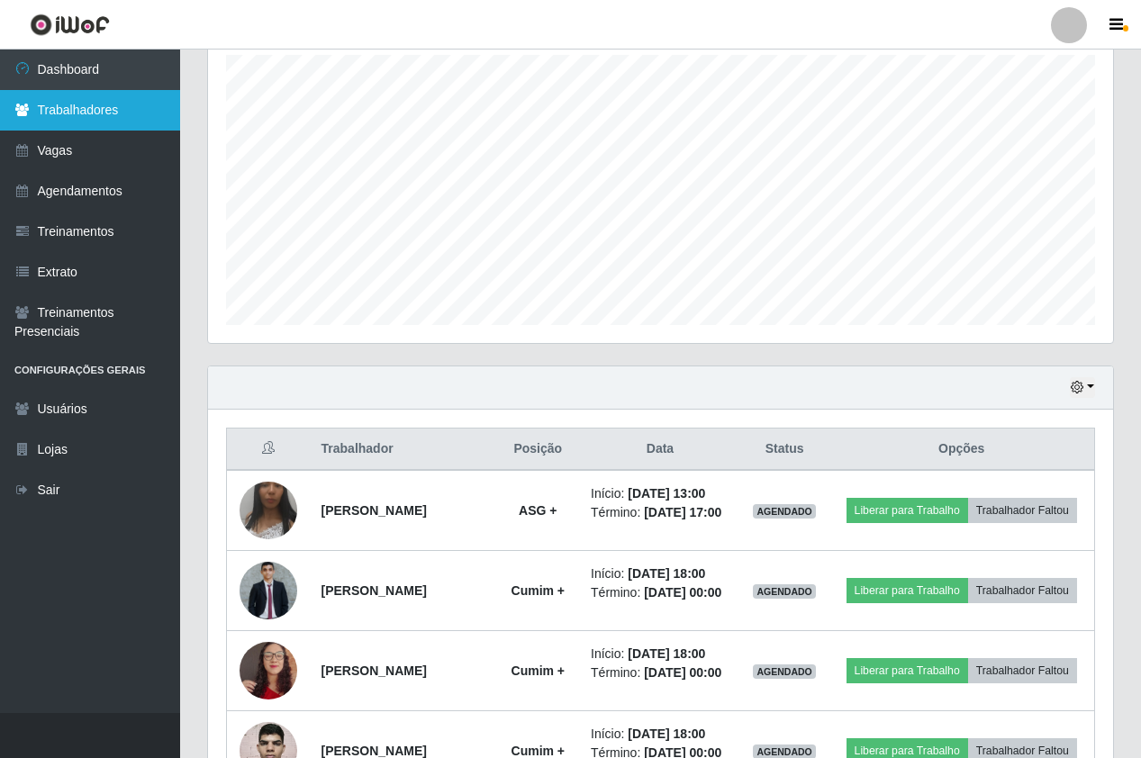
click at [114, 118] on link "Trabalhadores" at bounding box center [90, 110] width 180 height 41
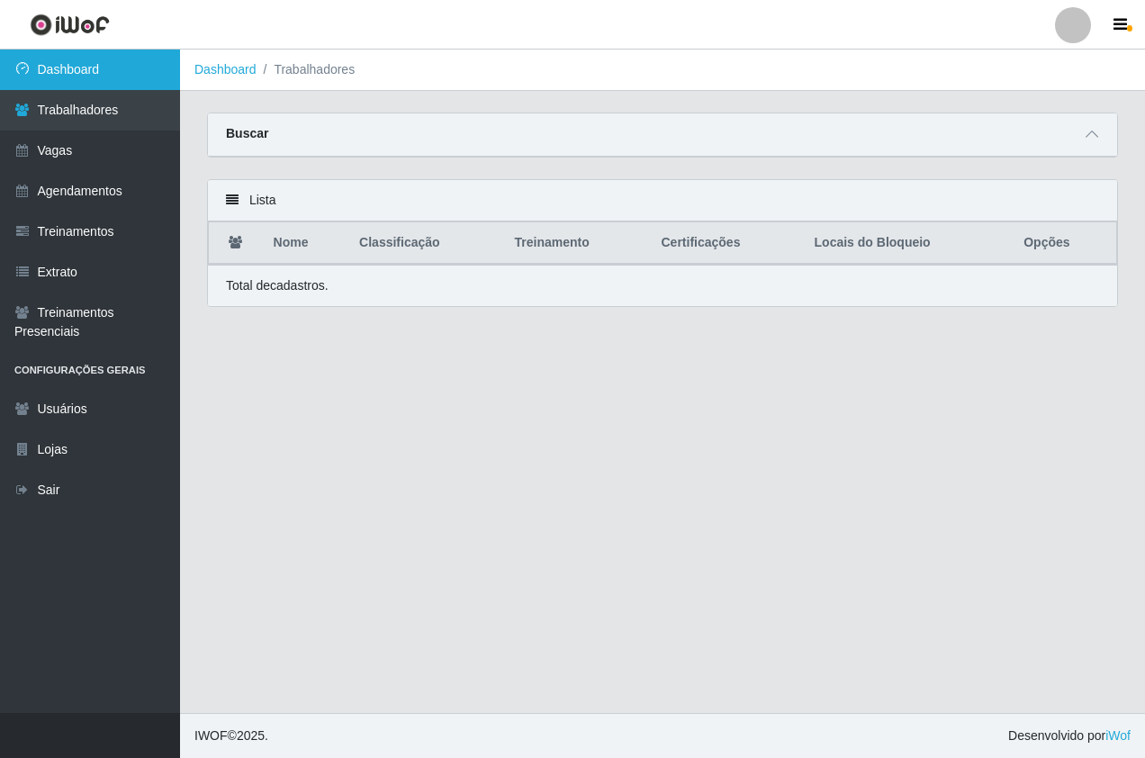
click at [119, 80] on link "Dashboard" at bounding box center [90, 70] width 180 height 41
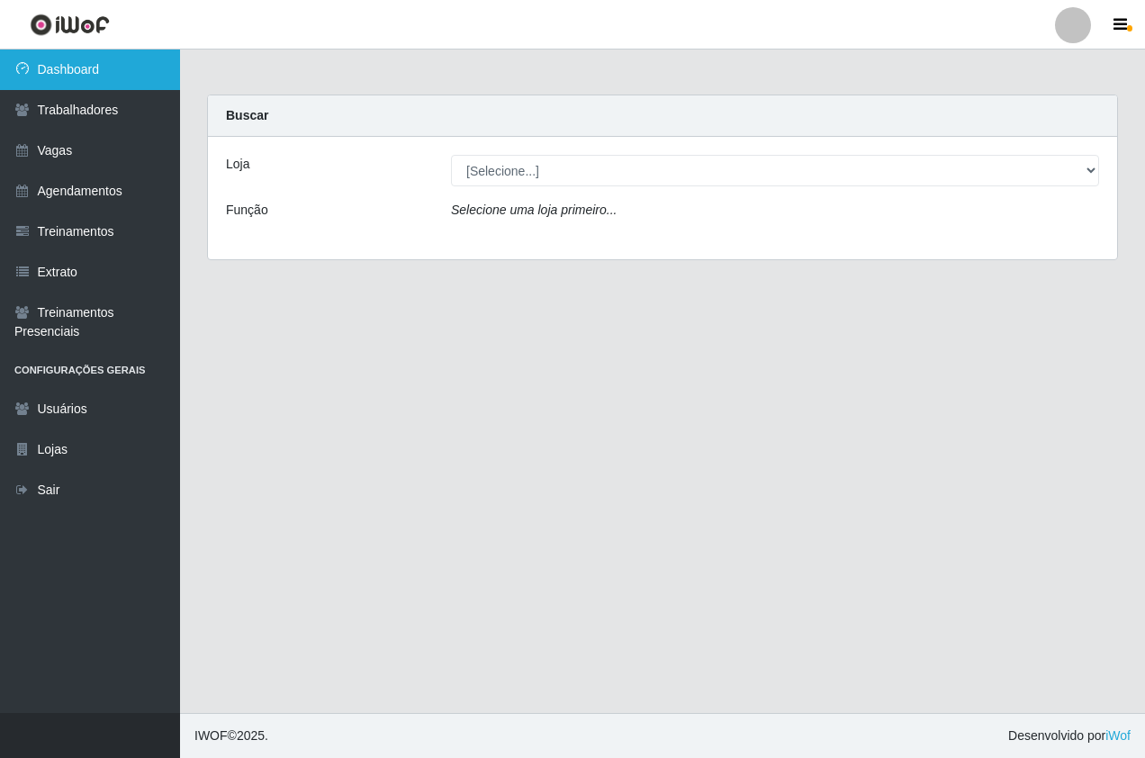
click at [101, 72] on link "Dashboard" at bounding box center [90, 70] width 180 height 41
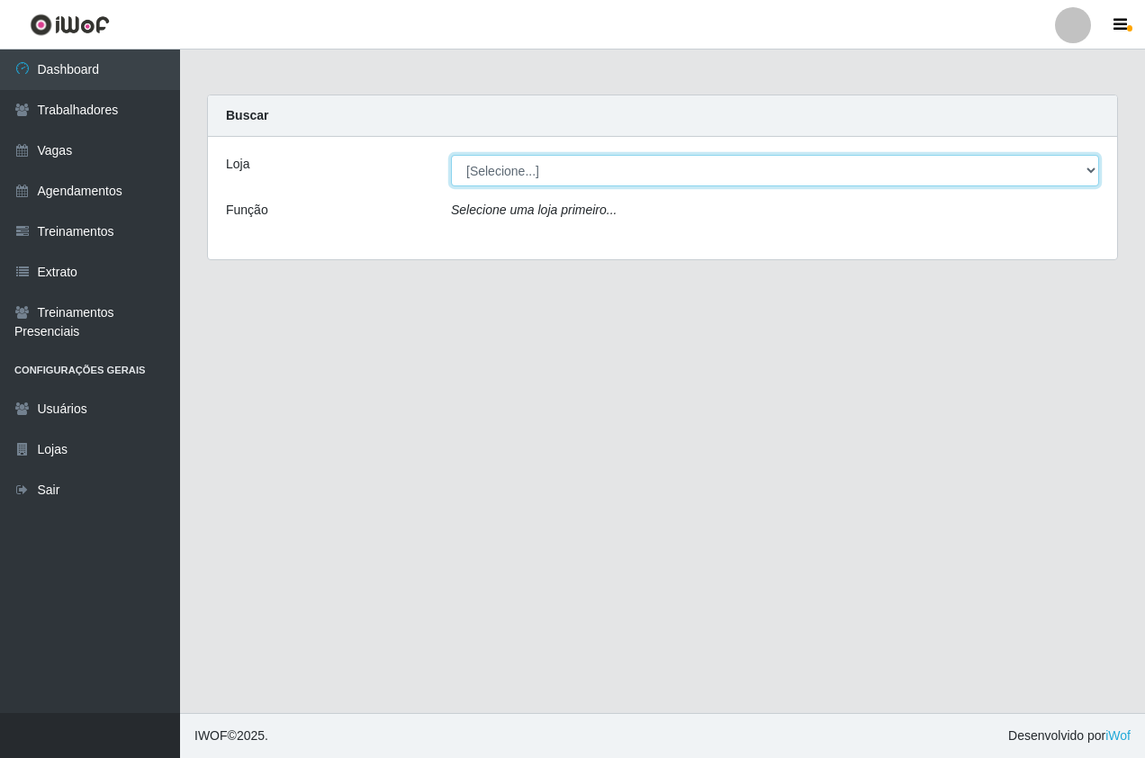
click at [522, 161] on select "[Selecione...] Pizza Nostra" at bounding box center [775, 171] width 648 height 32
select select "337"
click at [451, 155] on select "[Selecione...] Pizza Nostra" at bounding box center [775, 171] width 648 height 32
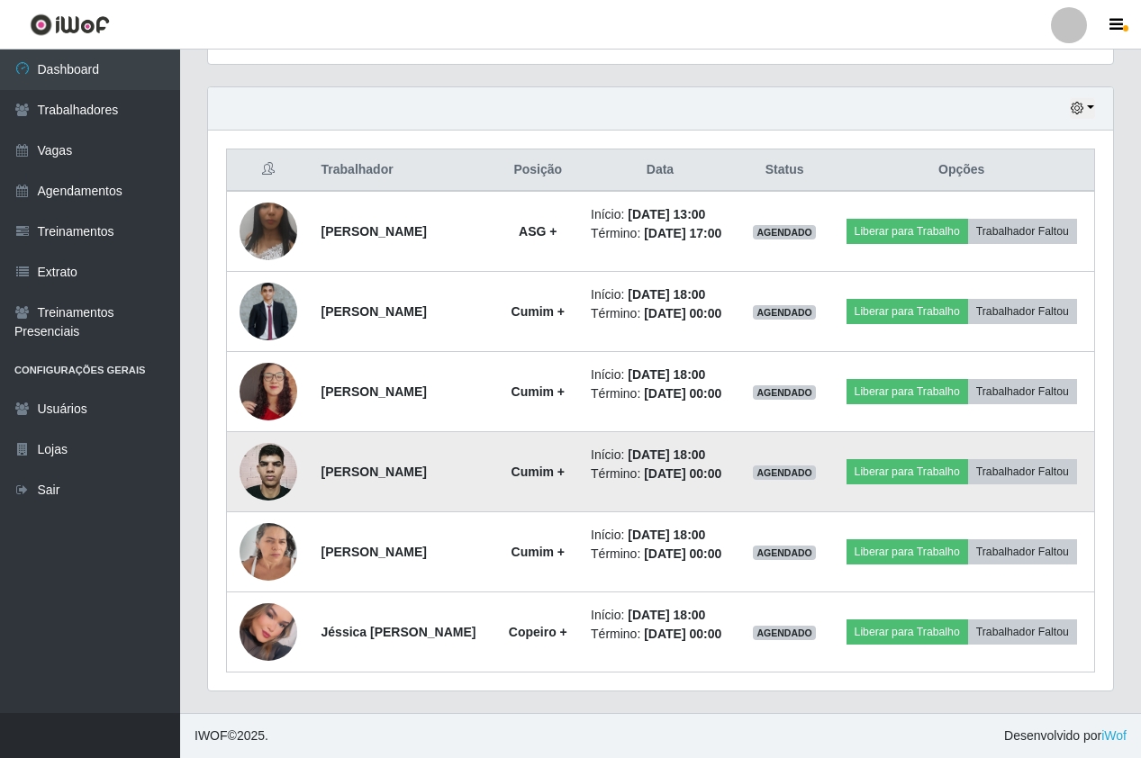
scroll to position [679, 0]
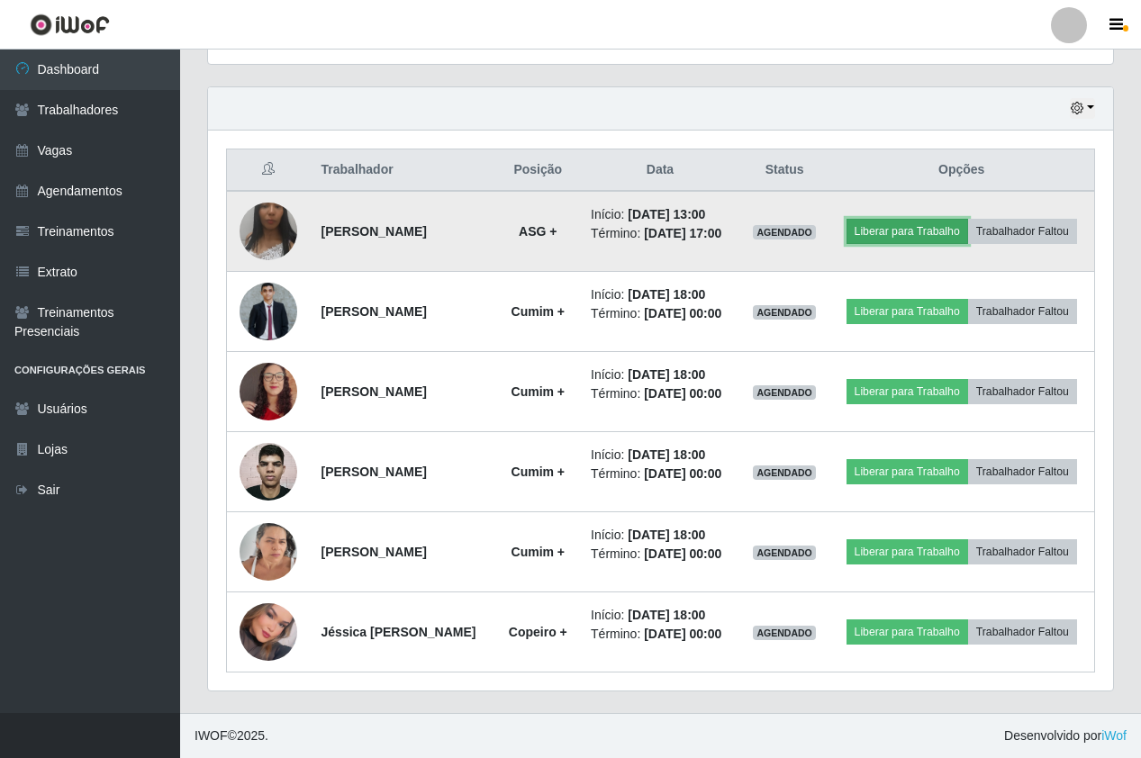
click at [968, 219] on button "Liberar para Trabalho" at bounding box center [907, 231] width 122 height 25
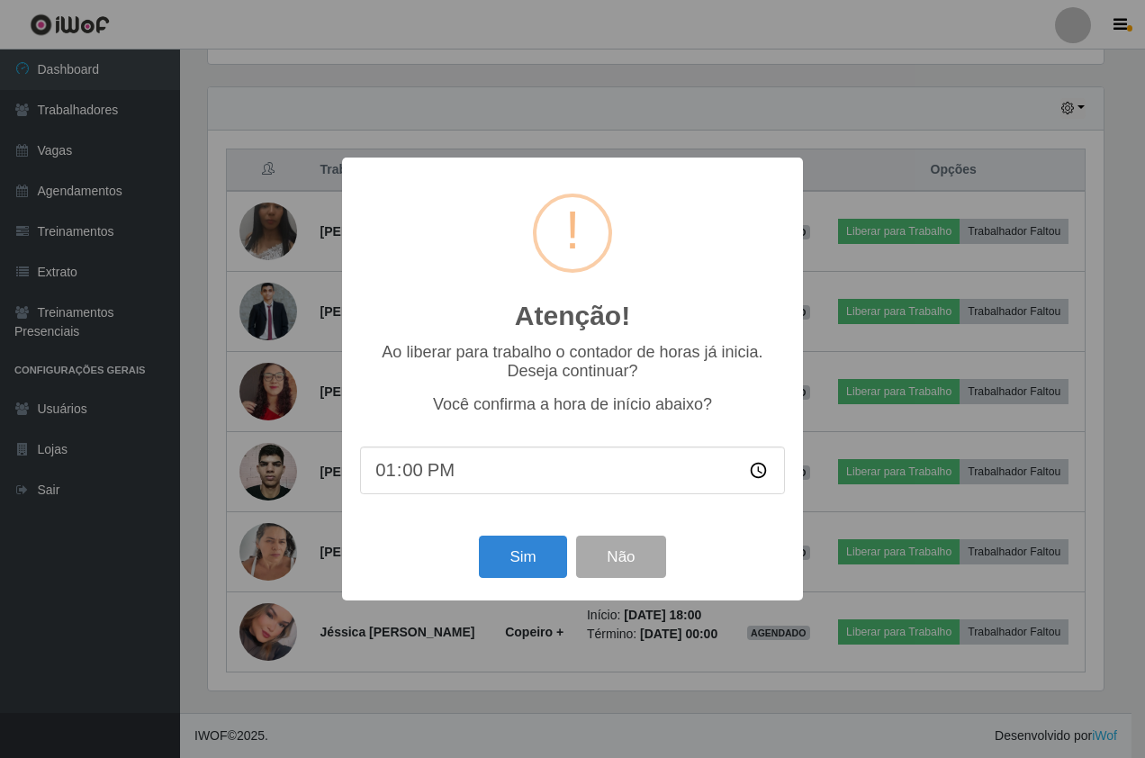
click at [632, 139] on div "Atenção! × Ao liberar para trabalho o contador de horas já inicia. Deseja conti…" at bounding box center [572, 379] width 1145 height 758
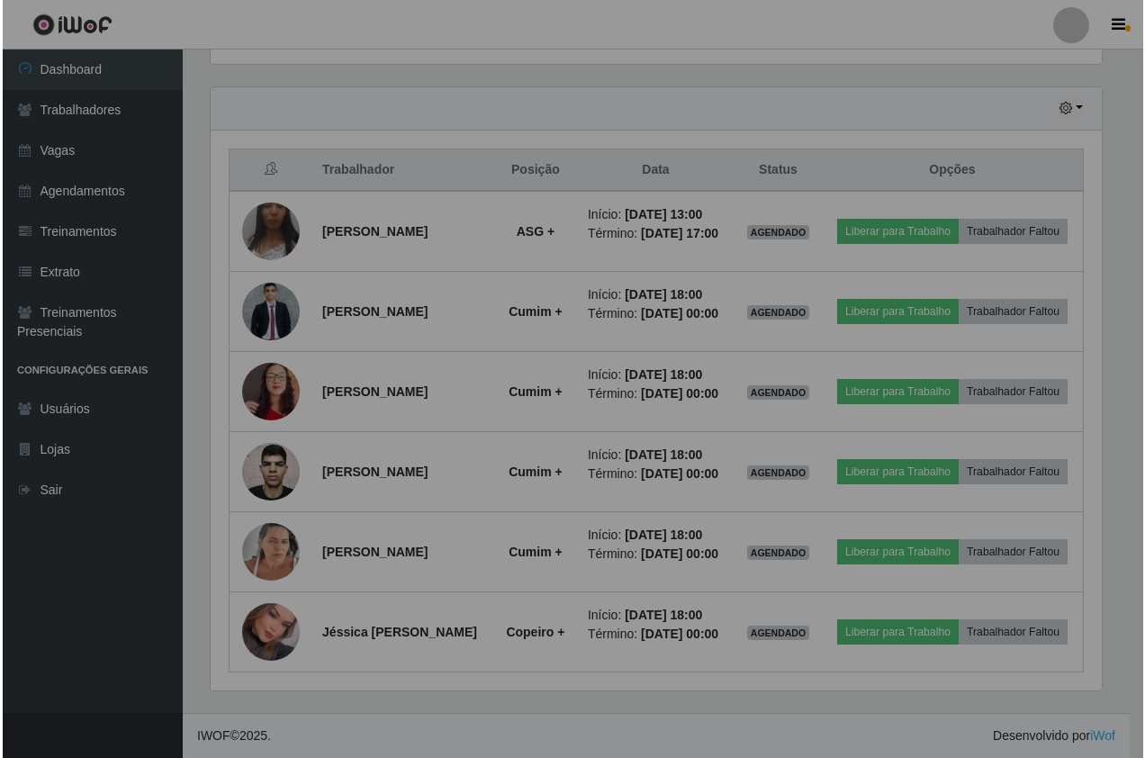
scroll to position [374, 905]
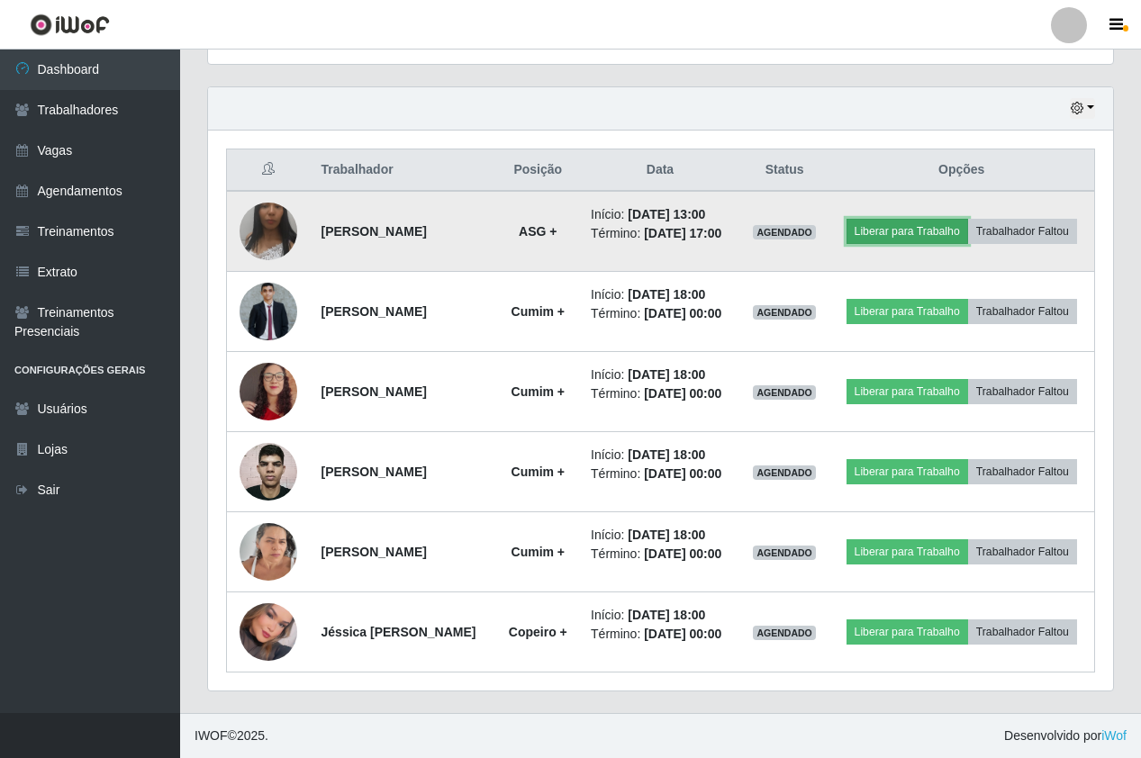
click at [968, 219] on button "Liberar para Trabalho" at bounding box center [907, 231] width 122 height 25
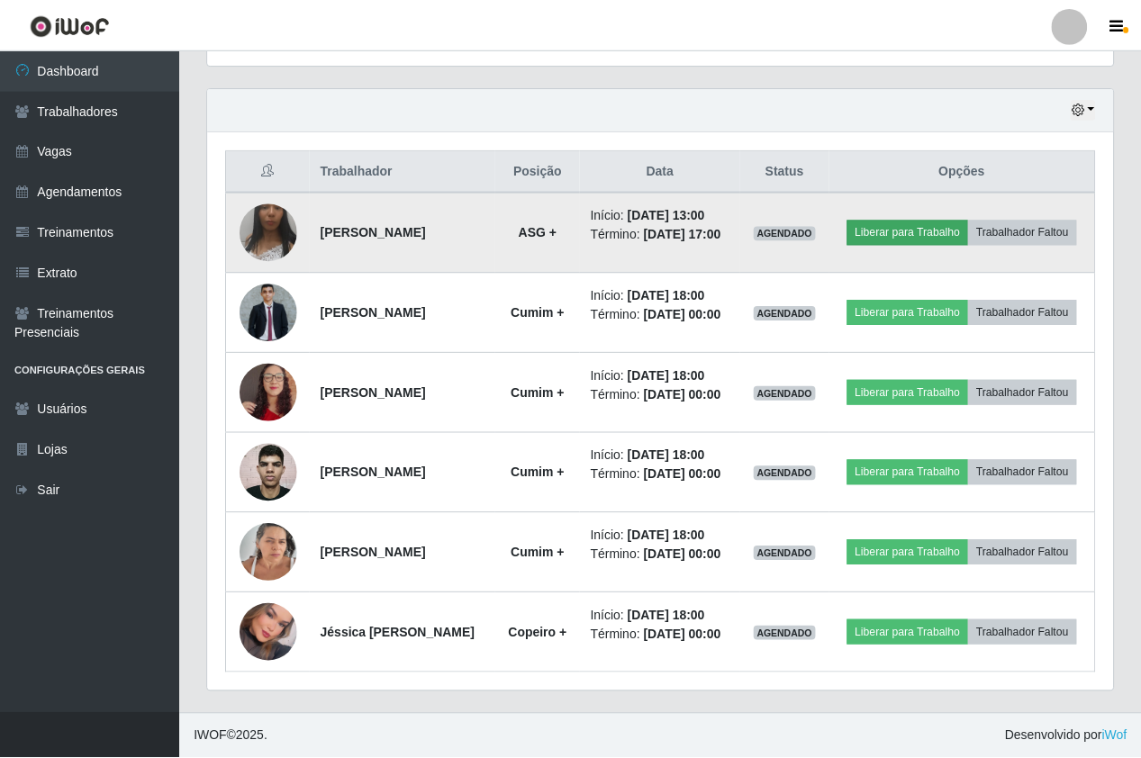
scroll to position [374, 896]
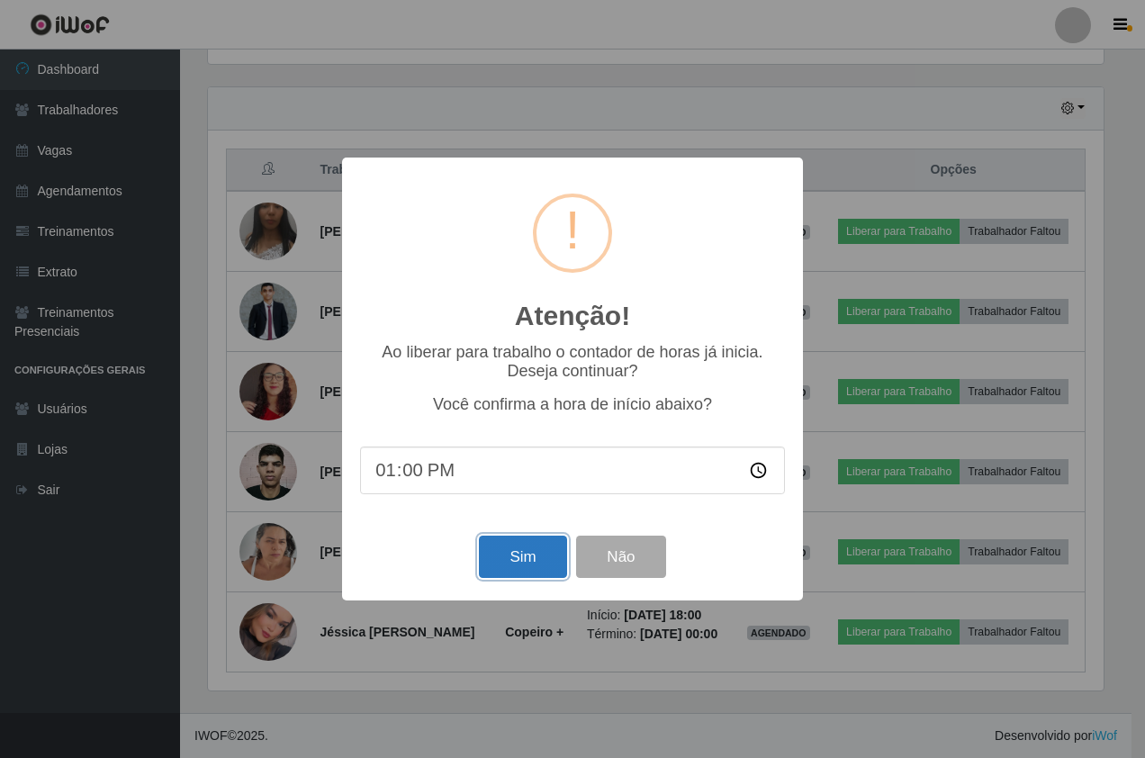
click at [512, 562] on button "Sim" at bounding box center [522, 557] width 87 height 42
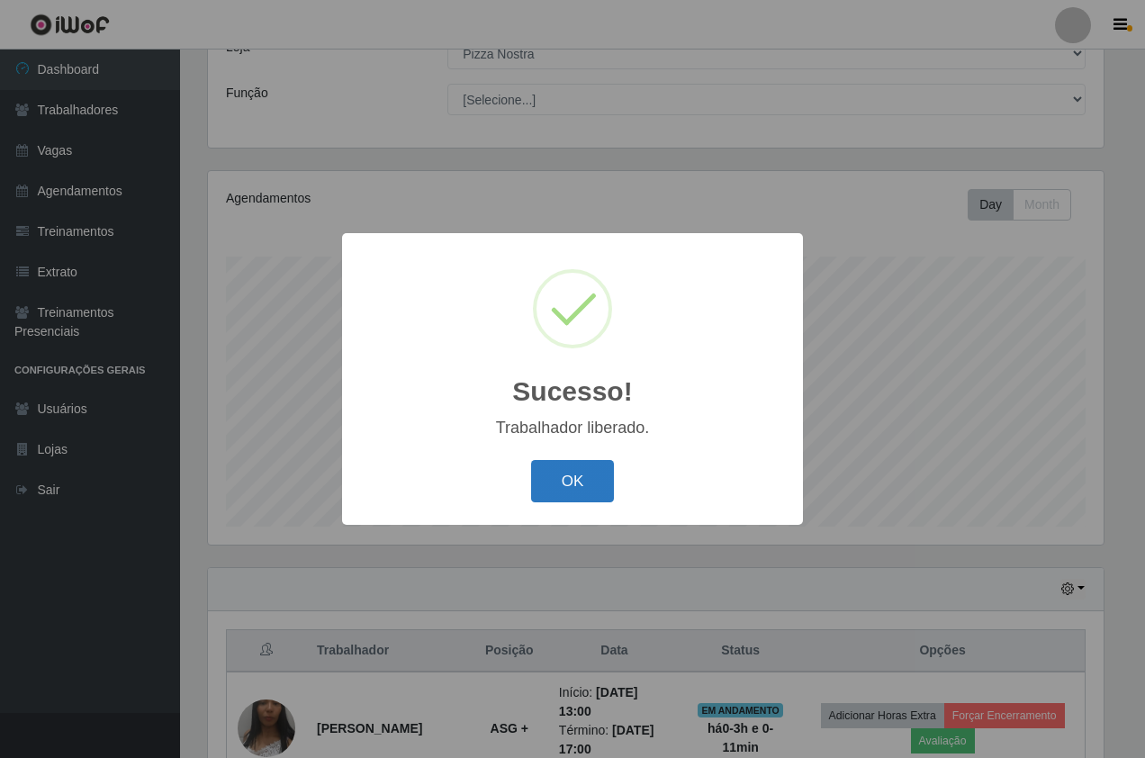
click at [592, 478] on button "OK" at bounding box center [573, 481] width 84 height 42
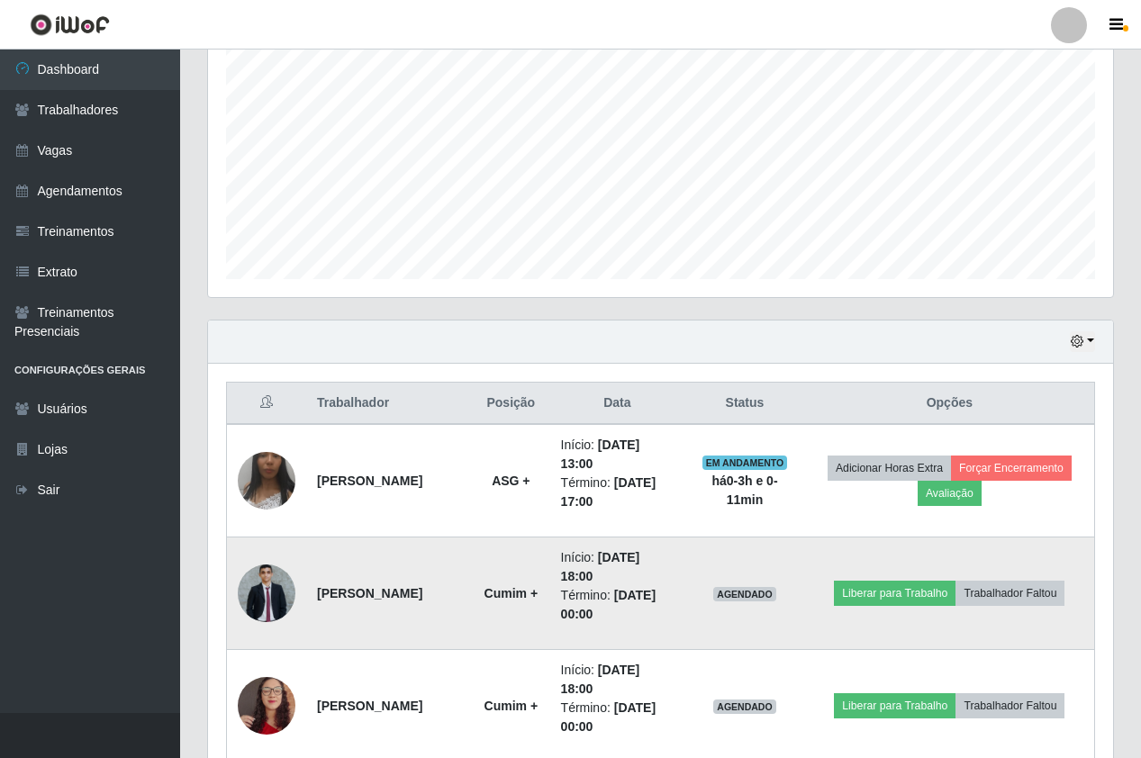
scroll to position [387, 0]
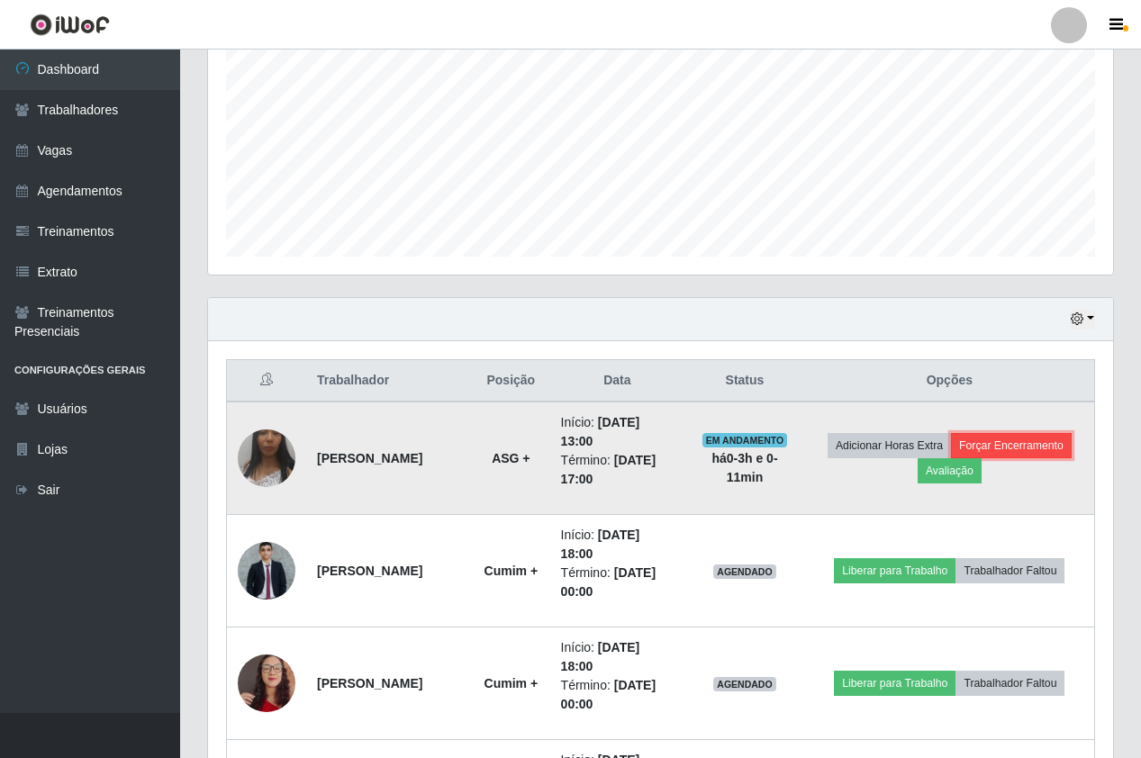
click at [951, 458] on button "Forçar Encerramento" at bounding box center [1011, 445] width 121 height 25
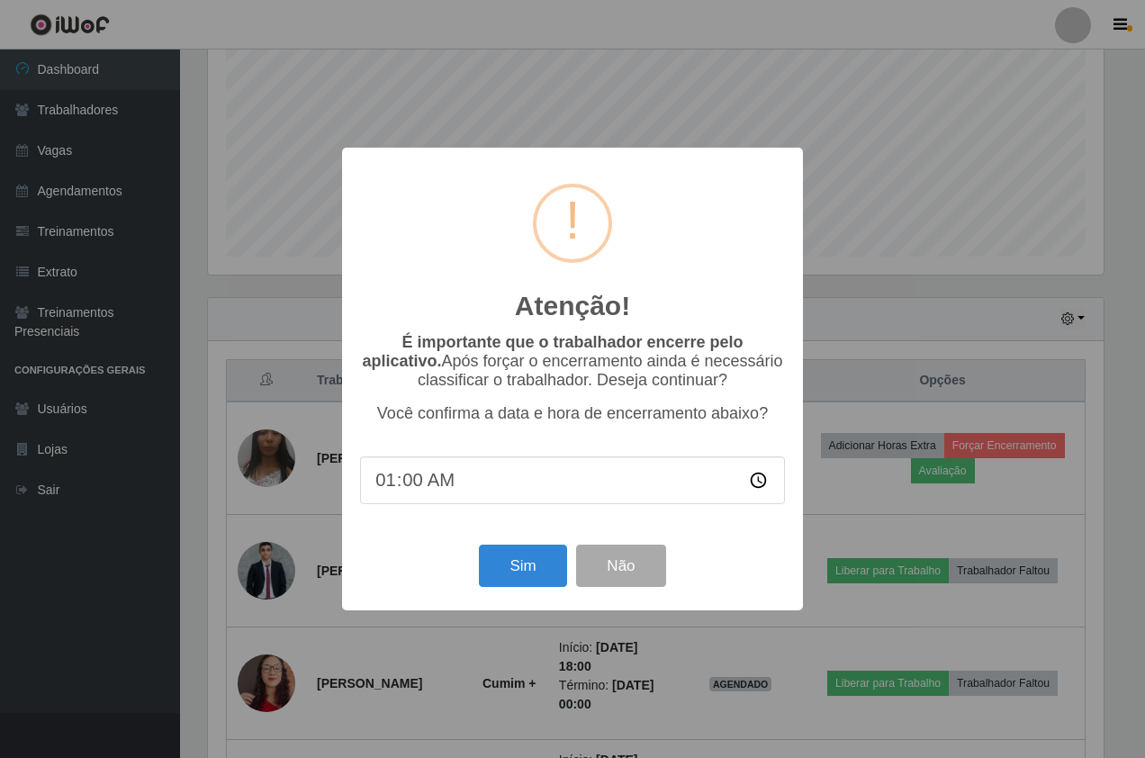
type input "13:00"
click at [519, 574] on button "Sim" at bounding box center [522, 566] width 87 height 42
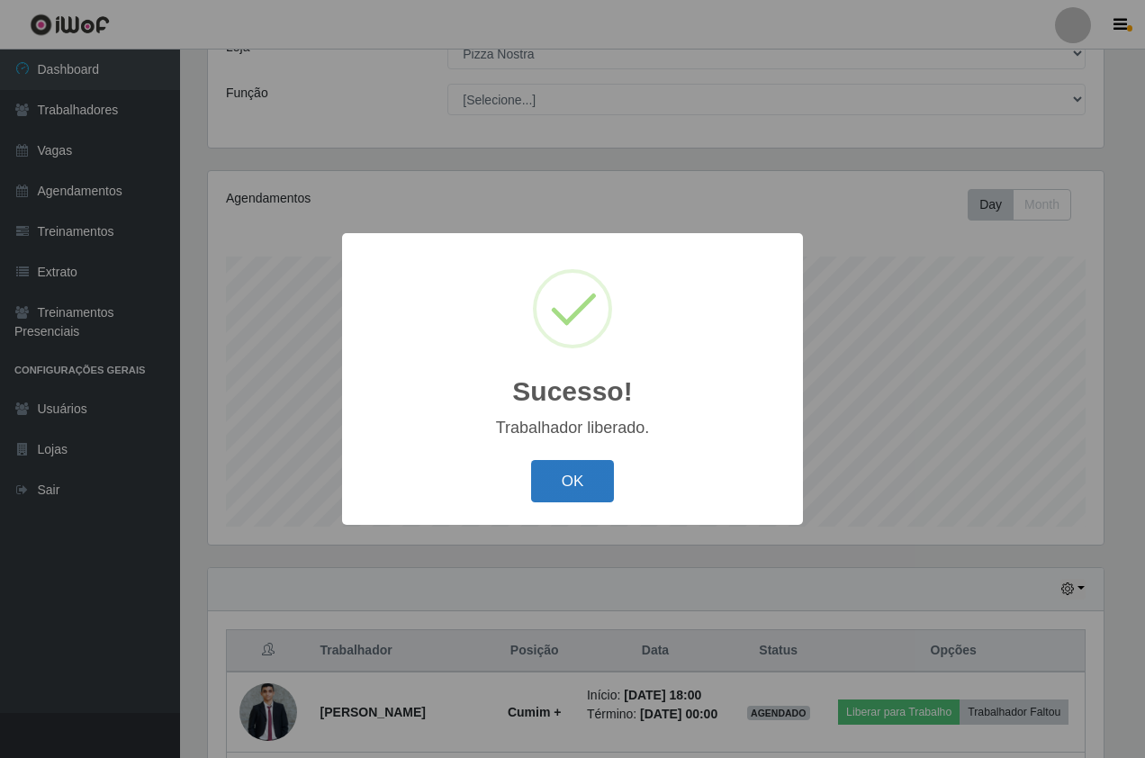
click at [580, 485] on button "OK" at bounding box center [573, 481] width 84 height 42
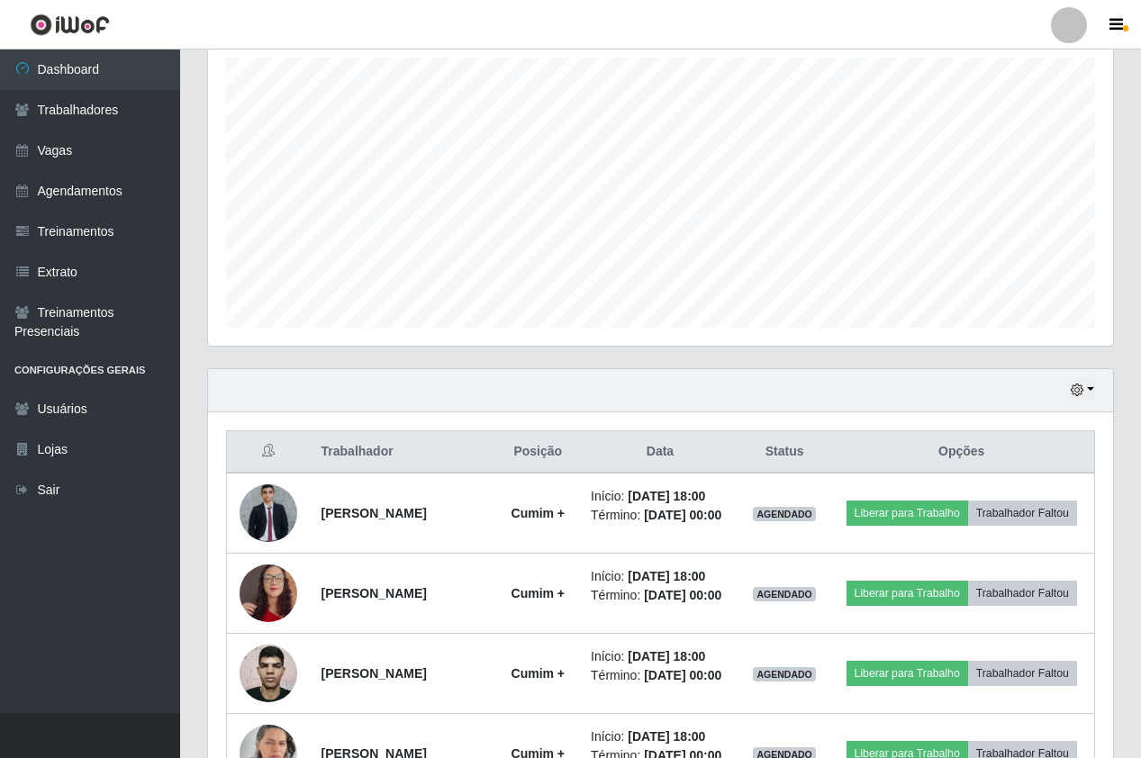
scroll to position [0, 0]
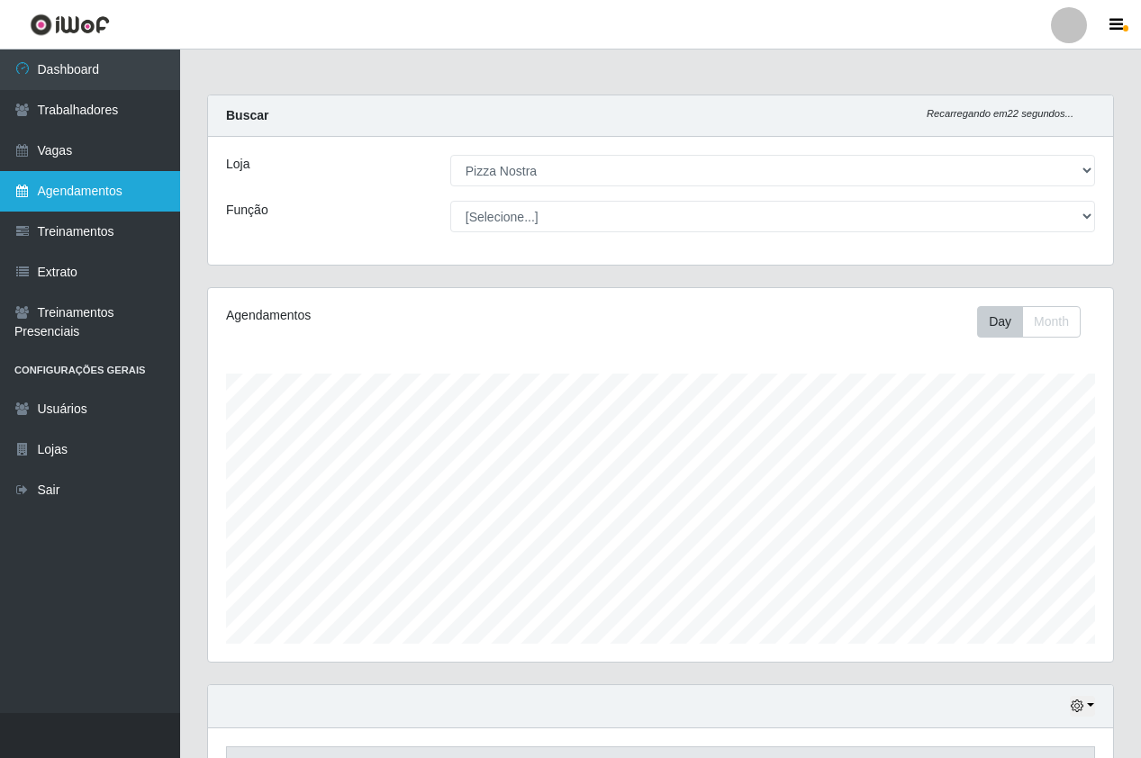
click at [110, 181] on link "Agendamentos" at bounding box center [90, 191] width 180 height 41
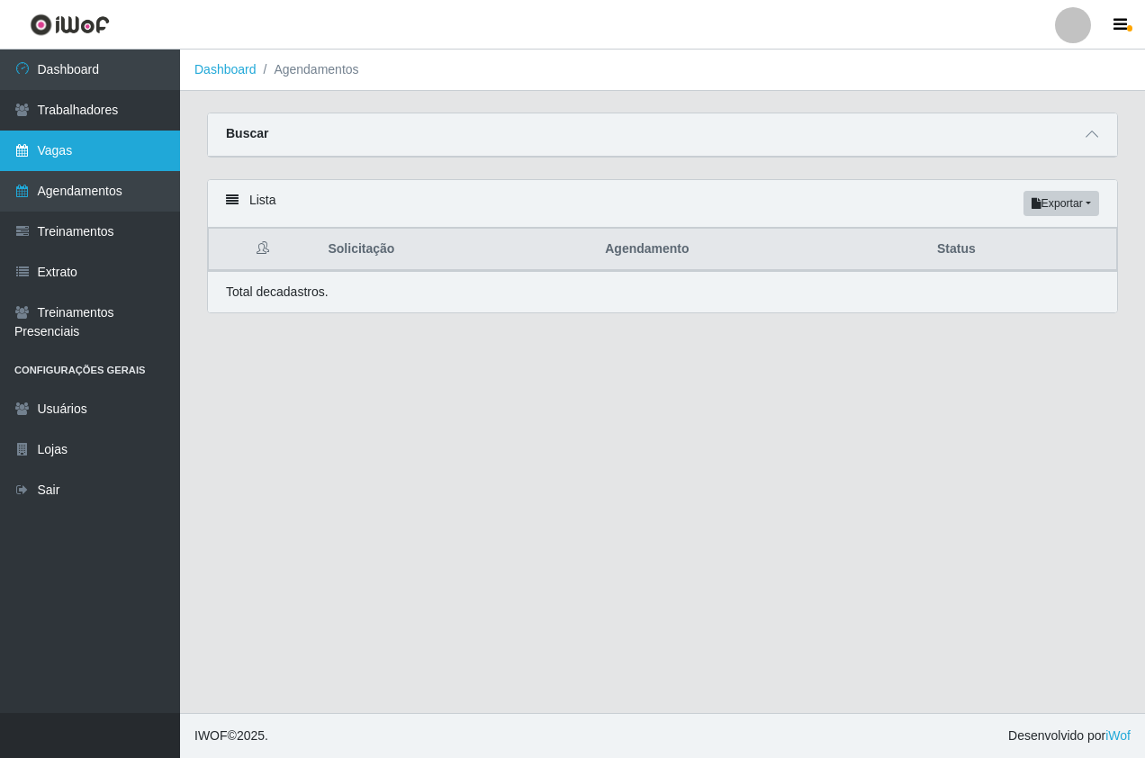
click at [89, 149] on link "Vagas" at bounding box center [90, 151] width 180 height 41
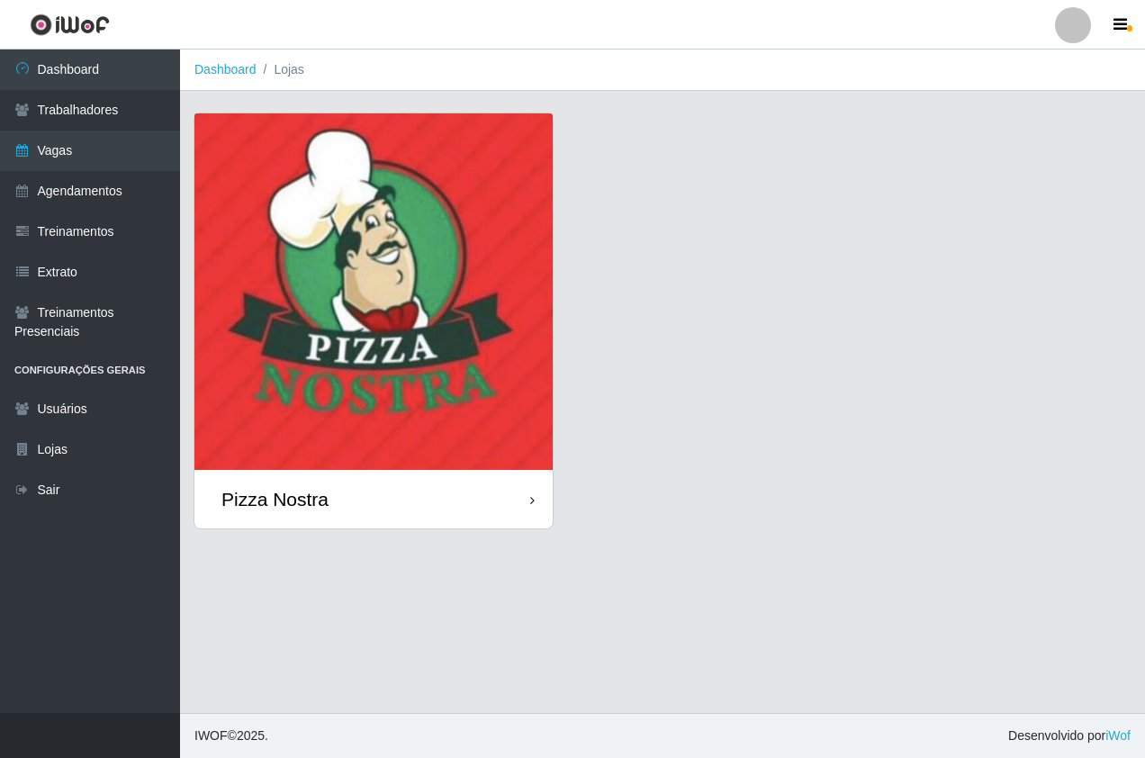
click at [354, 408] on img at bounding box center [373, 291] width 358 height 357
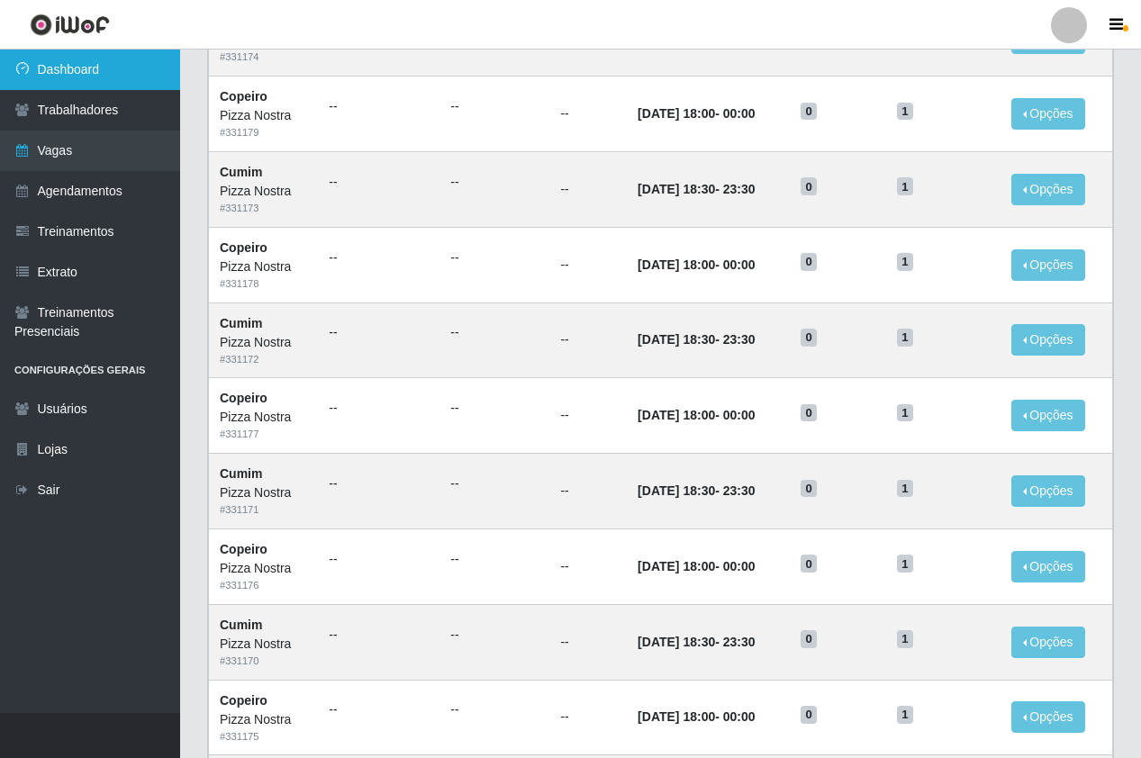
click at [156, 70] on link "Dashboard" at bounding box center [90, 70] width 180 height 41
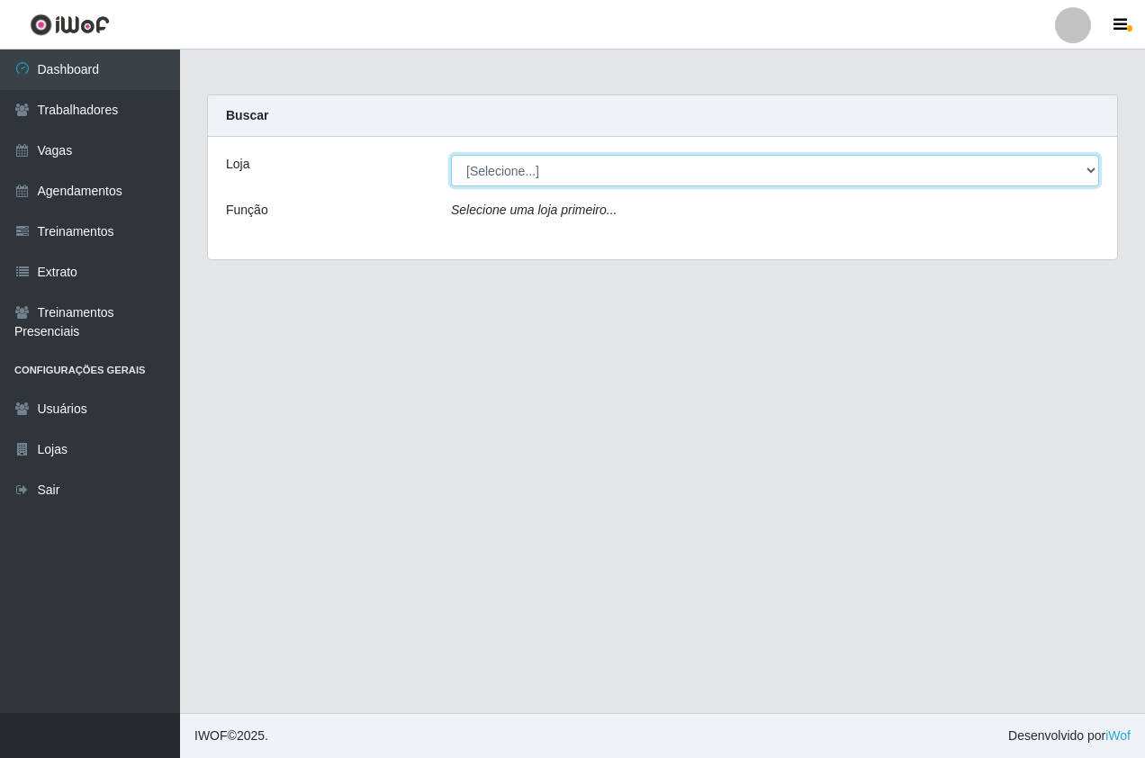
click at [627, 172] on select "[Selecione...] Pizza Nostra" at bounding box center [775, 171] width 648 height 32
select select "337"
click at [451, 155] on select "[Selecione...] Pizza Nostra" at bounding box center [775, 171] width 648 height 32
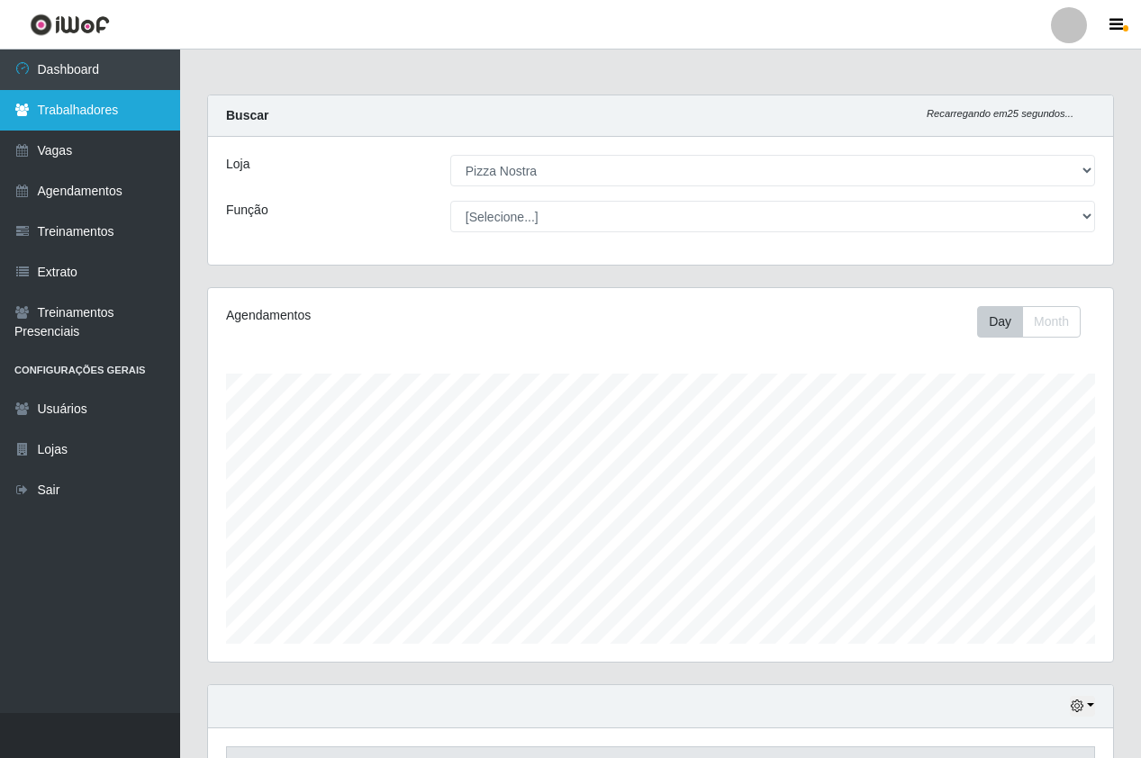
click at [103, 121] on link "Trabalhadores" at bounding box center [90, 110] width 180 height 41
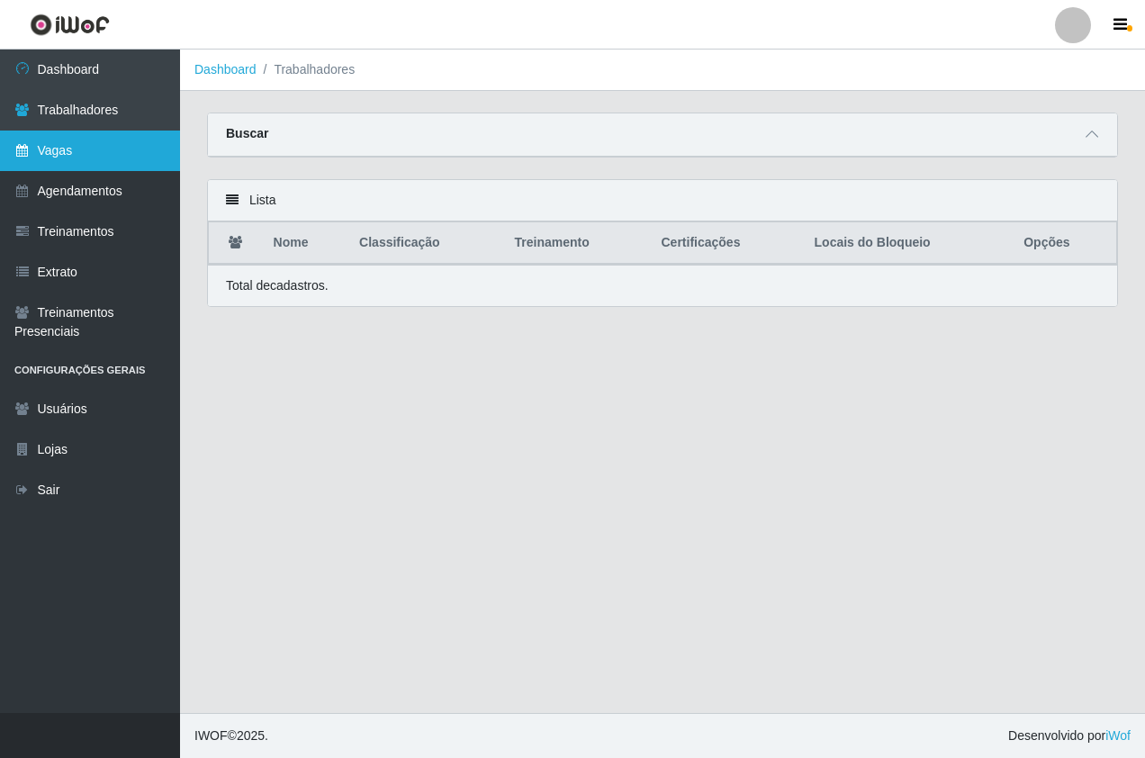
click at [109, 151] on link "Vagas" at bounding box center [90, 151] width 180 height 41
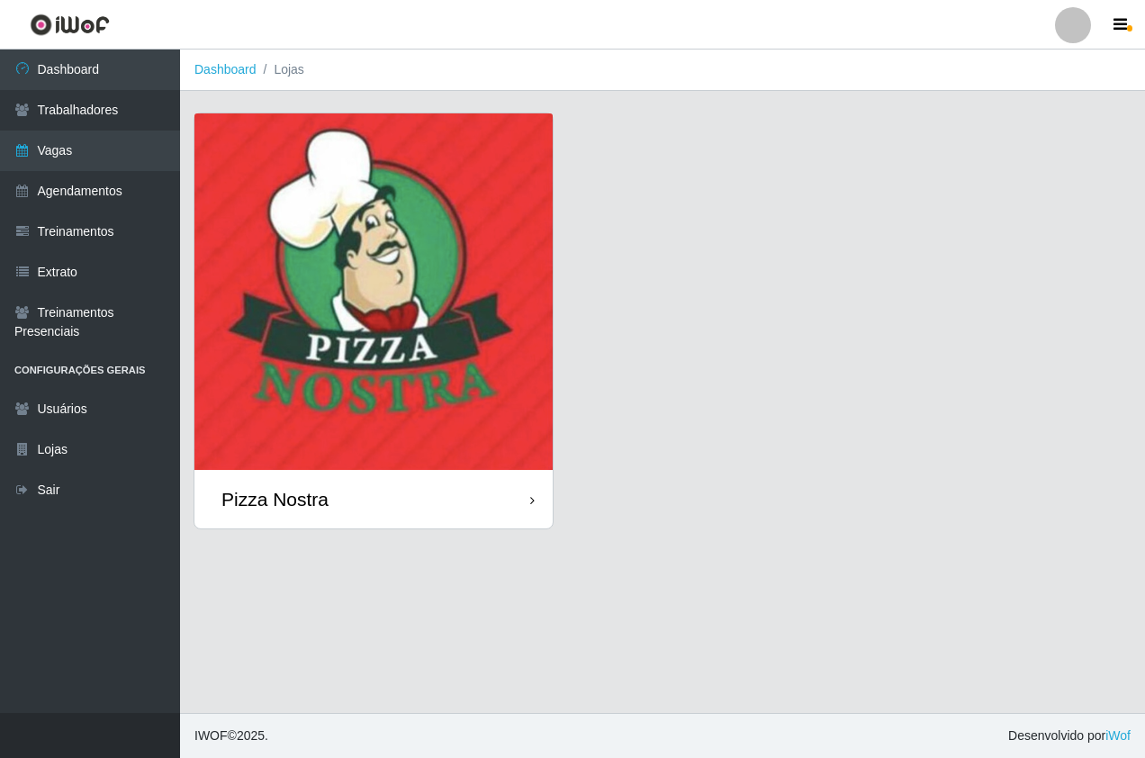
click at [274, 390] on img at bounding box center [373, 291] width 358 height 357
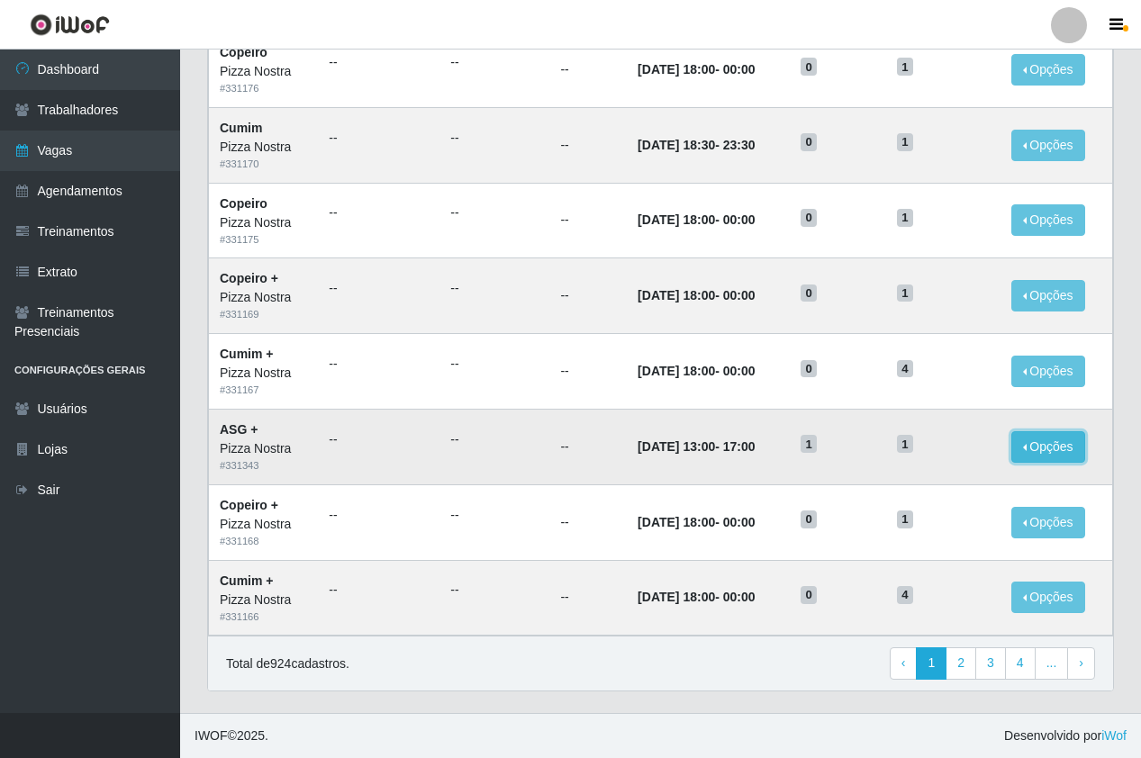
click at [1045, 441] on button "Opções" at bounding box center [1048, 447] width 74 height 32
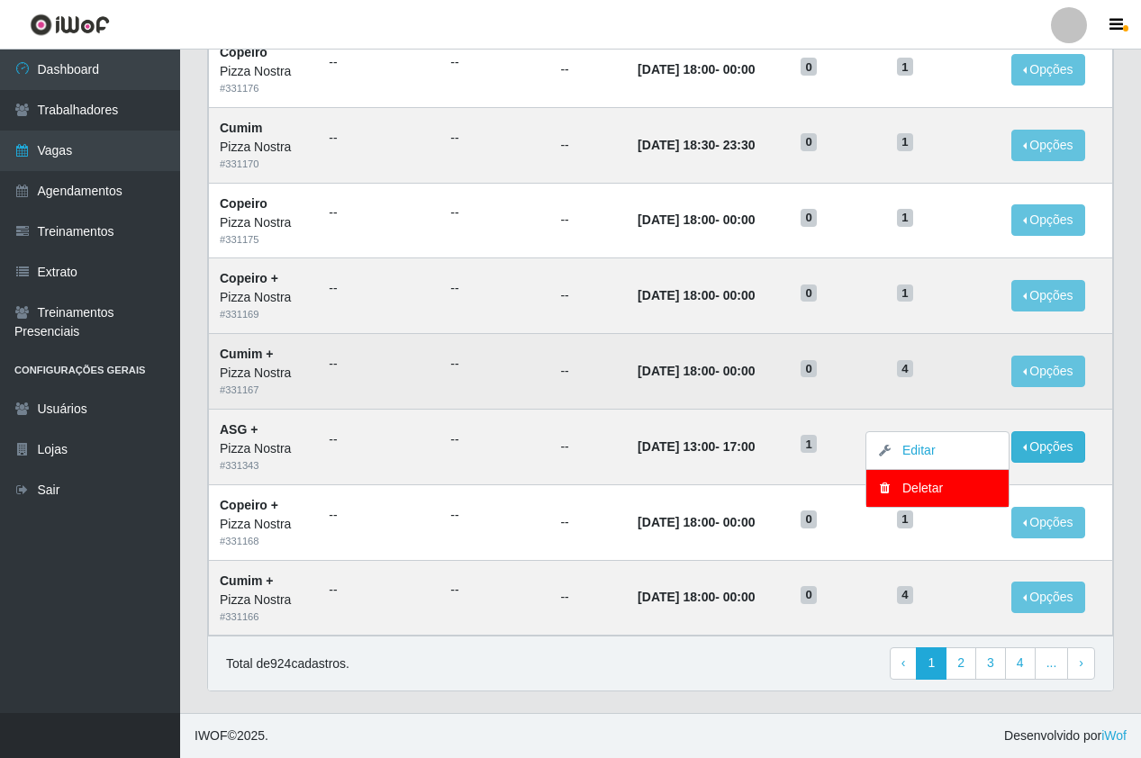
click at [955, 388] on td "4" at bounding box center [943, 372] width 114 height 76
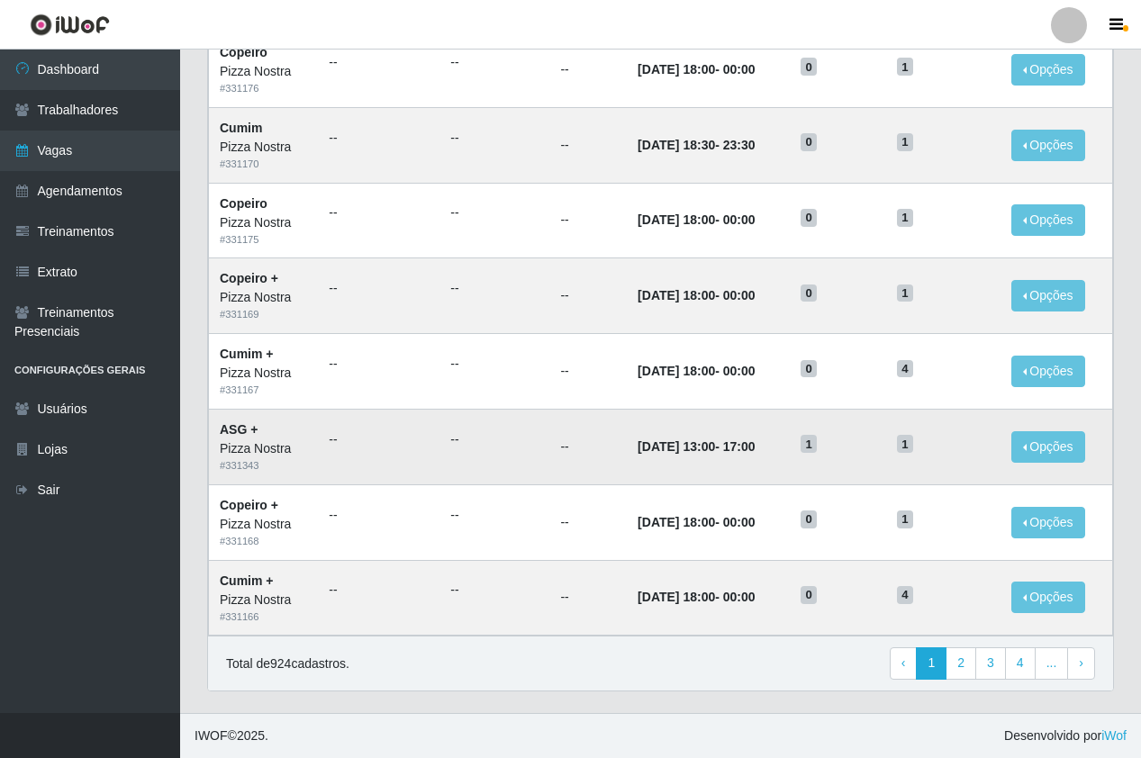
click at [1043, 465] on td "Opções Editar Deletar" at bounding box center [1056, 447] width 113 height 76
click at [1048, 451] on button "Opções" at bounding box center [1048, 447] width 74 height 32
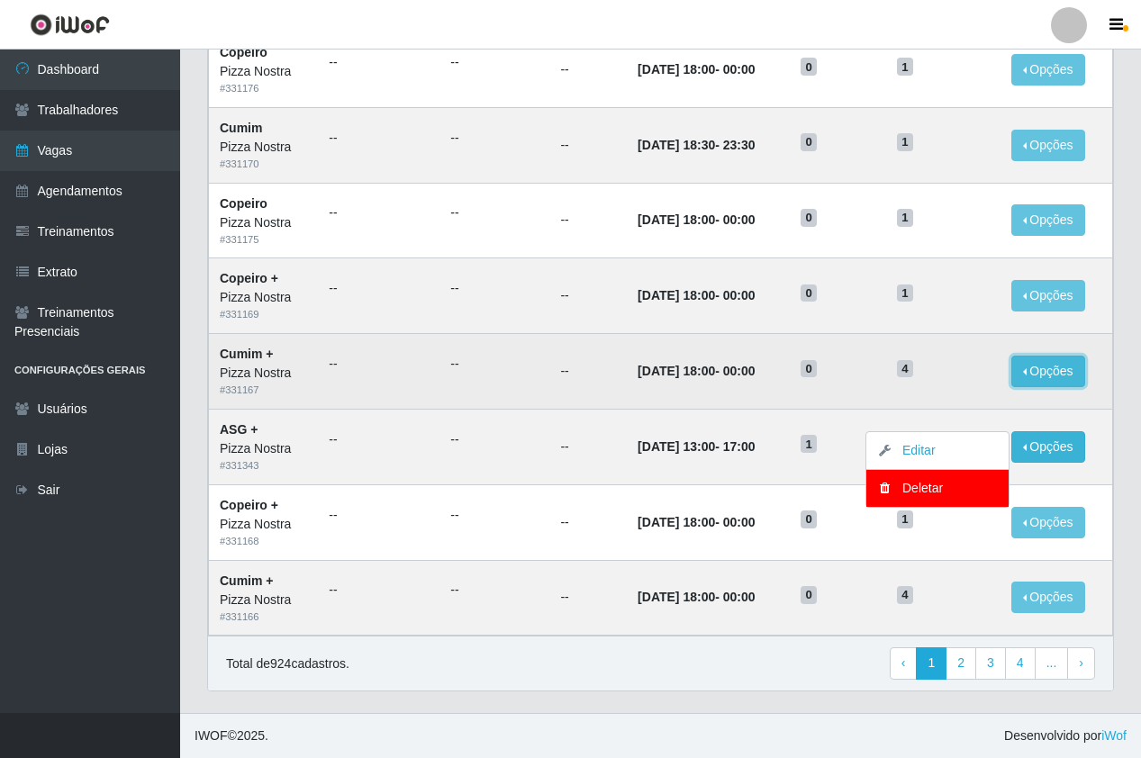
click at [1032, 386] on button "Opções" at bounding box center [1048, 372] width 74 height 32
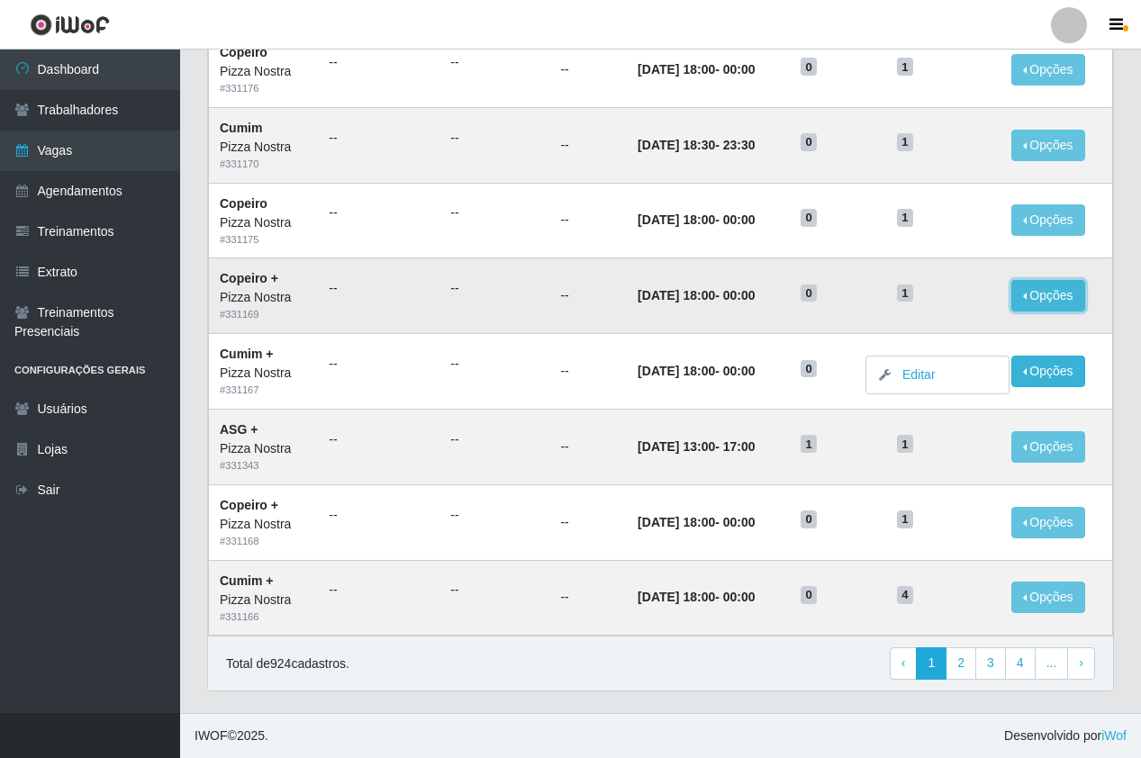
click at [1034, 306] on button "Opções" at bounding box center [1048, 296] width 74 height 32
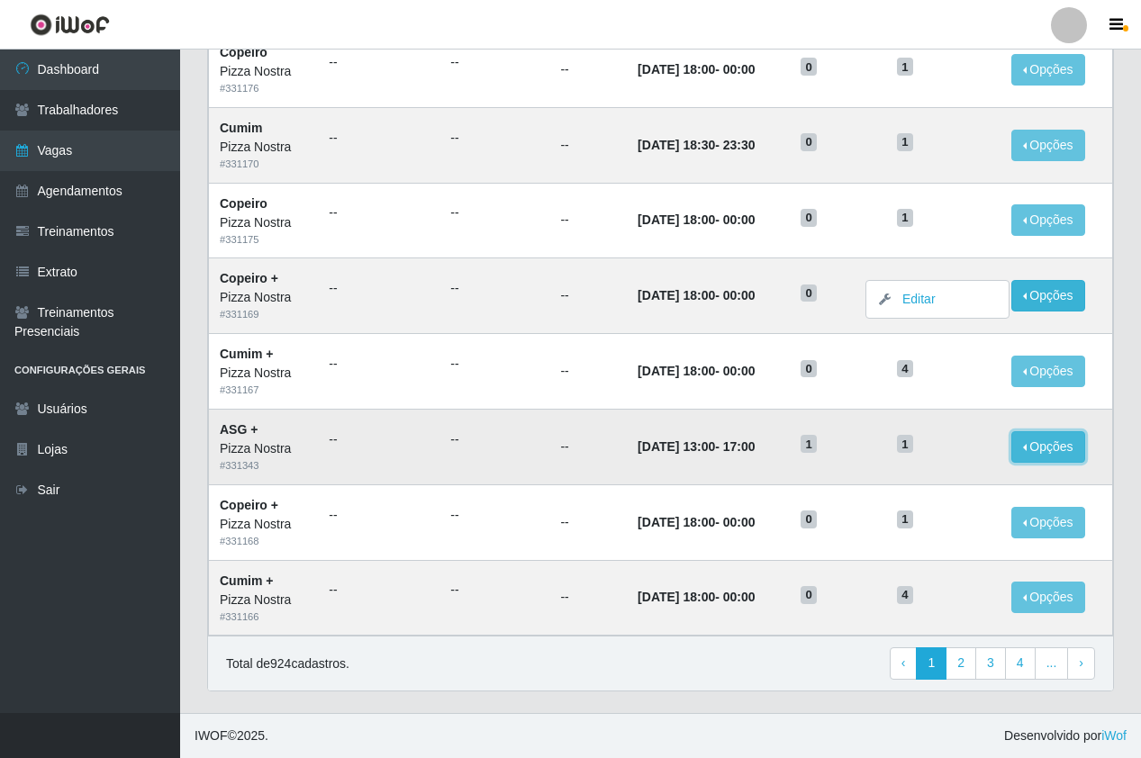
click at [1034, 439] on button "Opções" at bounding box center [1048, 447] width 74 height 32
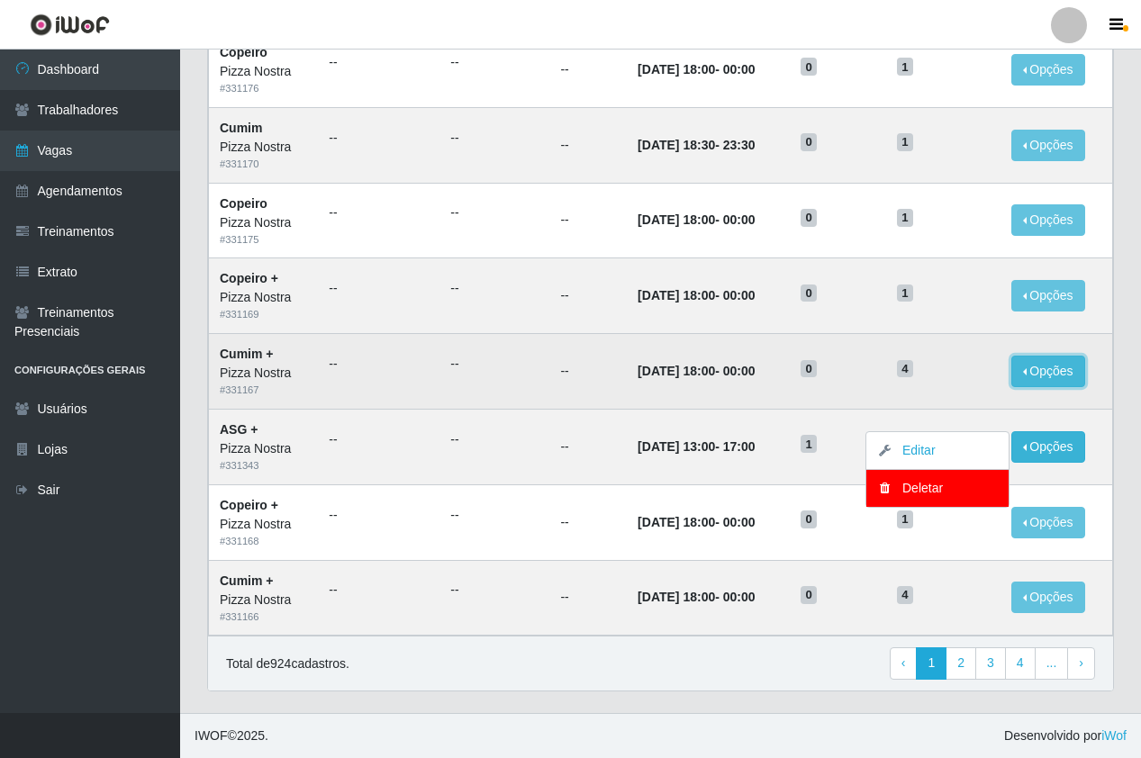
click at [1028, 368] on button "Opções" at bounding box center [1048, 372] width 74 height 32
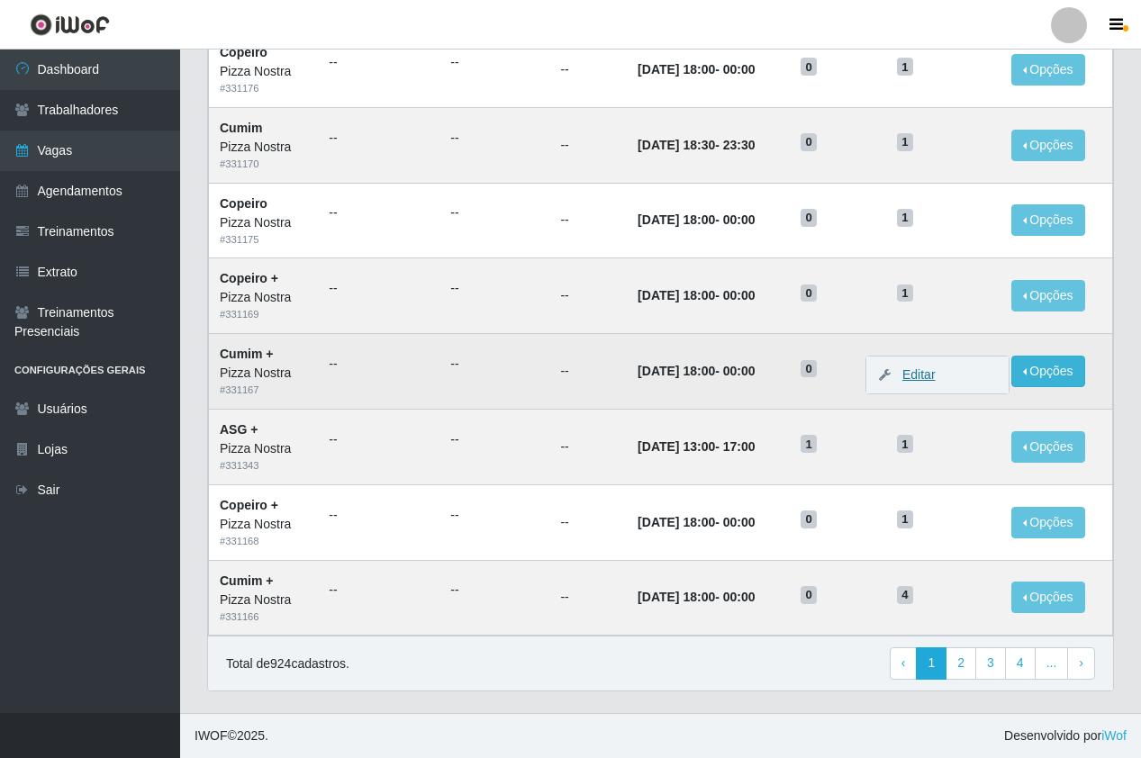
click at [931, 376] on link "Editar" at bounding box center [909, 374] width 51 height 14
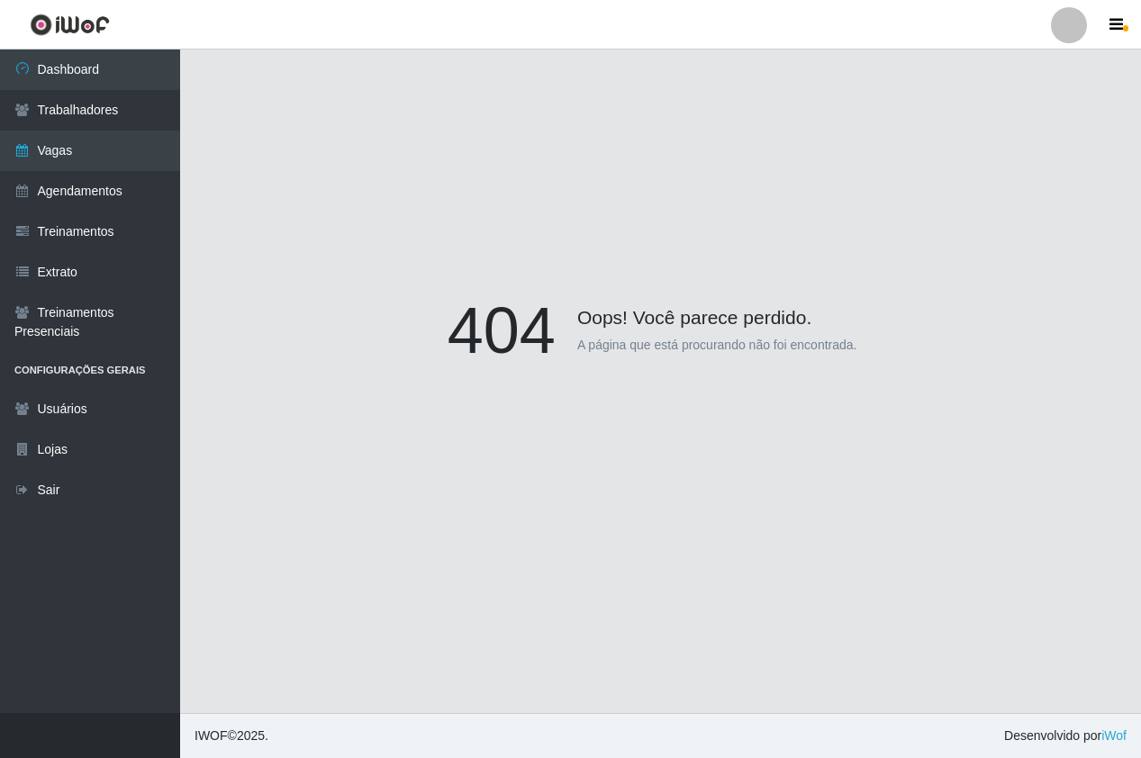
scroll to position [158, 0]
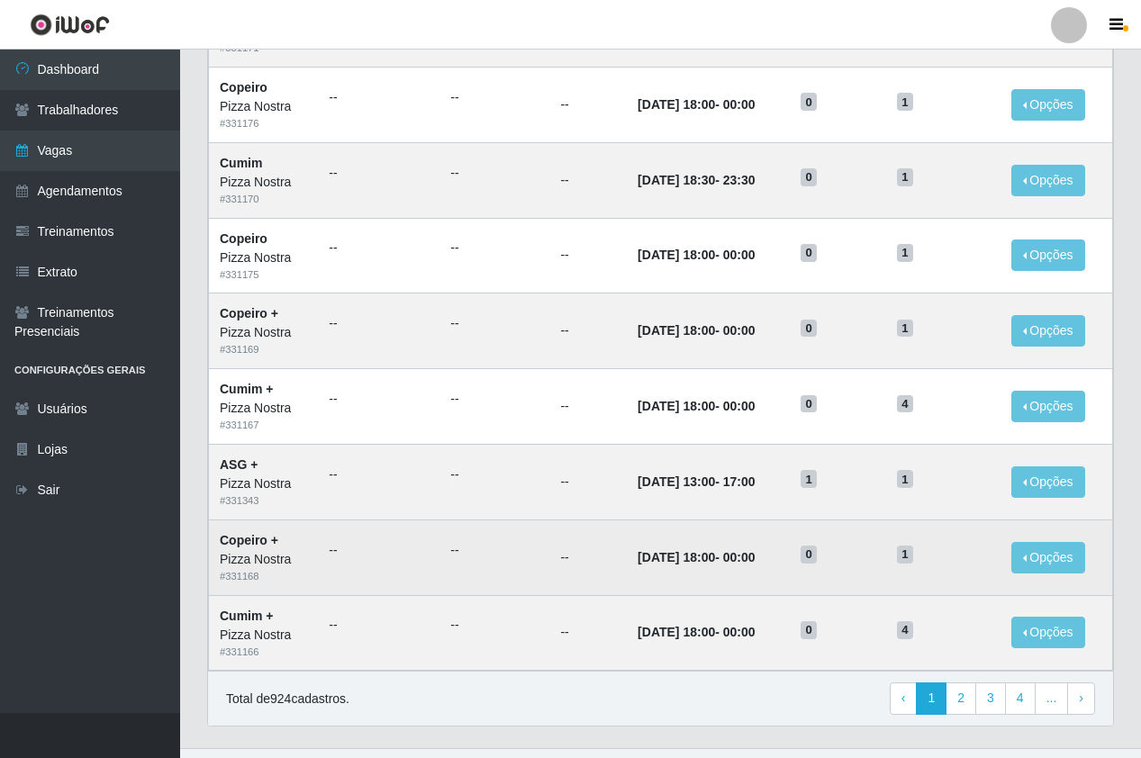
scroll to position [768, 0]
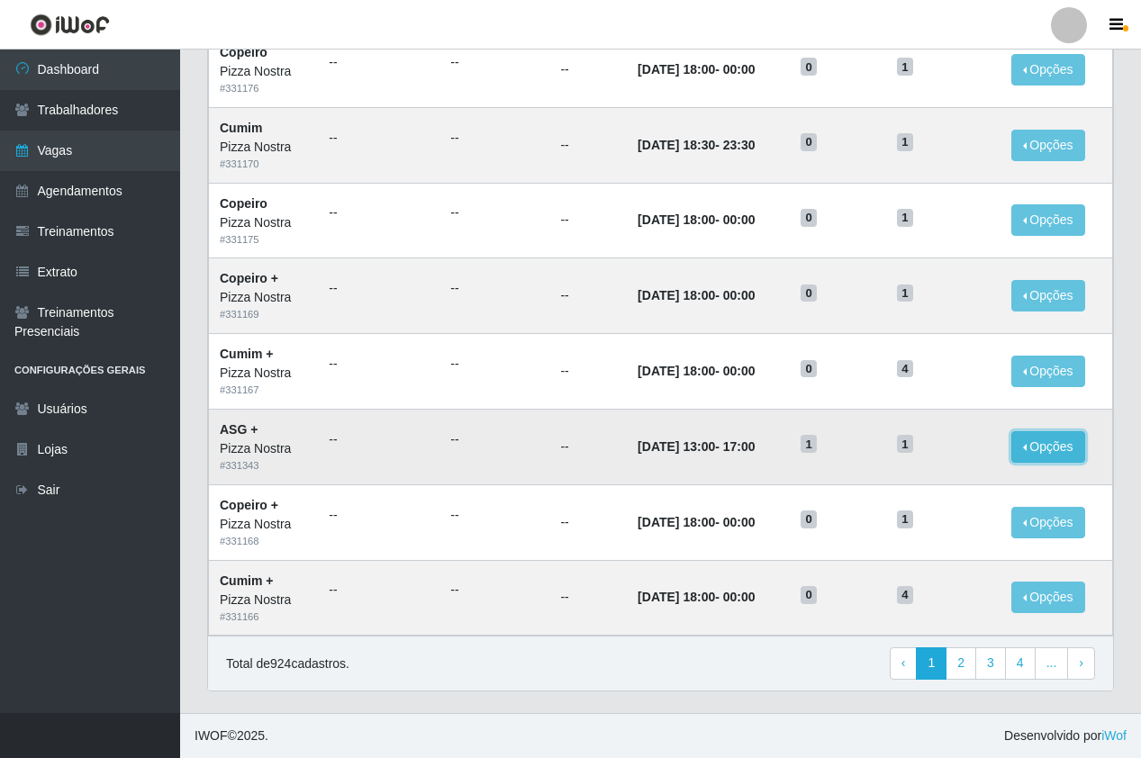
click at [1054, 456] on button "Opções" at bounding box center [1048, 447] width 74 height 32
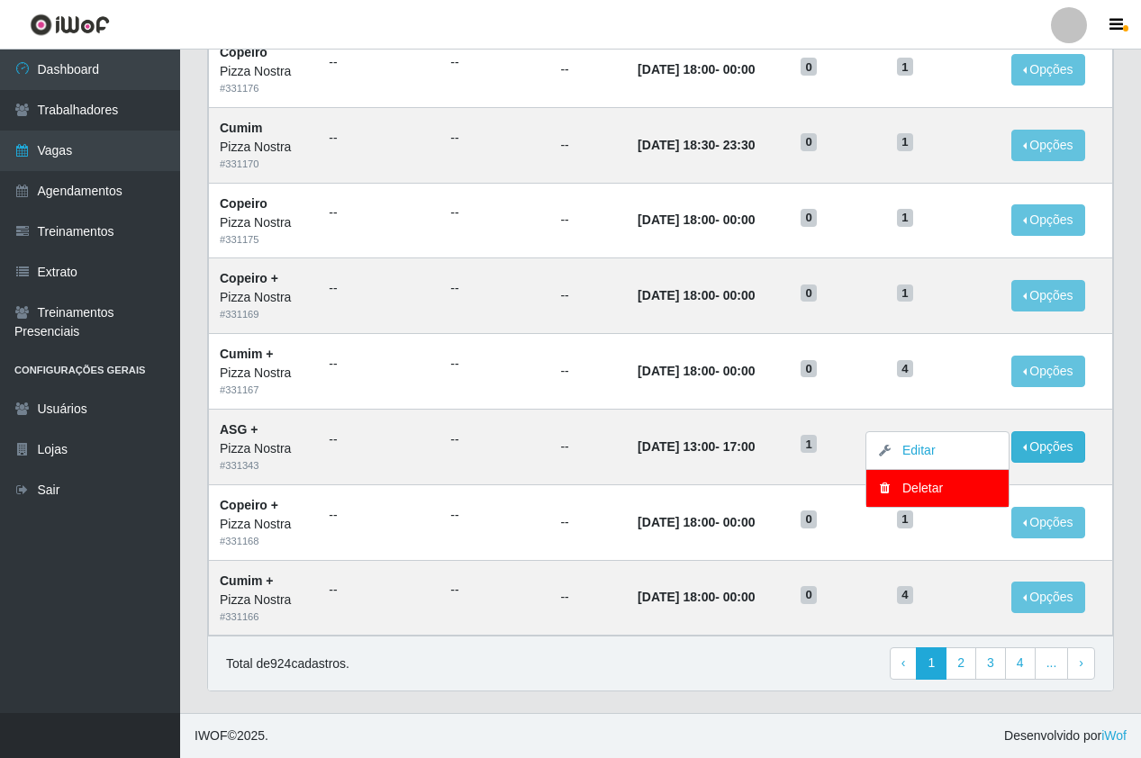
click at [1122, 473] on div "Lista Adicionar Ref Trainamentos Certificação Gênero Data Restantes Cadastradas…" at bounding box center [661, 62] width 934 height 1301
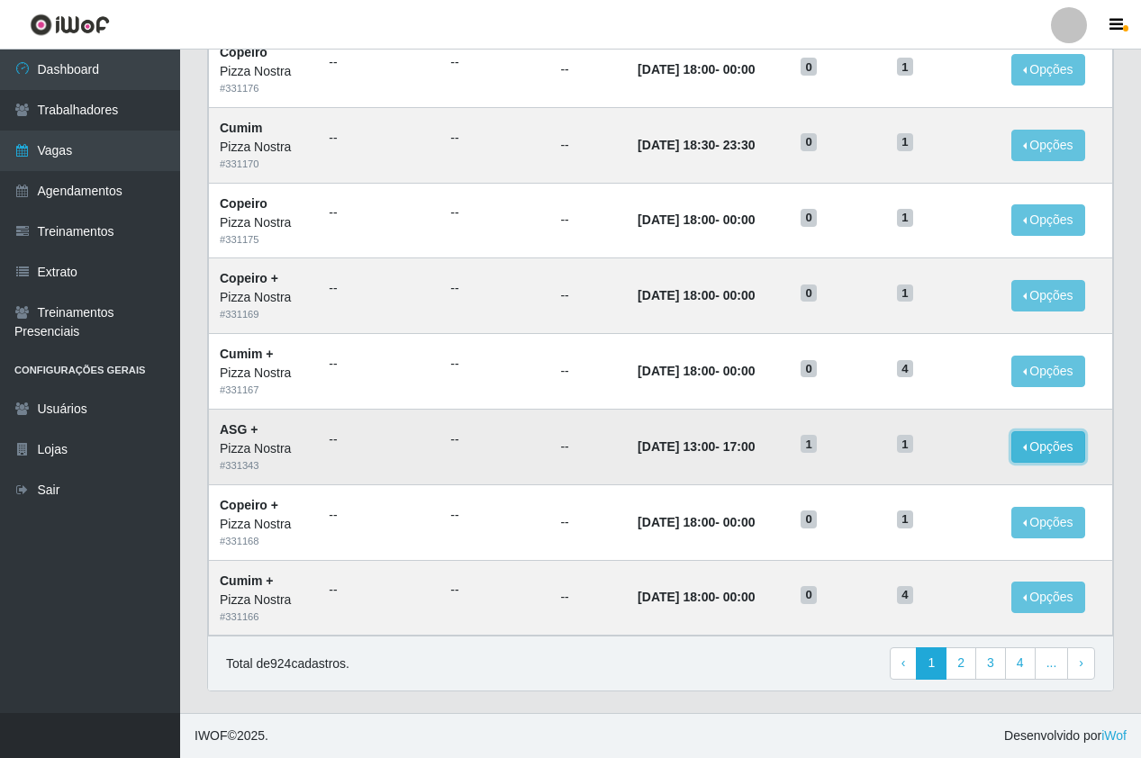
click at [1057, 452] on button "Opções" at bounding box center [1048, 447] width 74 height 32
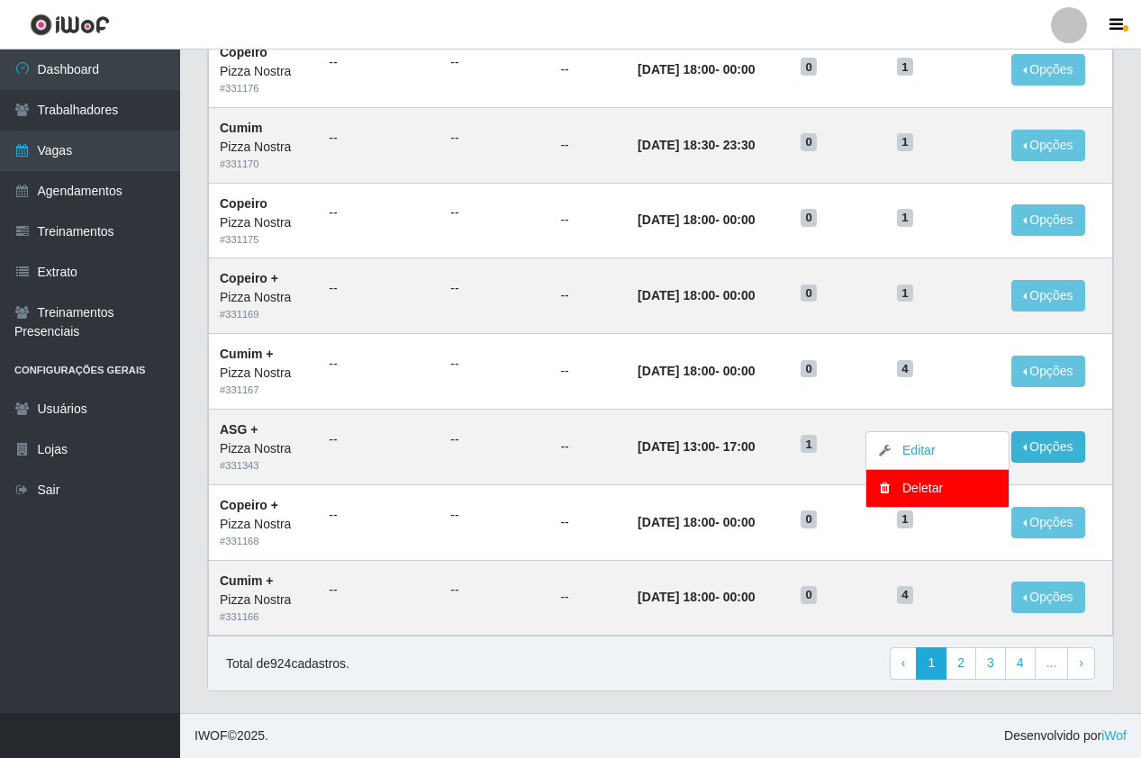
click at [1115, 352] on div "Lista Adicionar Ref Trainamentos Certificação Gênero Data Restantes Cadastradas…" at bounding box center [661, 62] width 934 height 1301
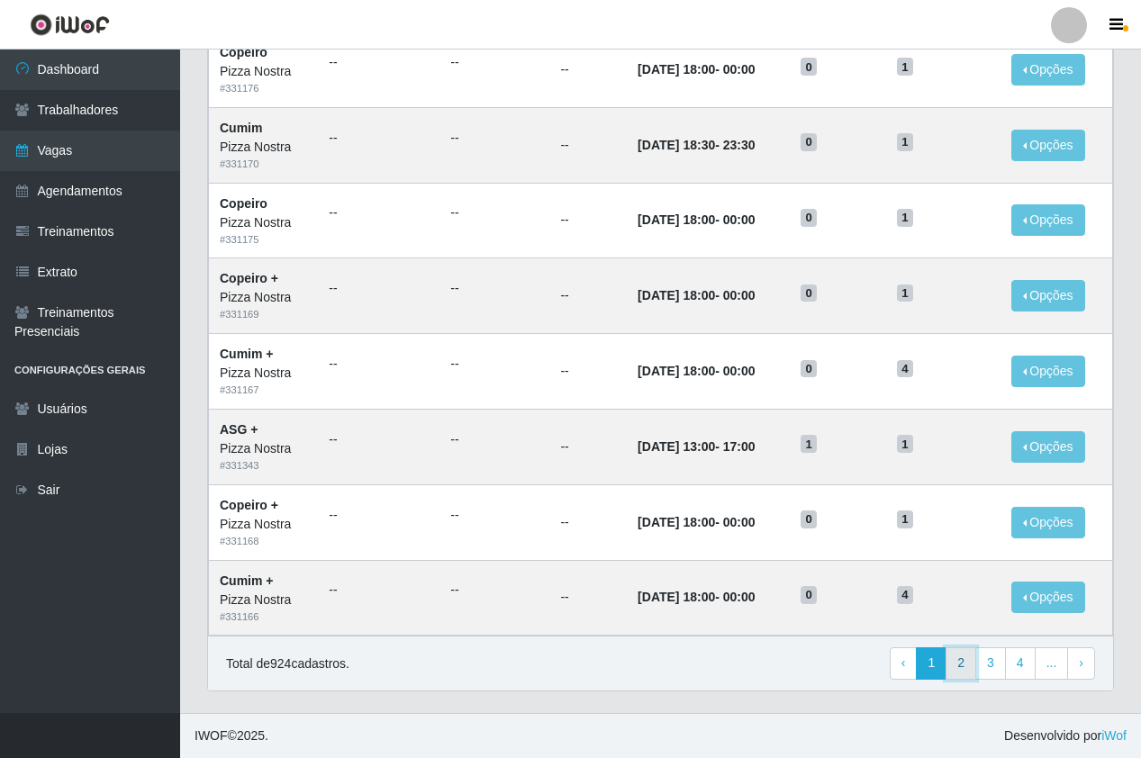
click at [971, 657] on link "2" at bounding box center [960, 663] width 31 height 32
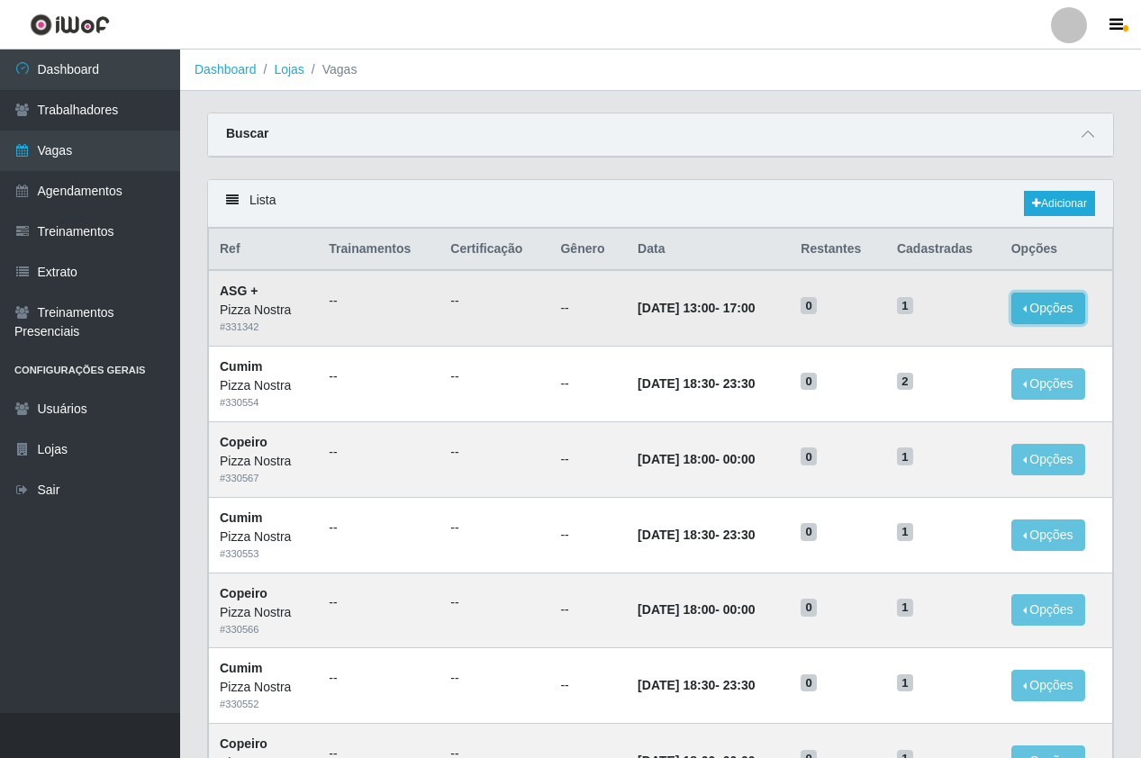
click at [1052, 319] on button "Opções" at bounding box center [1048, 309] width 74 height 32
click at [926, 313] on link "Editar" at bounding box center [909, 311] width 51 height 14
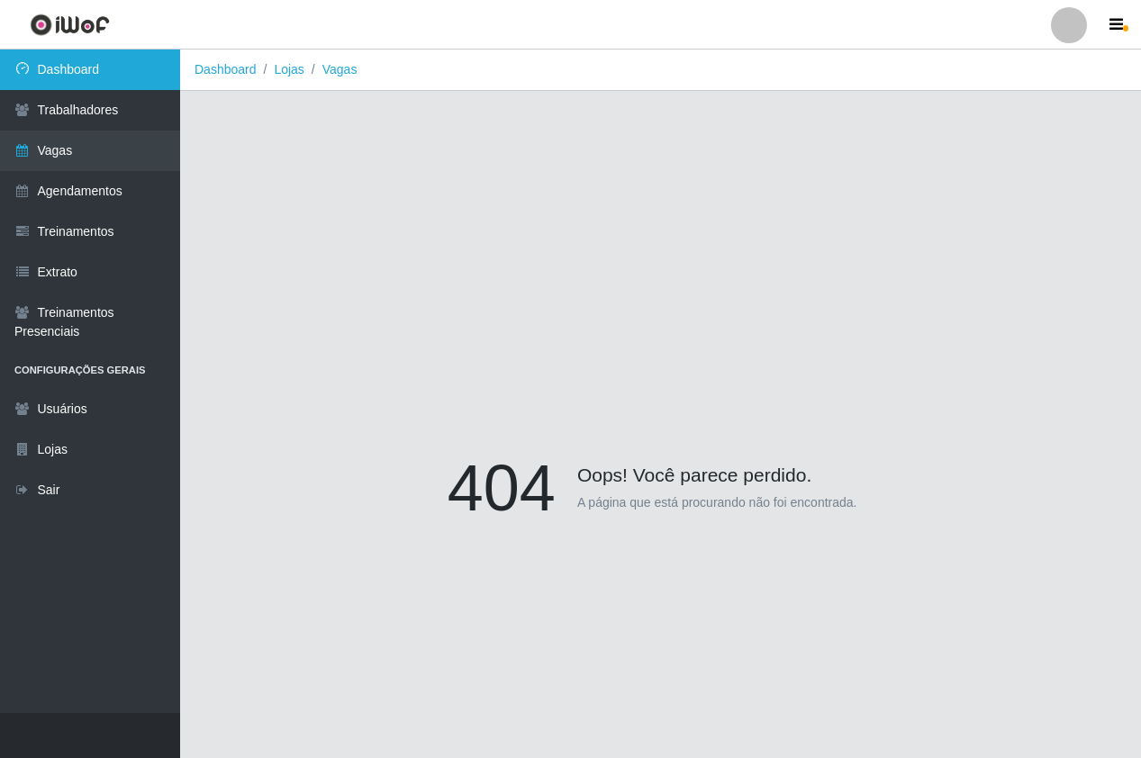
click at [116, 63] on link "Dashboard" at bounding box center [90, 70] width 180 height 41
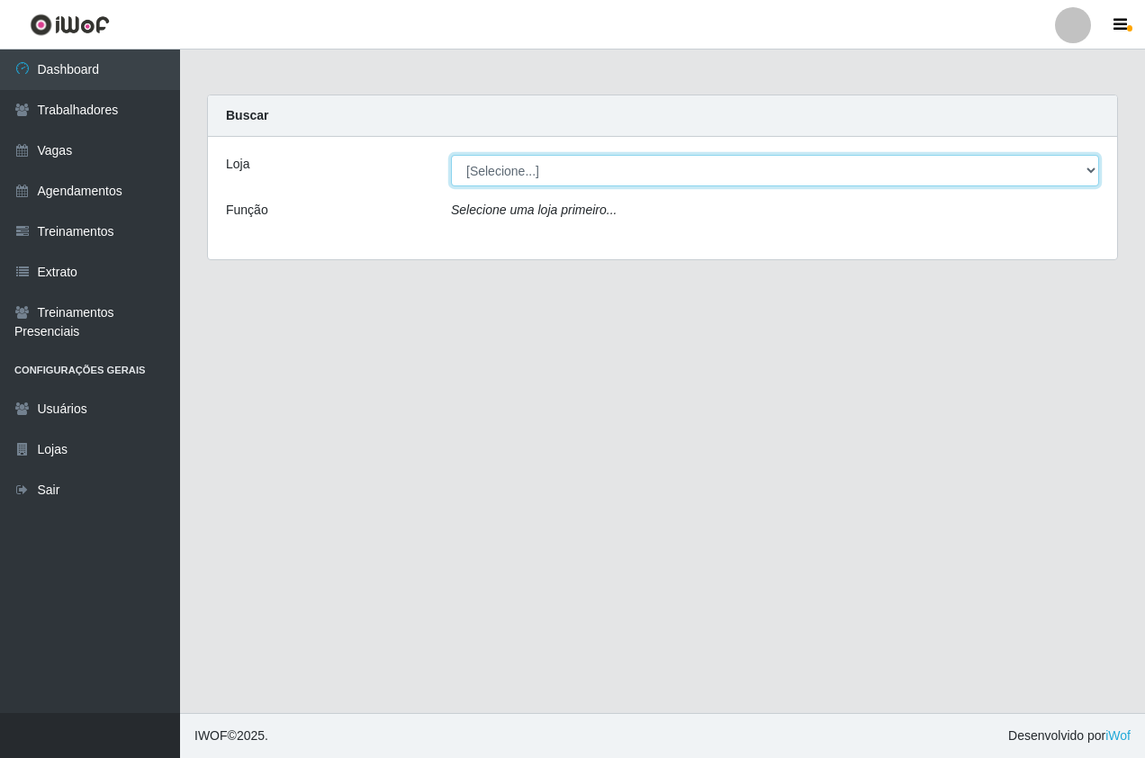
click at [474, 185] on select "[Selecione...] Pizza Nostra" at bounding box center [775, 171] width 648 height 32
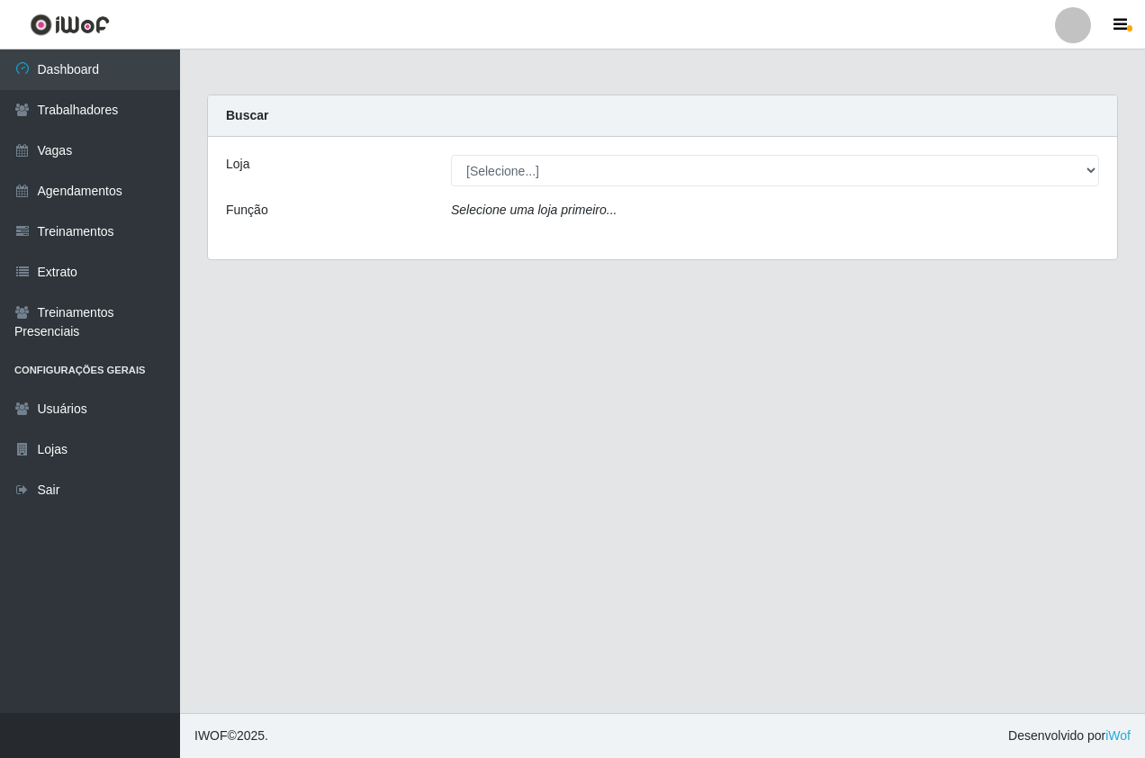
click at [383, 148] on div "Loja [Selecione...] Pizza Nostra Função Selecione uma loja primeiro..." at bounding box center [662, 198] width 909 height 122
click at [114, 99] on link "Trabalhadores" at bounding box center [90, 110] width 180 height 41
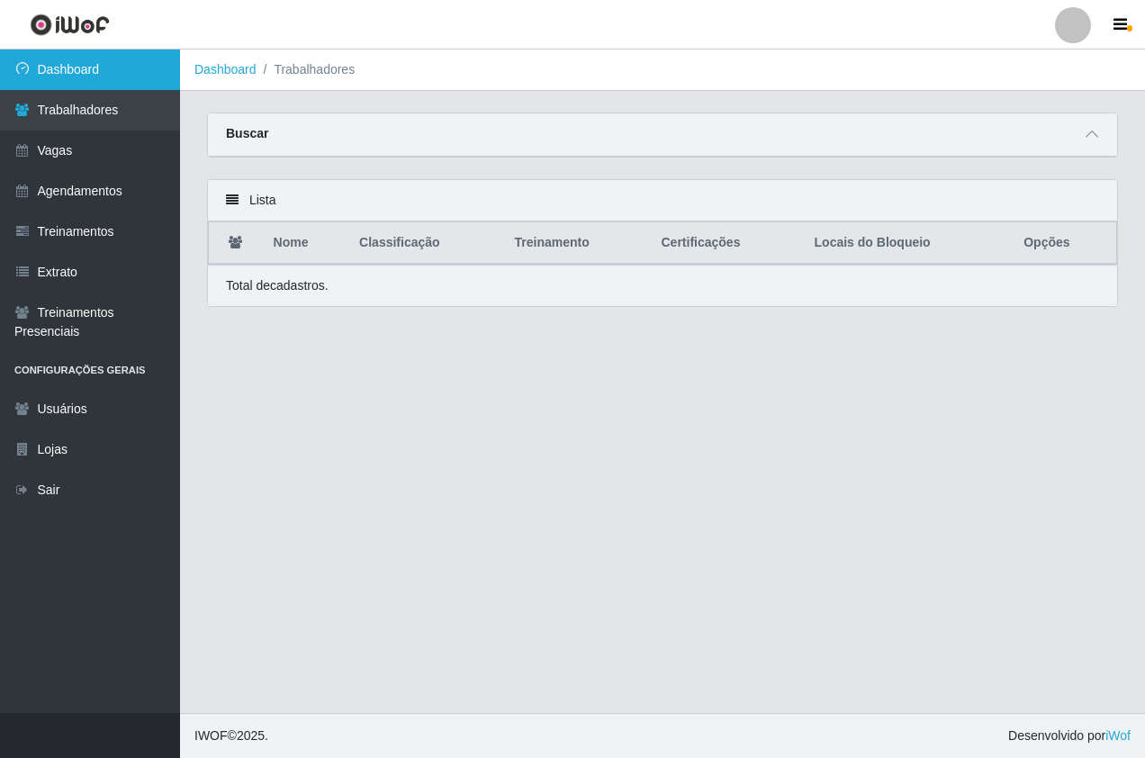
click at [117, 77] on link "Dashboard" at bounding box center [90, 70] width 180 height 41
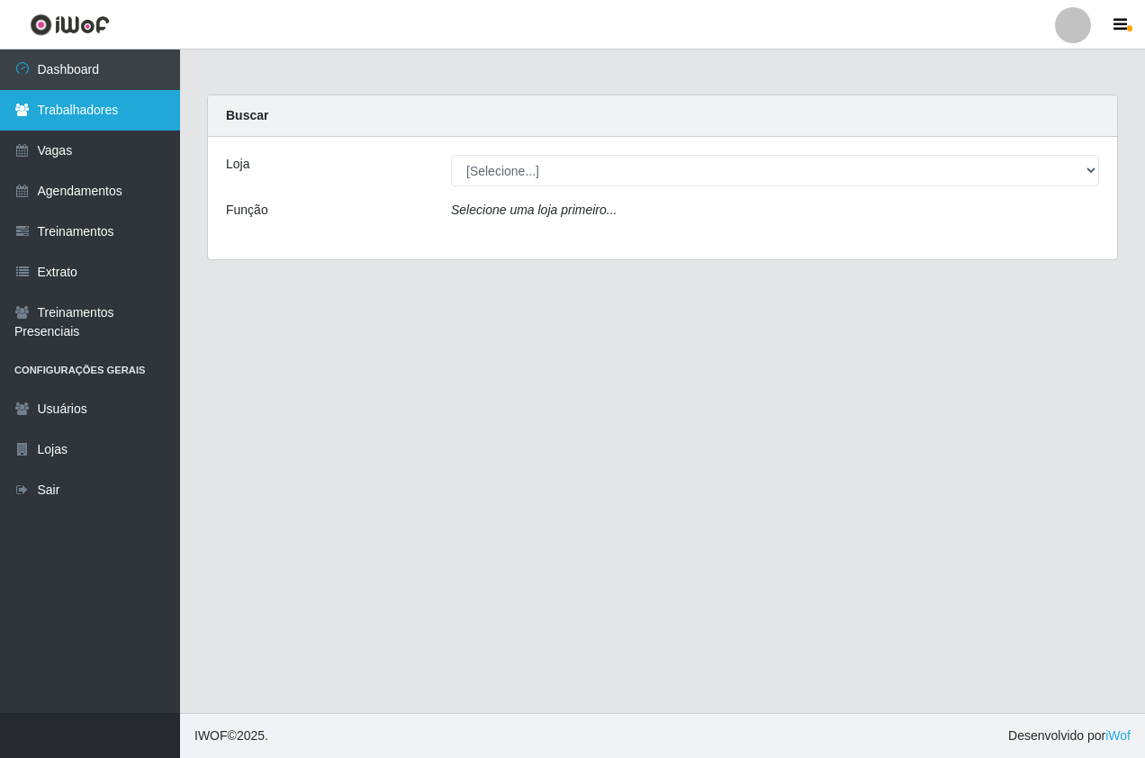
click at [130, 115] on link "Trabalhadores" at bounding box center [90, 110] width 180 height 41
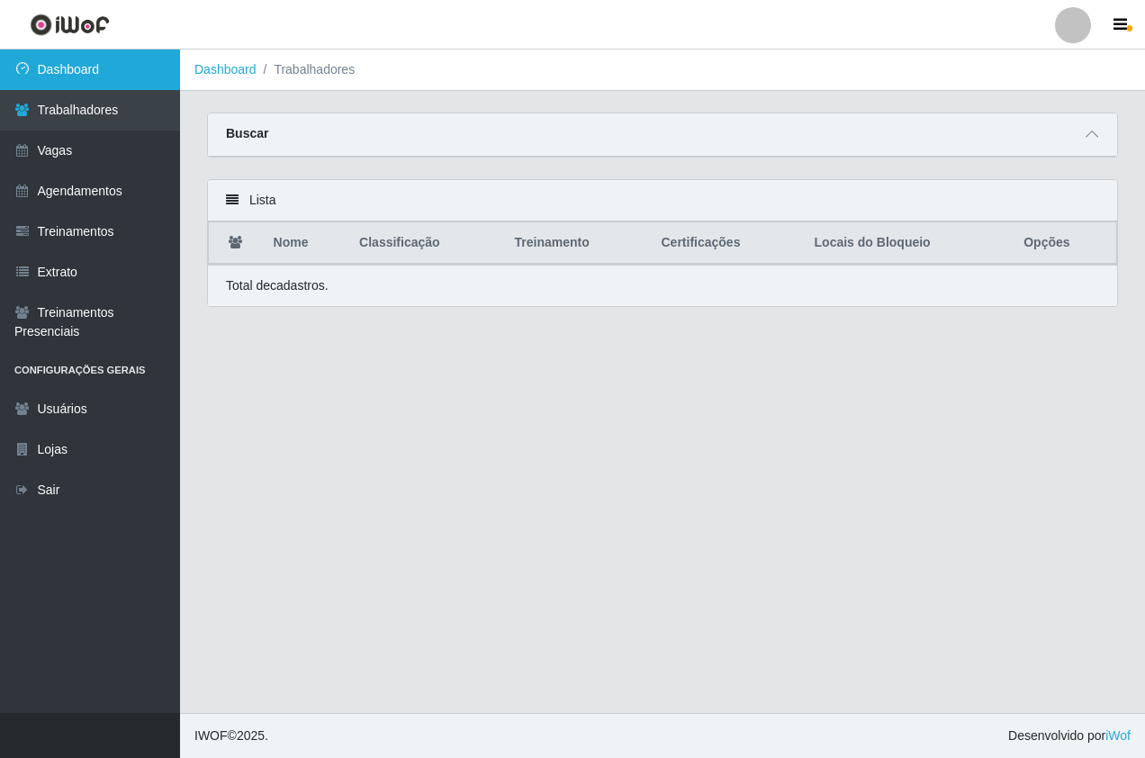
click at [121, 77] on link "Dashboard" at bounding box center [90, 70] width 180 height 41
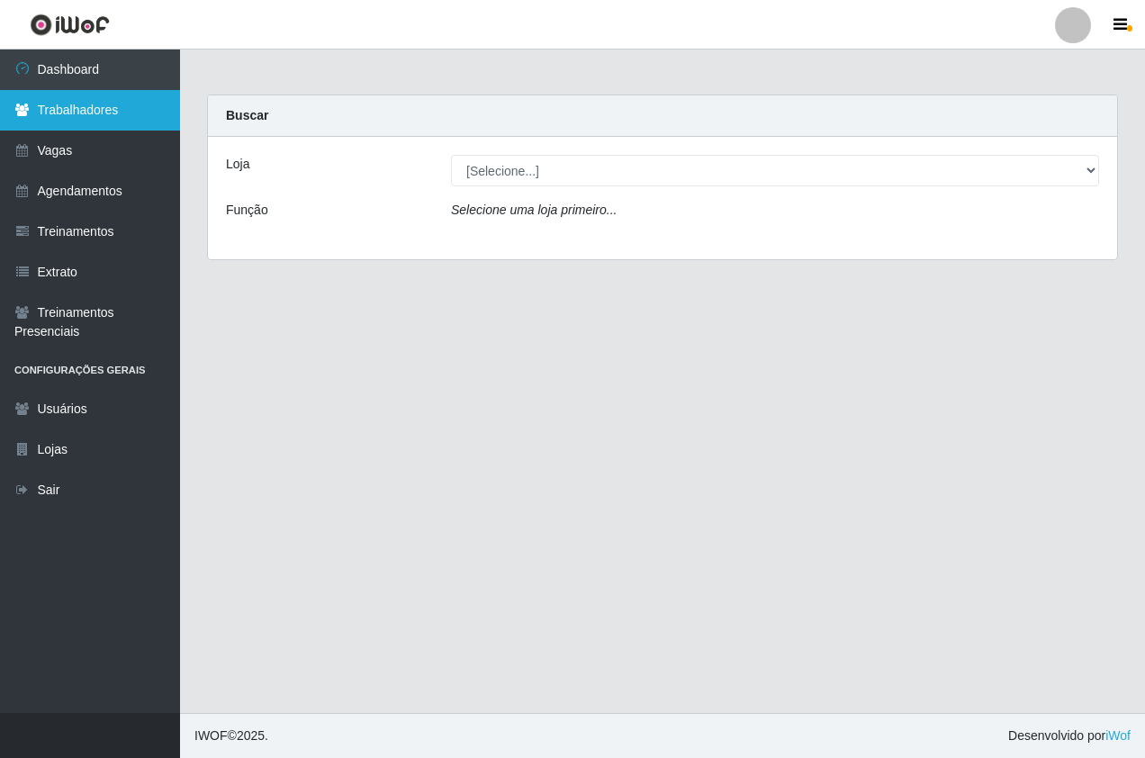
click at [123, 101] on link "Trabalhadores" at bounding box center [90, 110] width 180 height 41
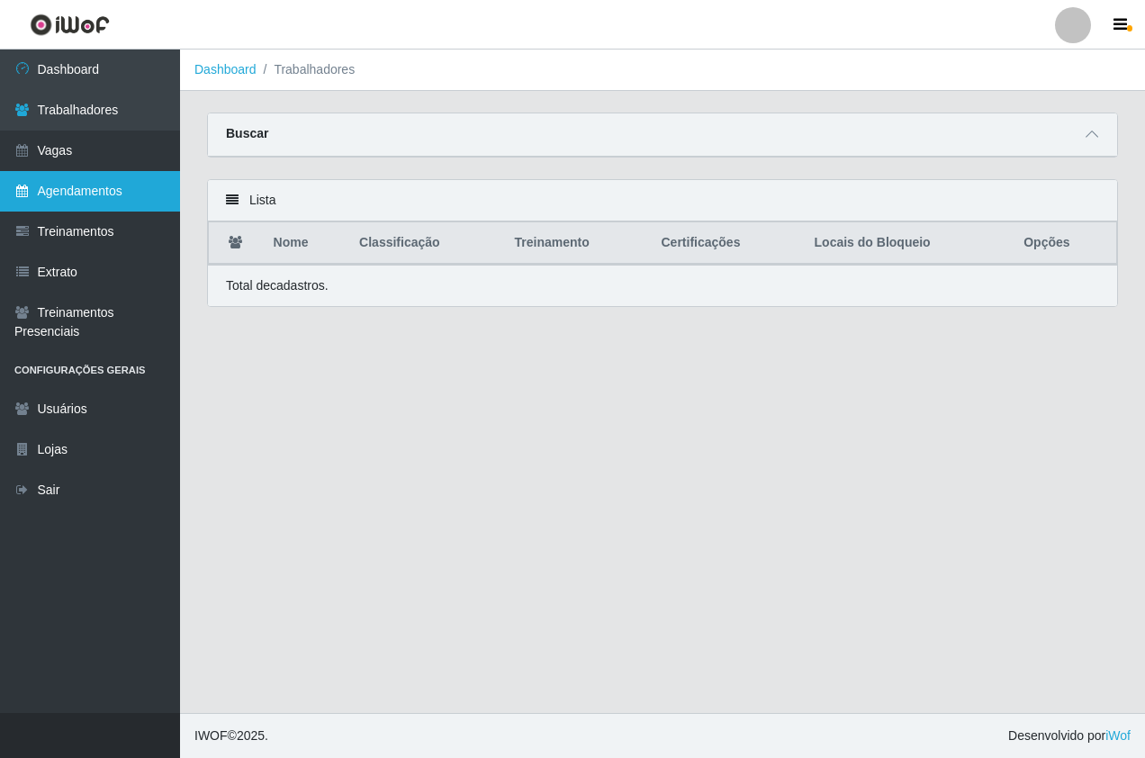
click at [110, 191] on link "Agendamentos" at bounding box center [90, 191] width 180 height 41
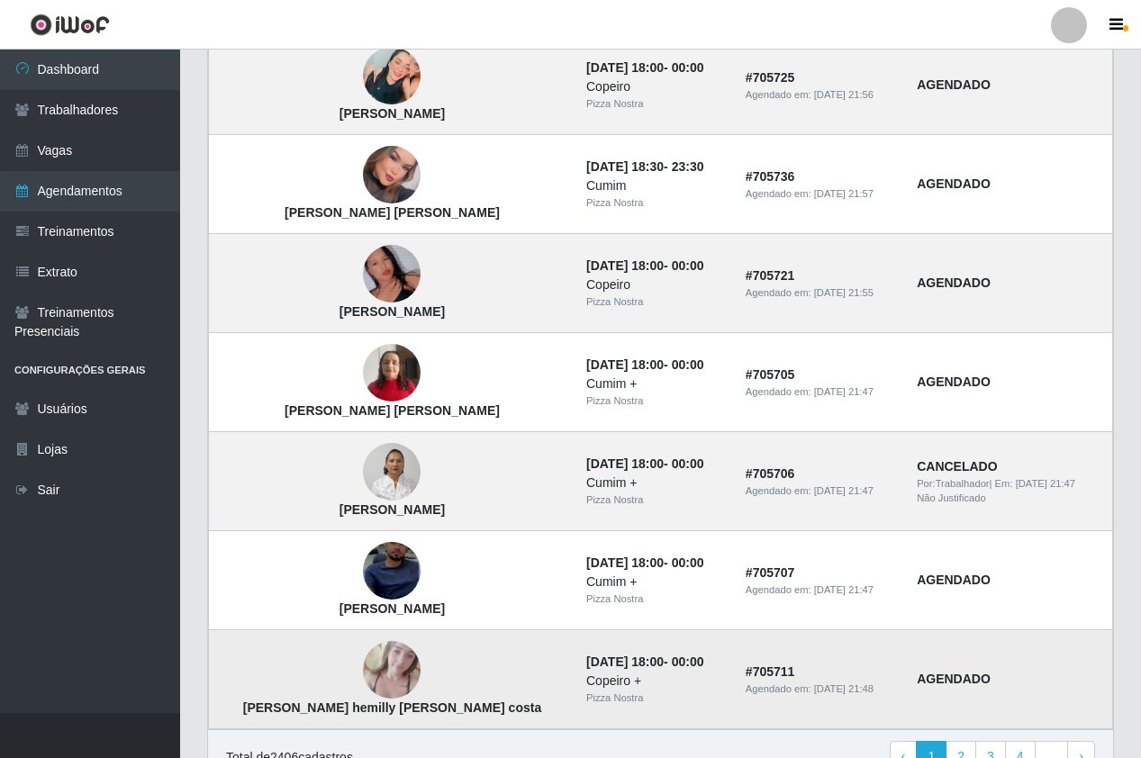
scroll to position [1122, 0]
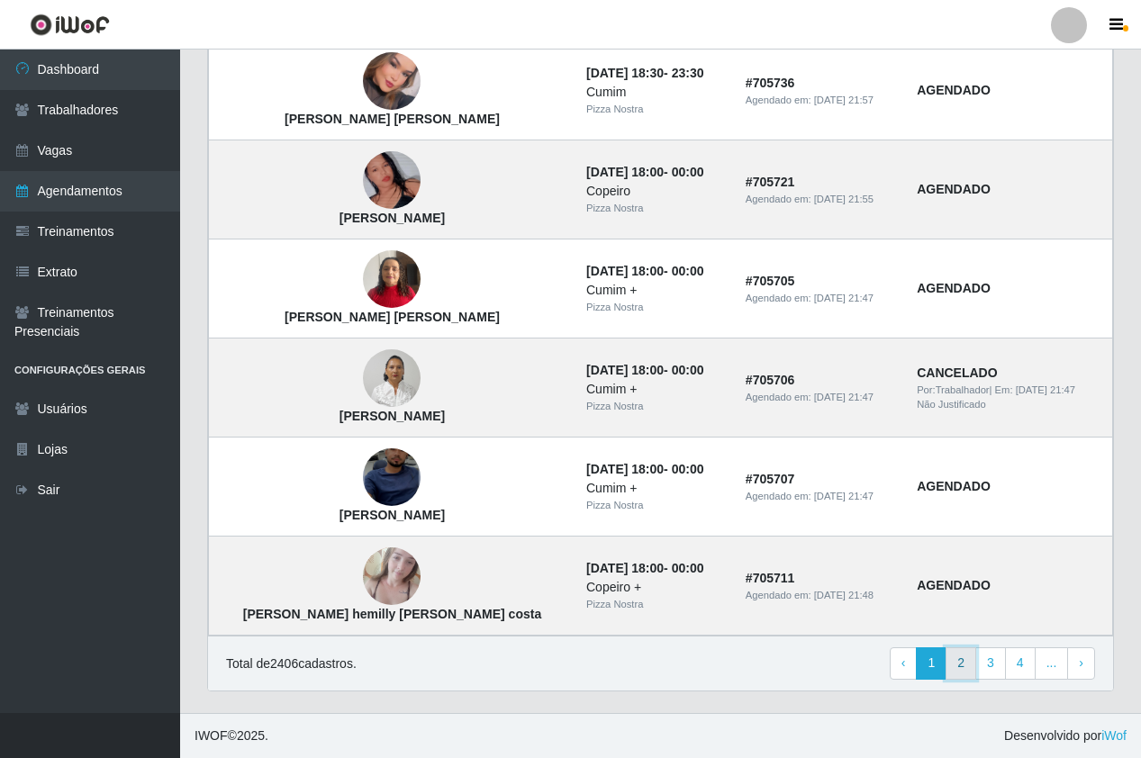
click at [961, 662] on link "2" at bounding box center [960, 663] width 31 height 32
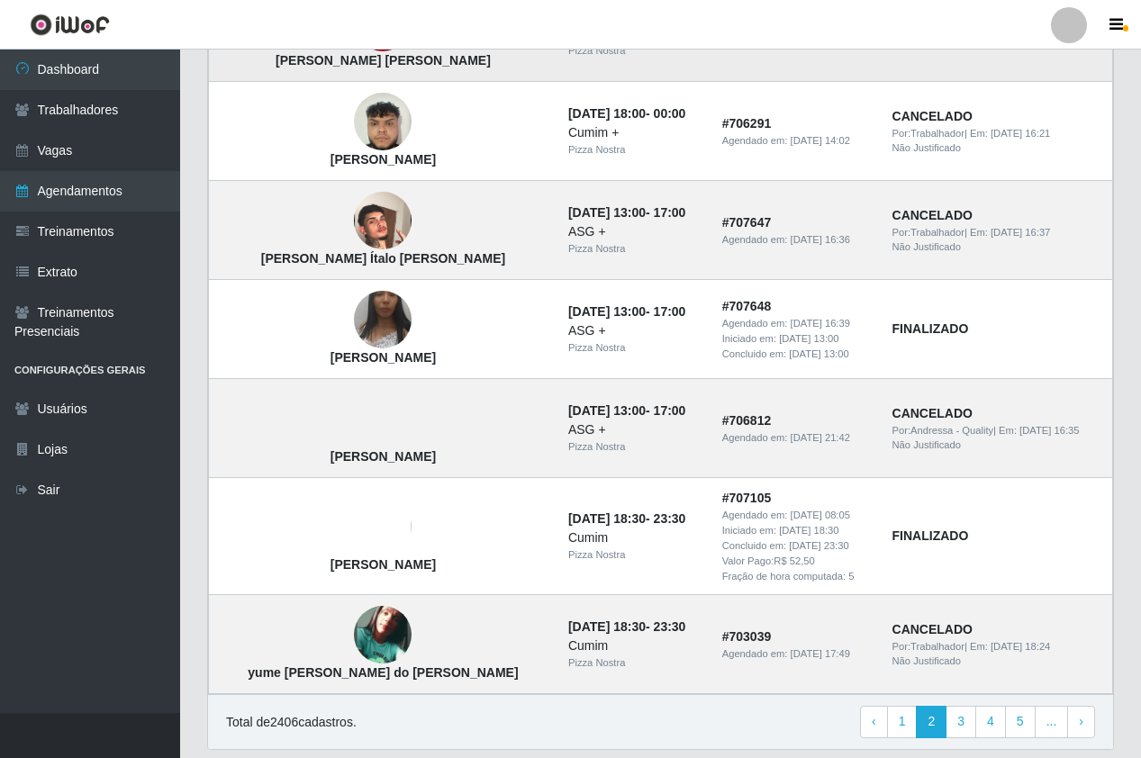
scroll to position [1140, 0]
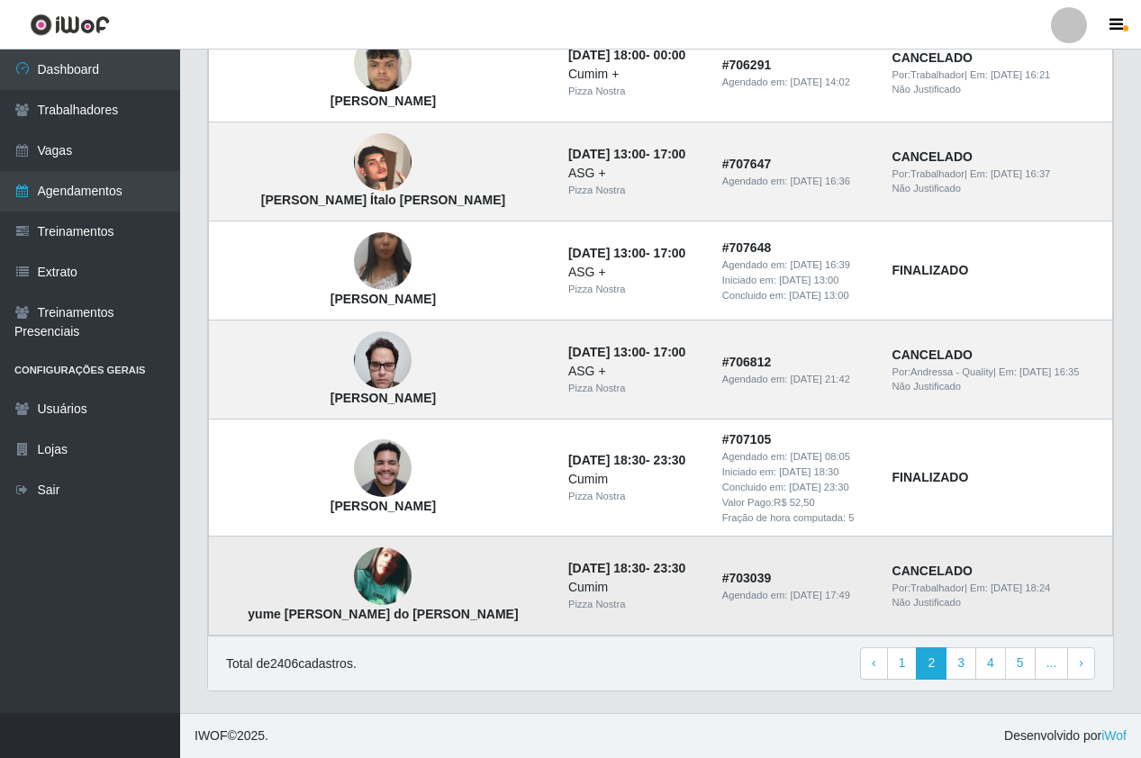
click at [906, 592] on span "Por: Trabalhador" at bounding box center [928, 588] width 72 height 11
click at [903, 595] on div "Não Justificado" at bounding box center [996, 602] width 209 height 15
click at [354, 574] on img at bounding box center [383, 576] width 58 height 58
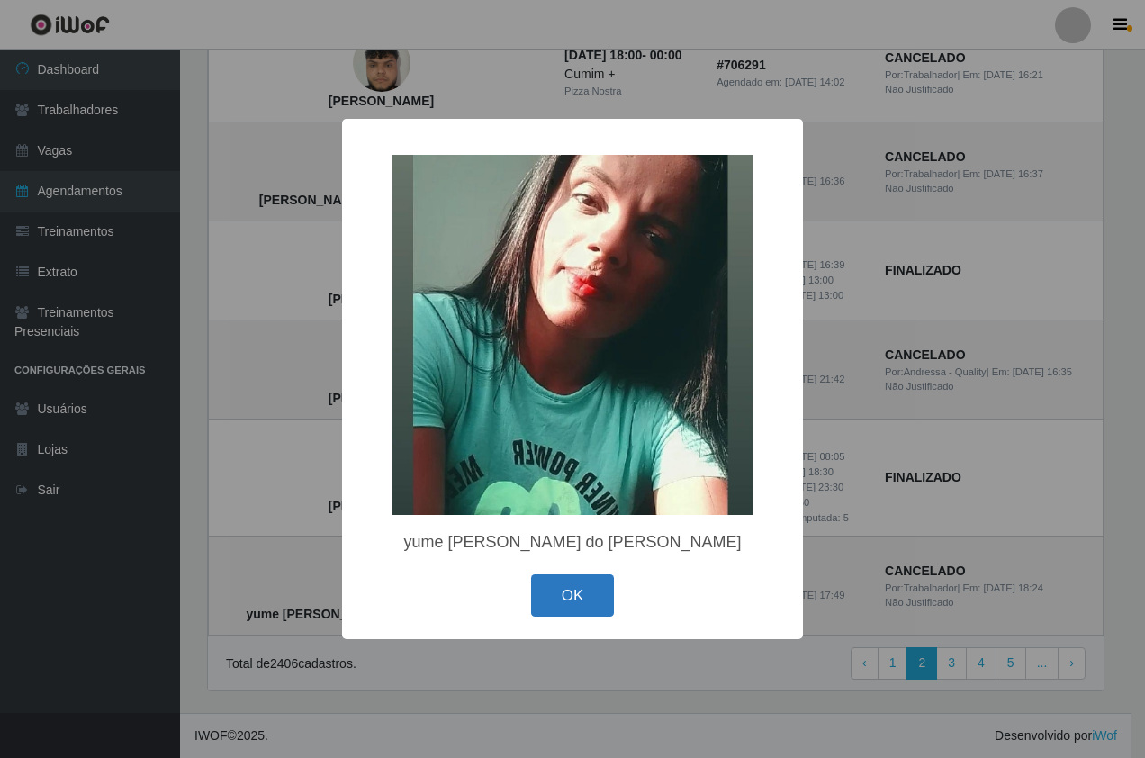
click at [565, 595] on button "OK" at bounding box center [573, 595] width 84 height 42
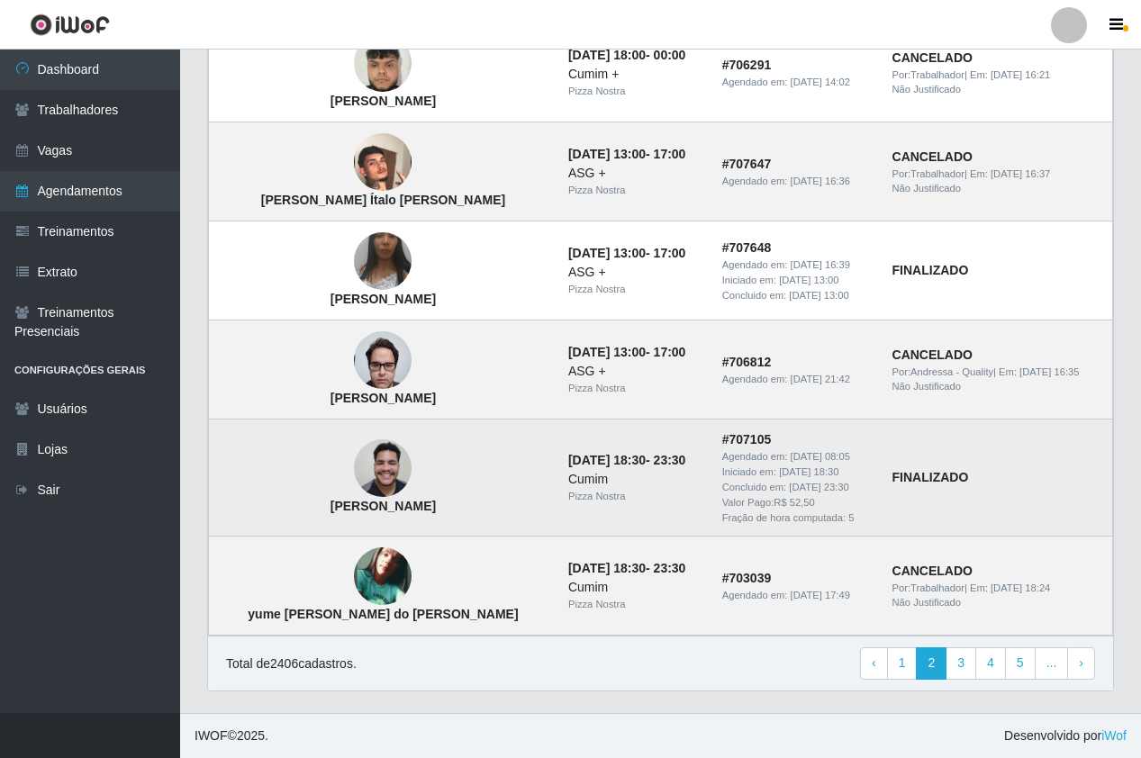
click at [354, 490] on img at bounding box center [383, 468] width 58 height 77
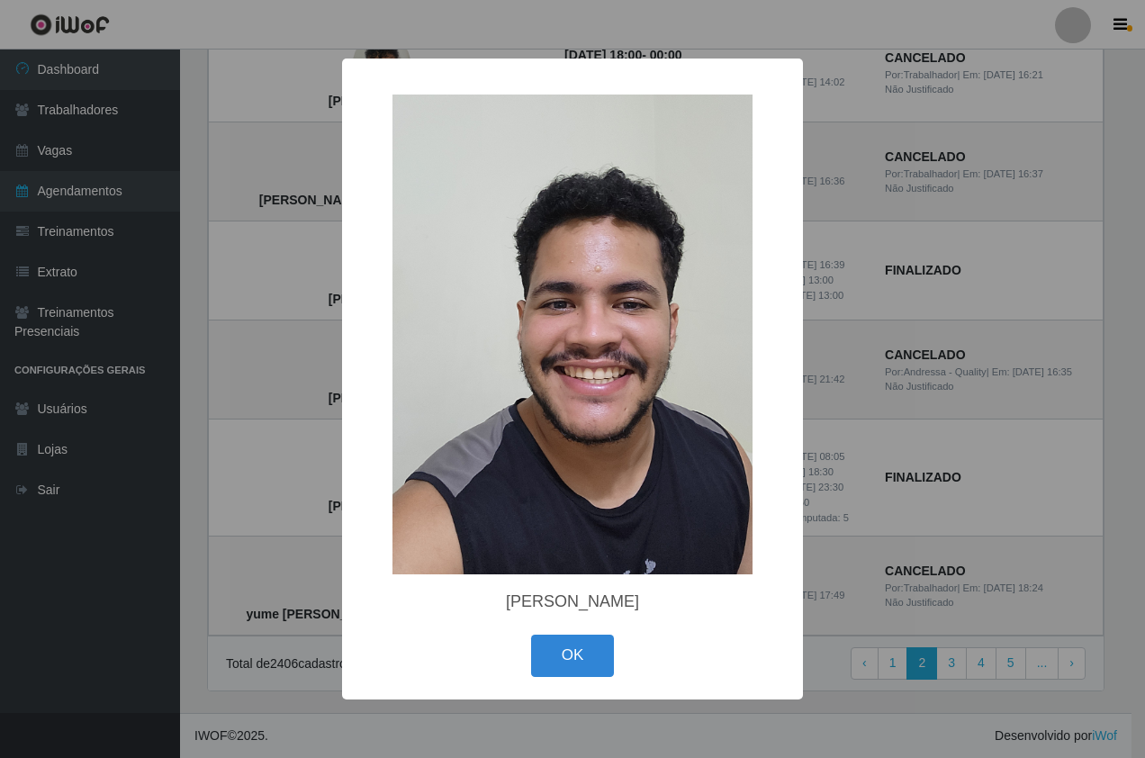
click at [277, 483] on div "× Higor Henrique Farias OK Cancel" at bounding box center [572, 379] width 1145 height 758
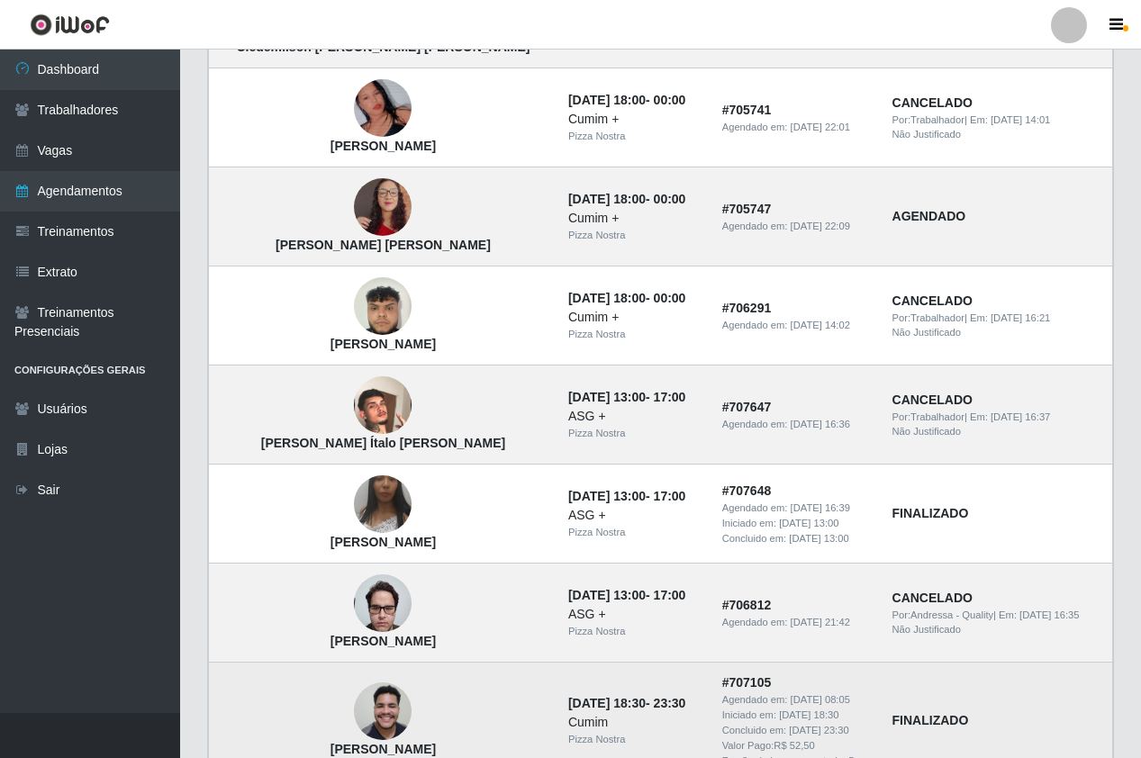
scroll to position [870, 0]
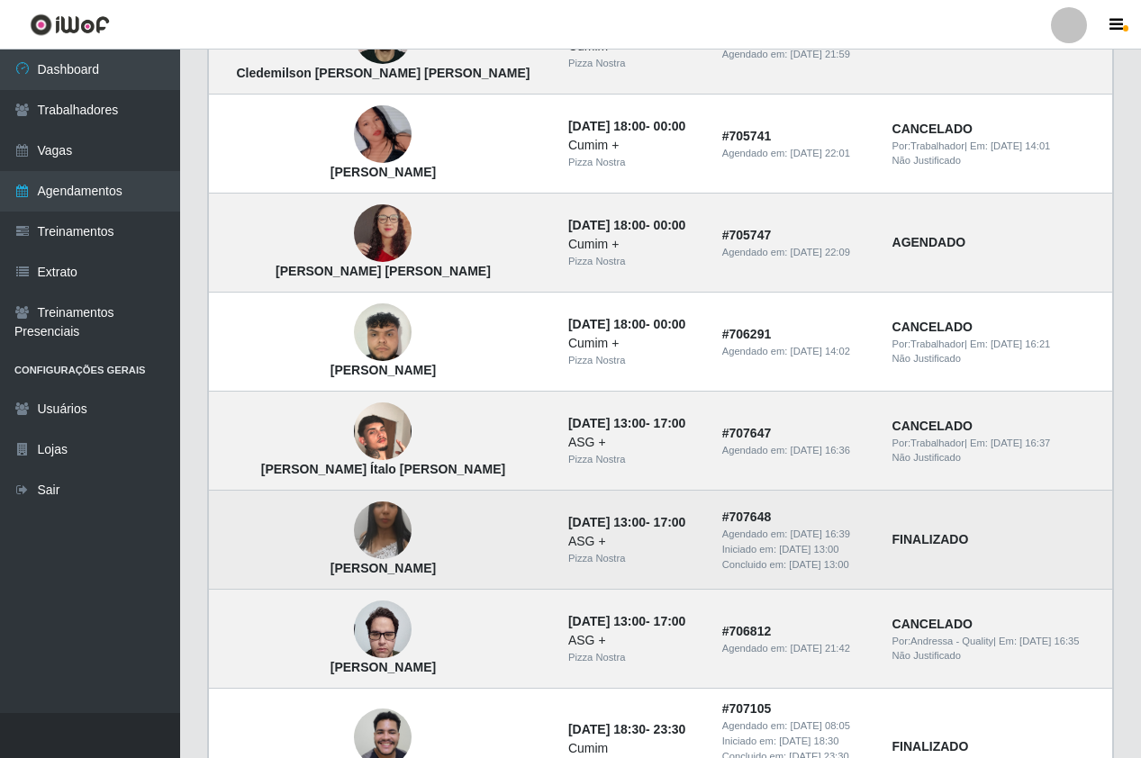
click at [354, 552] on img at bounding box center [383, 530] width 58 height 128
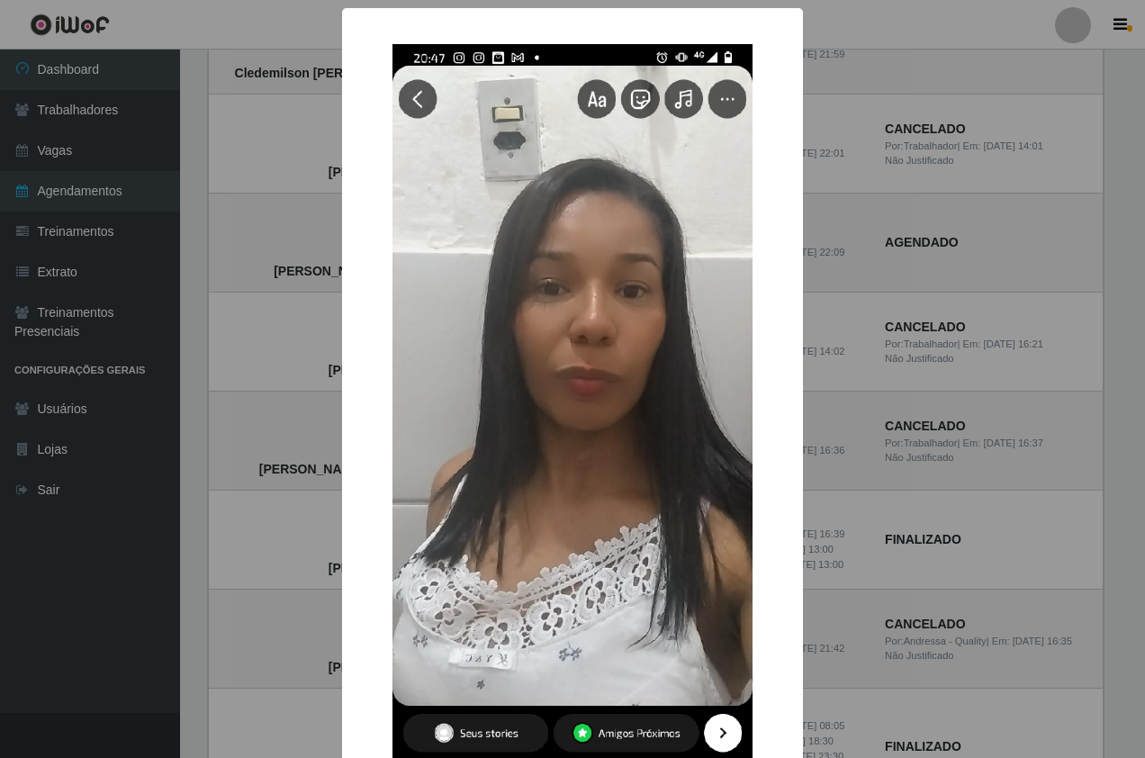
click at [285, 511] on div "× Aline valdivino da Silva OK Cancel" at bounding box center [572, 379] width 1145 height 758
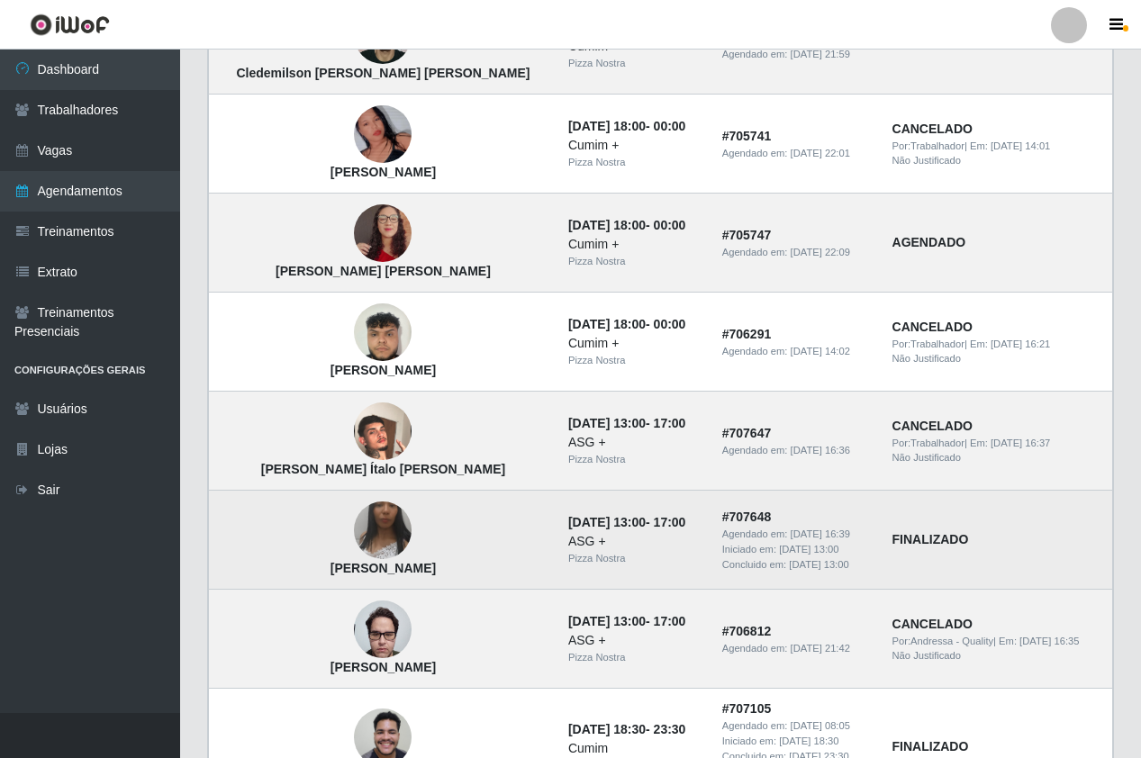
click at [568, 526] on time "16/08/2025, 13:00" at bounding box center [606, 522] width 77 height 14
drag, startPoint x: 524, startPoint y: 526, endPoint x: 526, endPoint y: 566, distance: 40.6
click at [568, 566] on div "Pizza Nostra" at bounding box center [634, 558] width 132 height 15
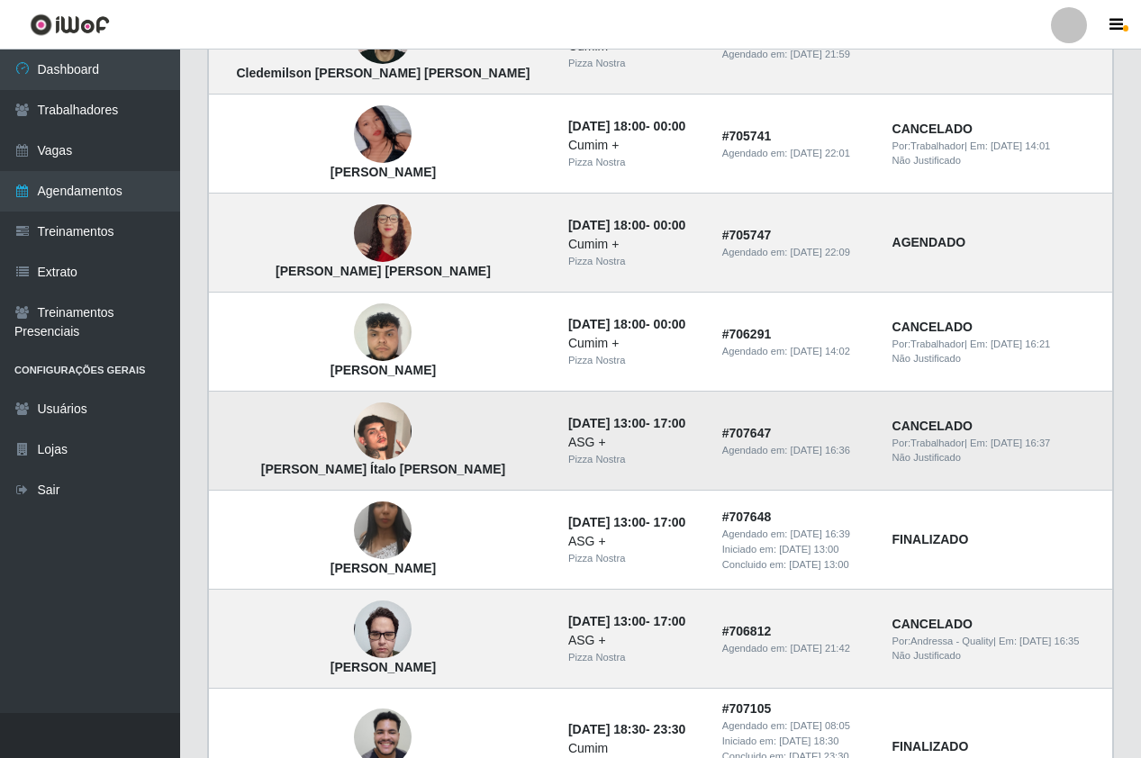
click at [354, 428] on img at bounding box center [383, 432] width 58 height 103
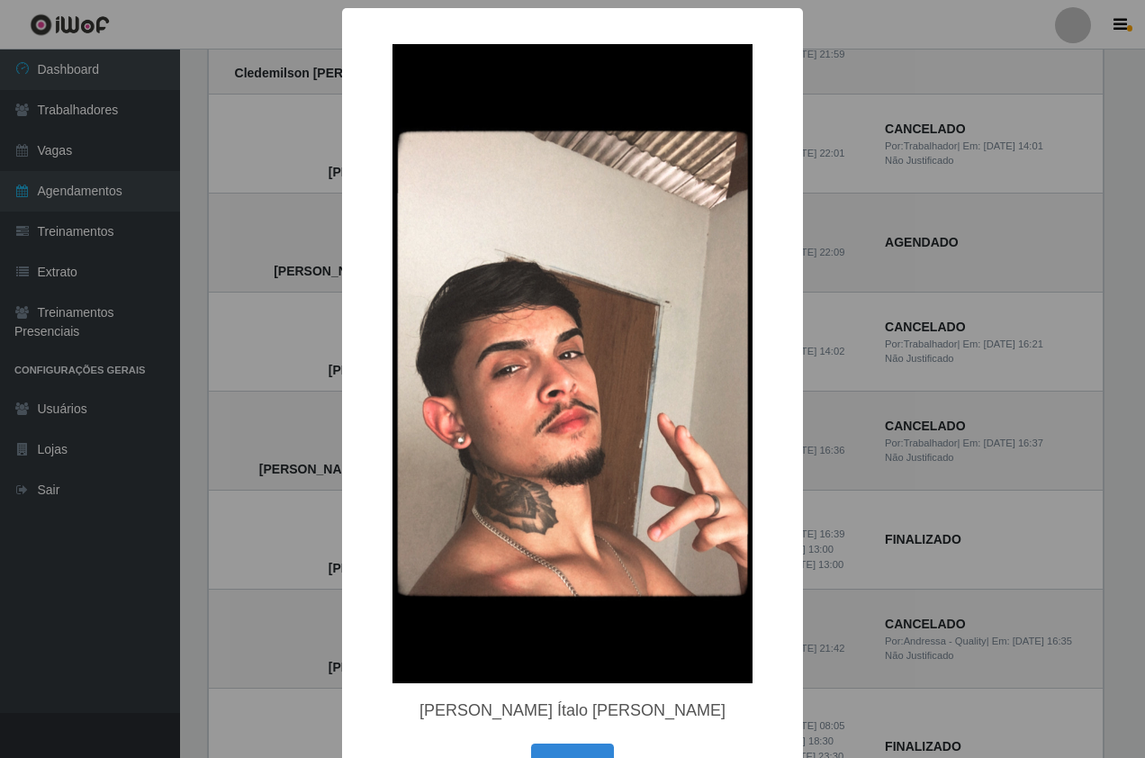
click at [269, 399] on div "× José Ítalo Bonifácio de Aguiar OK Cancel" at bounding box center [572, 379] width 1145 height 758
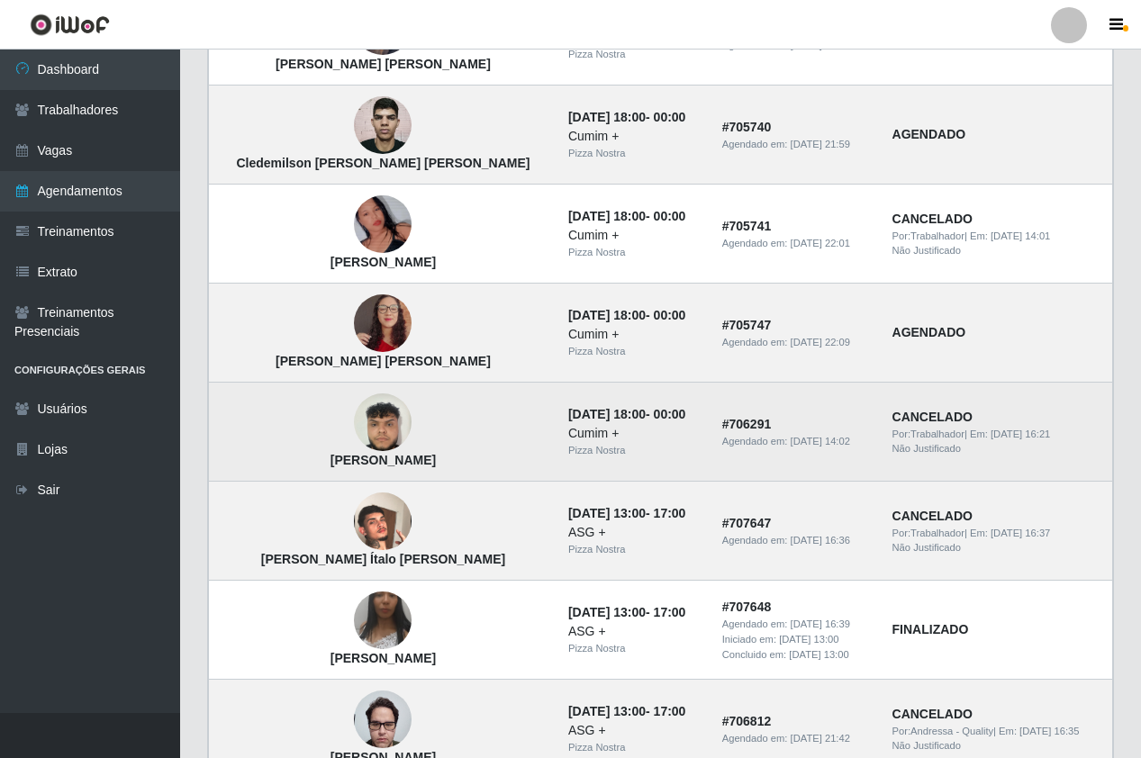
scroll to position [690, 0]
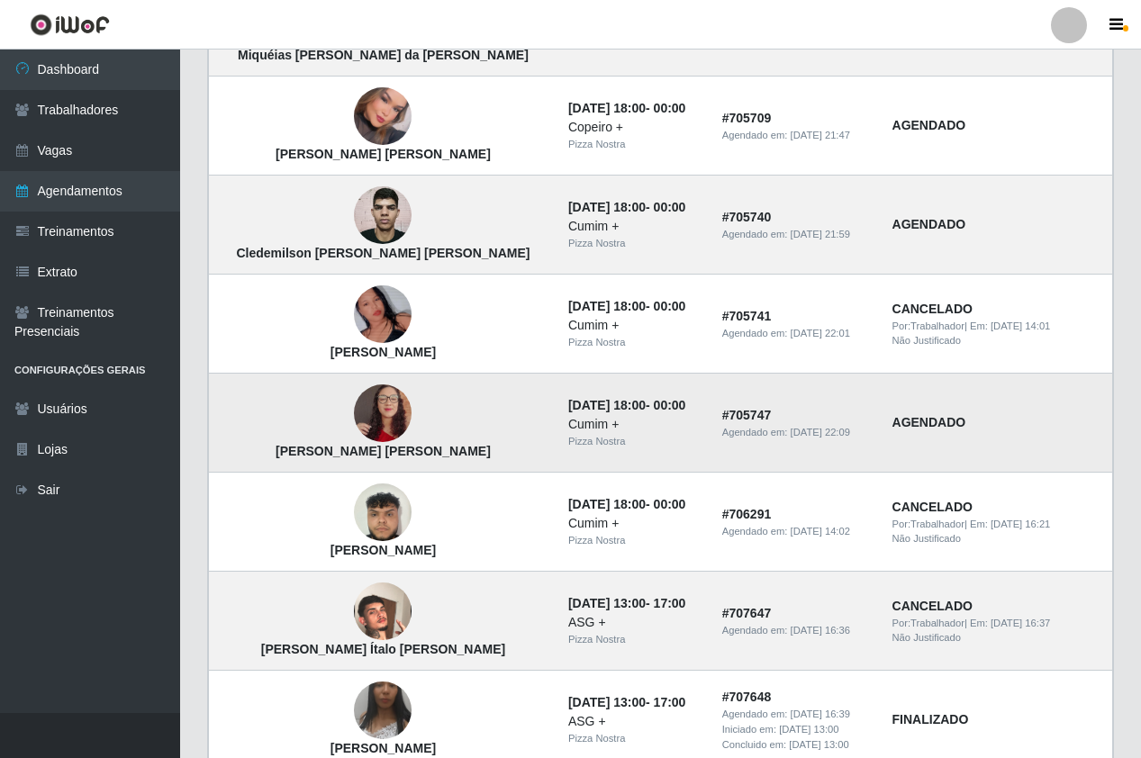
click at [354, 405] on img at bounding box center [383, 414] width 58 height 103
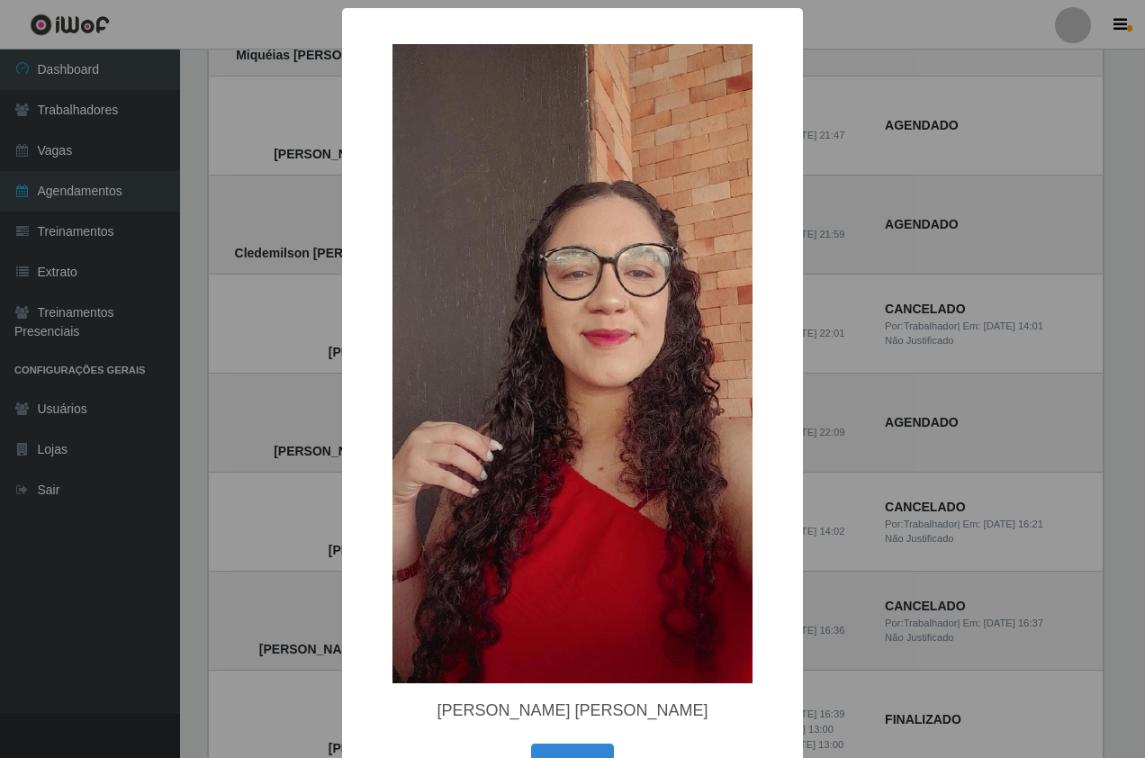
click at [274, 374] on div "× Maria Eduarda Silva da Cruz OK Cancel" at bounding box center [572, 379] width 1145 height 758
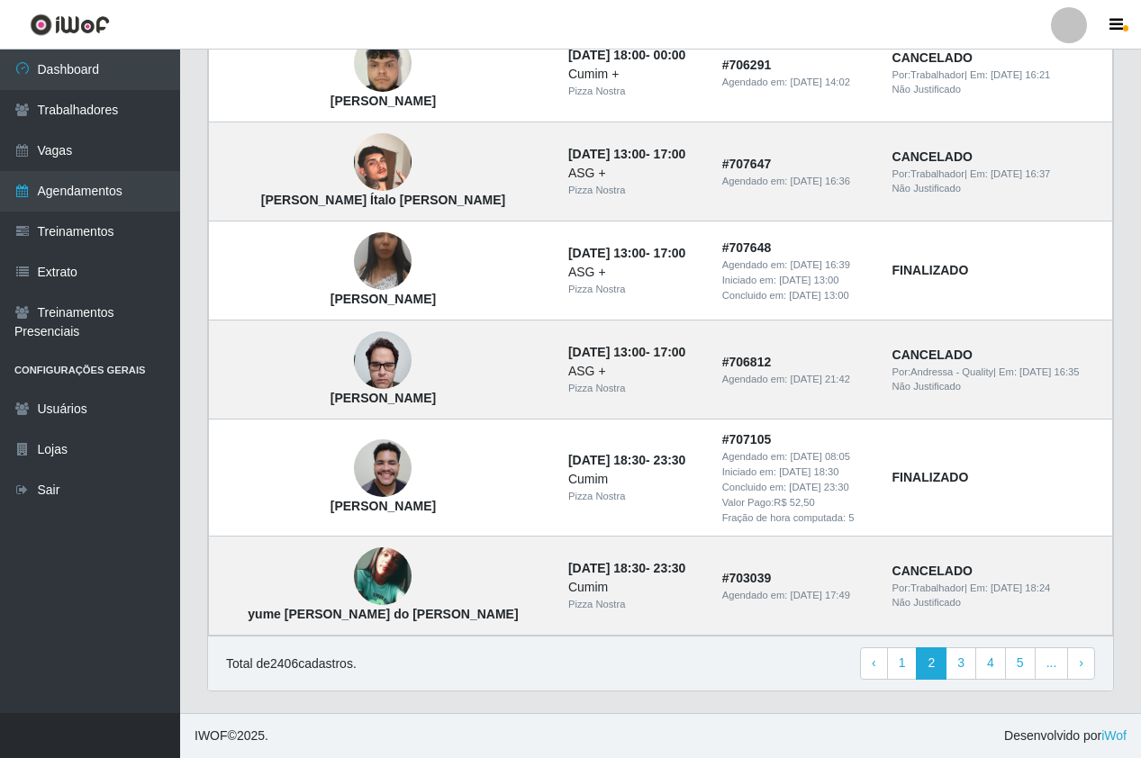
scroll to position [1140, 0]
click at [963, 659] on link "3" at bounding box center [960, 663] width 31 height 32
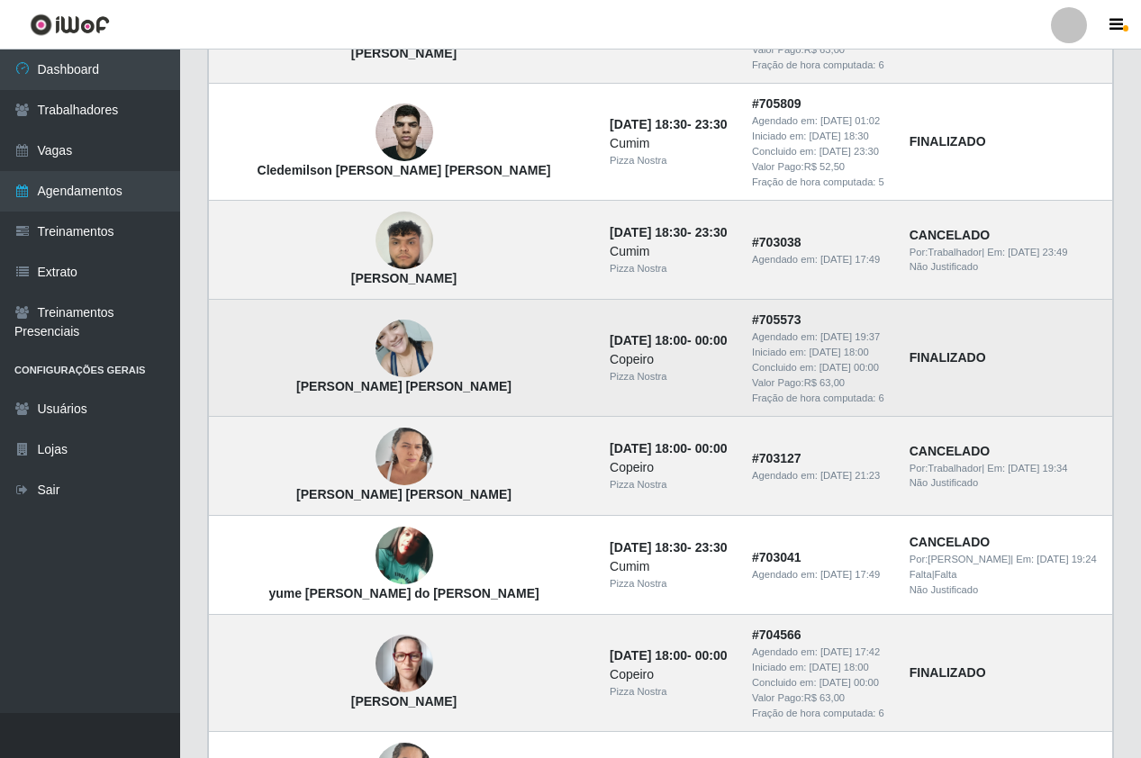
scroll to position [540, 0]
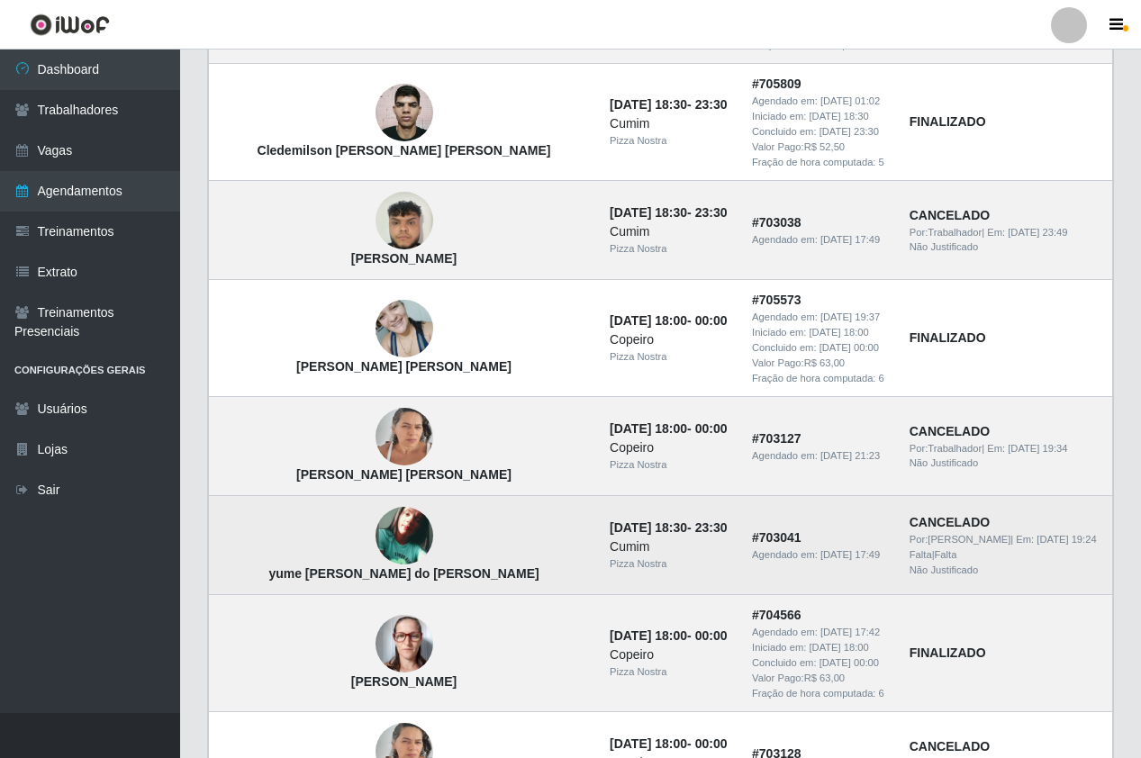
click at [375, 535] on img at bounding box center [404, 536] width 58 height 58
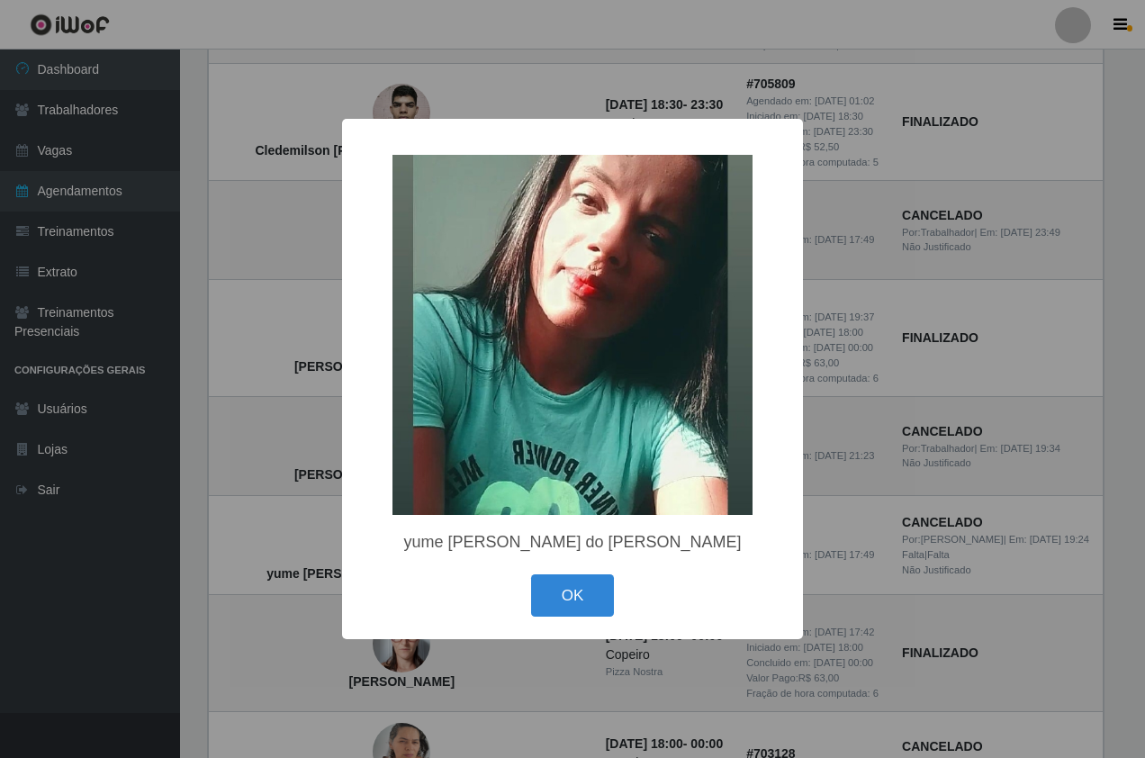
click at [275, 353] on div "× [PERSON_NAME] do [PERSON_NAME] OK Cancel" at bounding box center [572, 379] width 1145 height 758
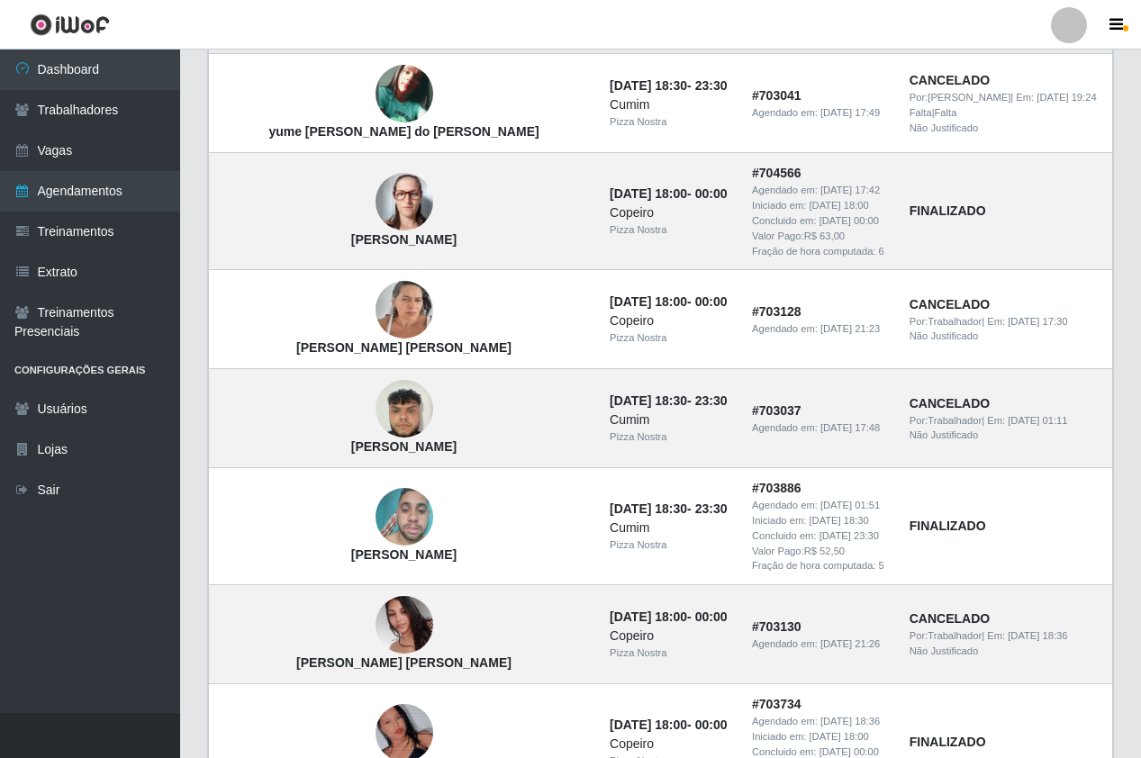
scroll to position [990, 0]
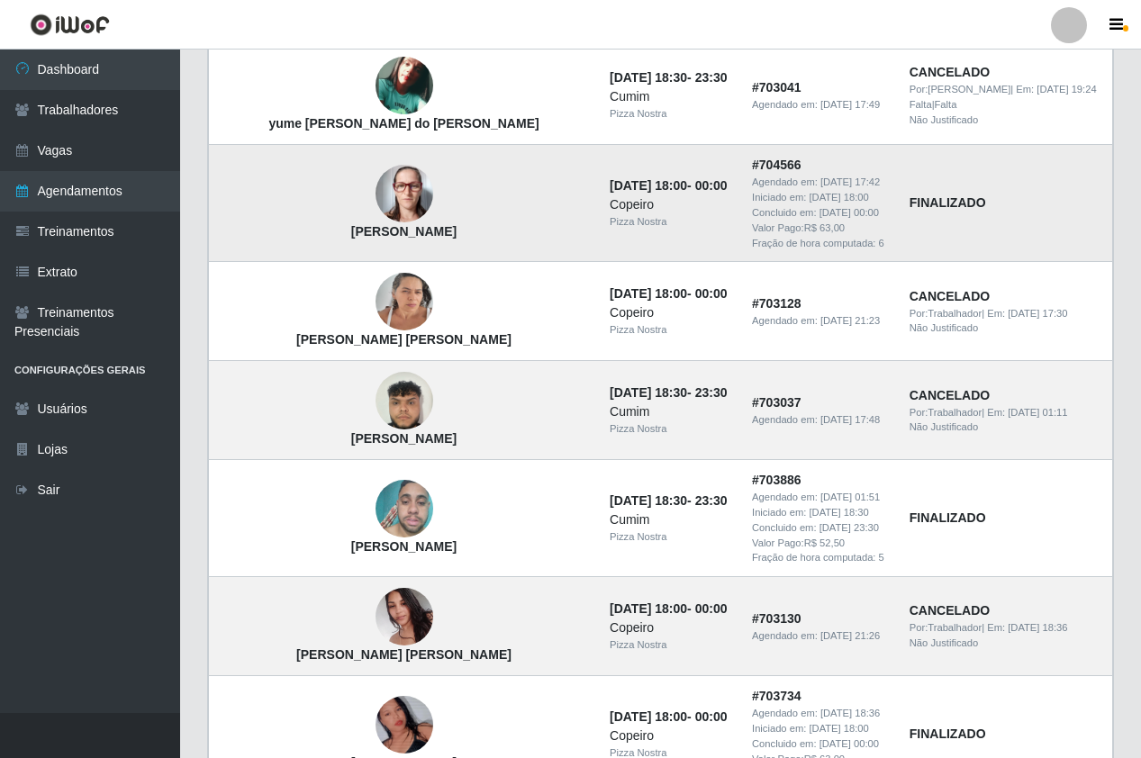
click at [351, 225] on strong "Ester Moreira da Silva" at bounding box center [403, 231] width 105 height 14
click at [325, 221] on td "Ester Moreira da Silva" at bounding box center [404, 203] width 391 height 117
click at [375, 208] on img at bounding box center [404, 194] width 58 height 58
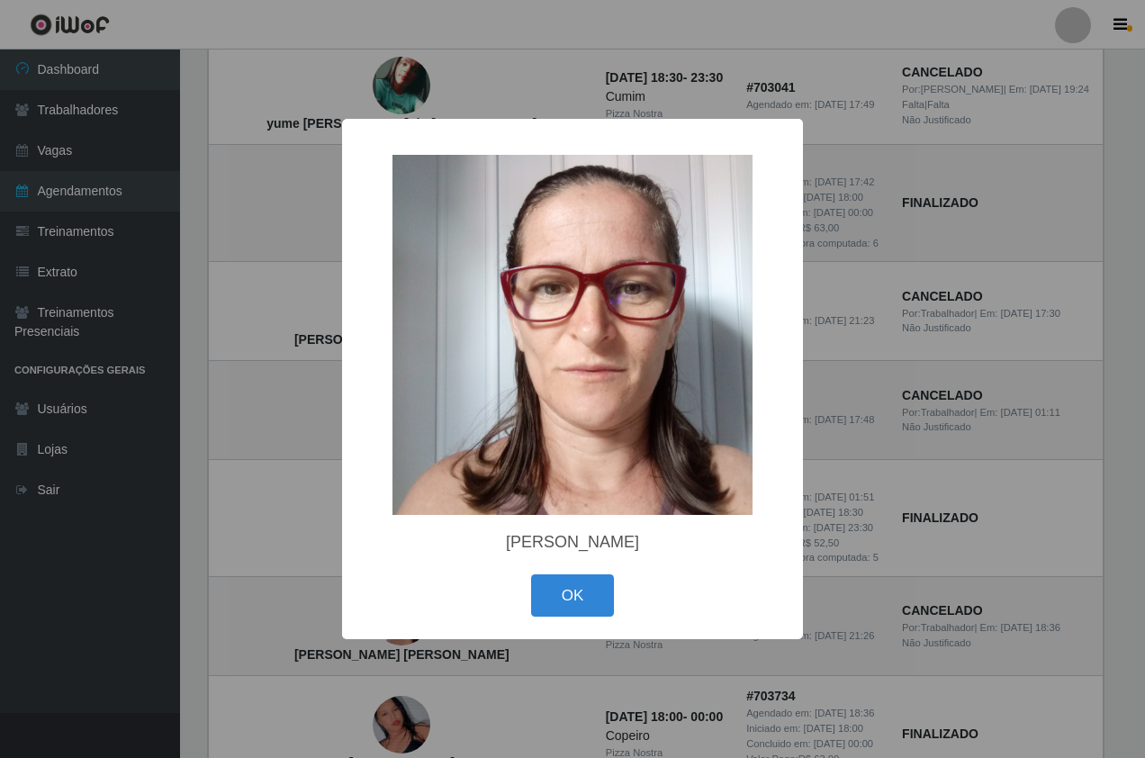
click at [313, 220] on div "× Ester Moreira da Silva OK Cancel" at bounding box center [572, 379] width 1145 height 758
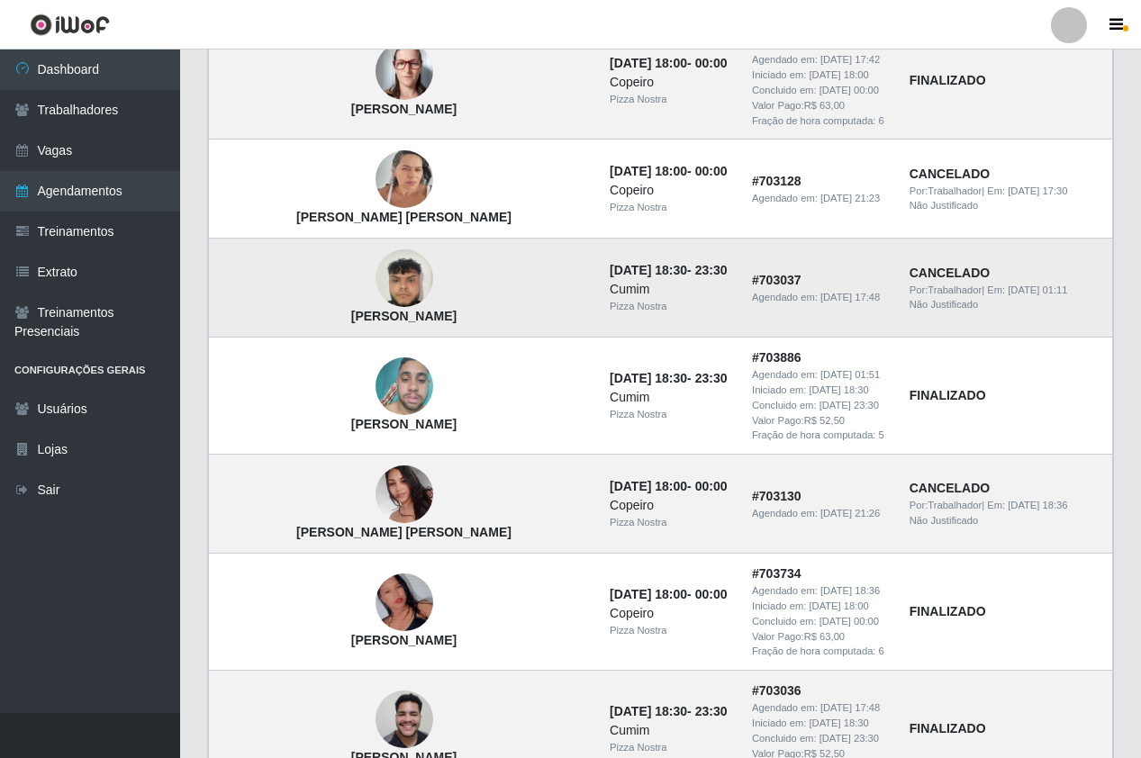
scroll to position [1170, 0]
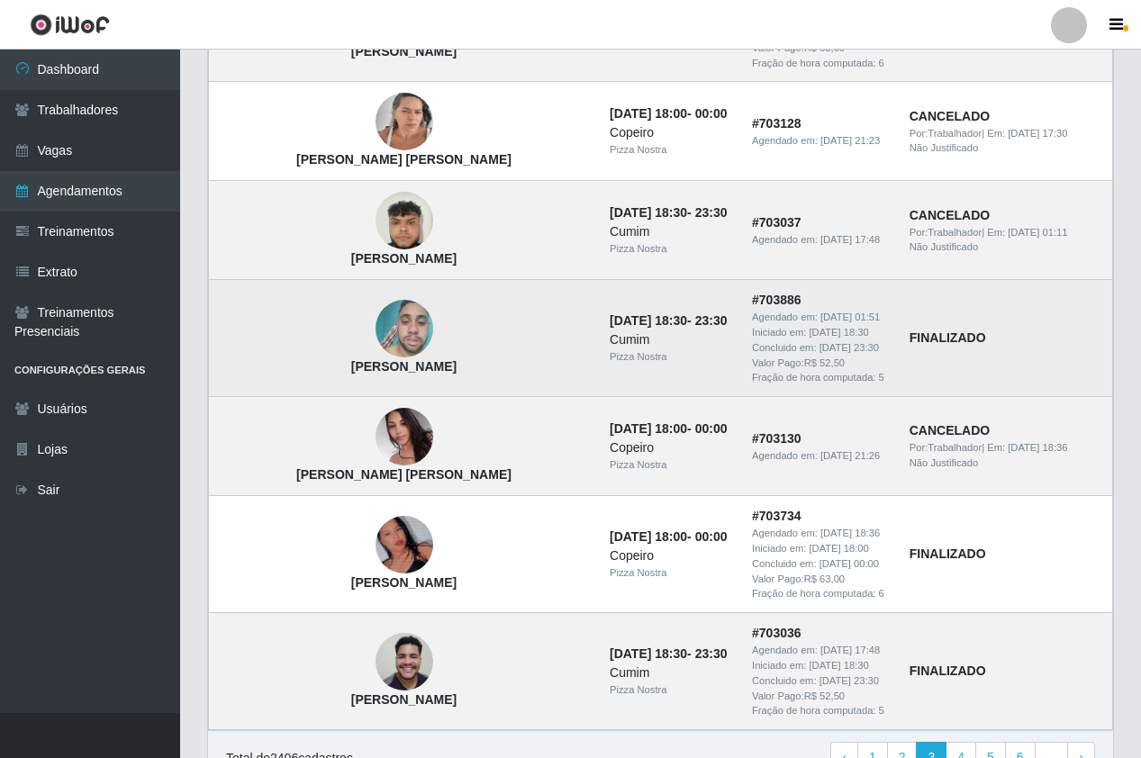
click at [375, 324] on img at bounding box center [404, 329] width 58 height 77
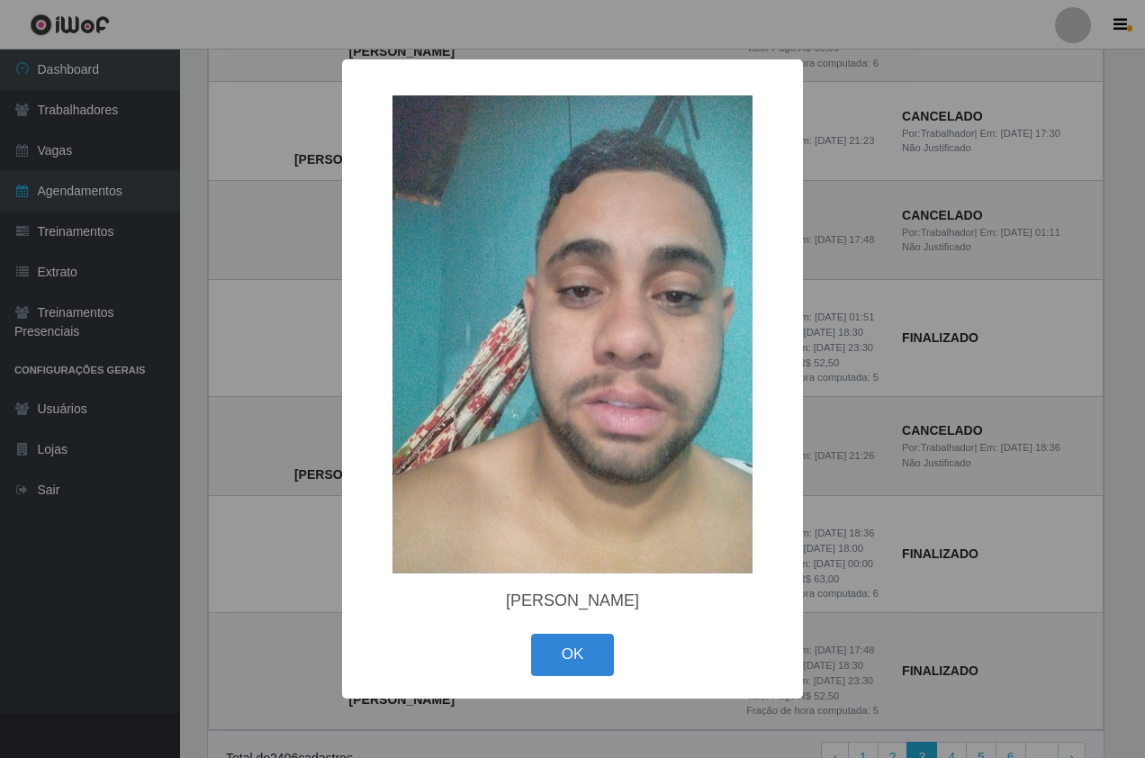
click at [283, 330] on div "× Walber Barbosa Sousa OK Cancel" at bounding box center [572, 379] width 1145 height 758
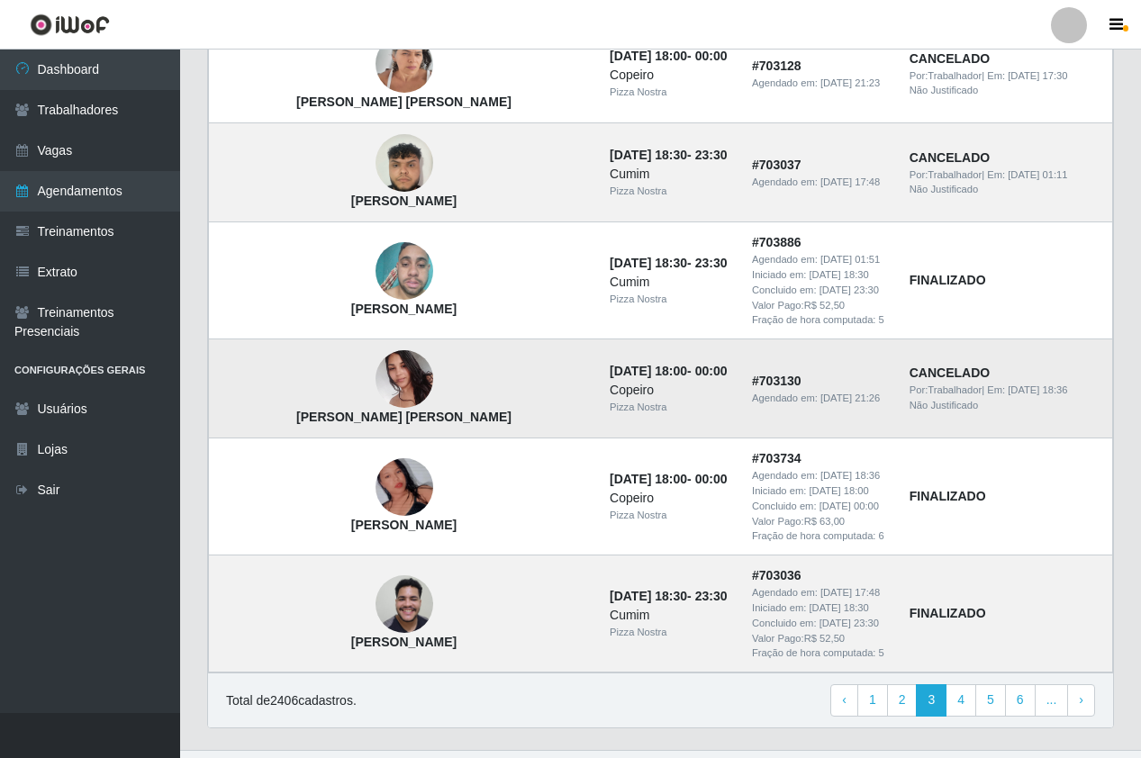
scroll to position [1260, 0]
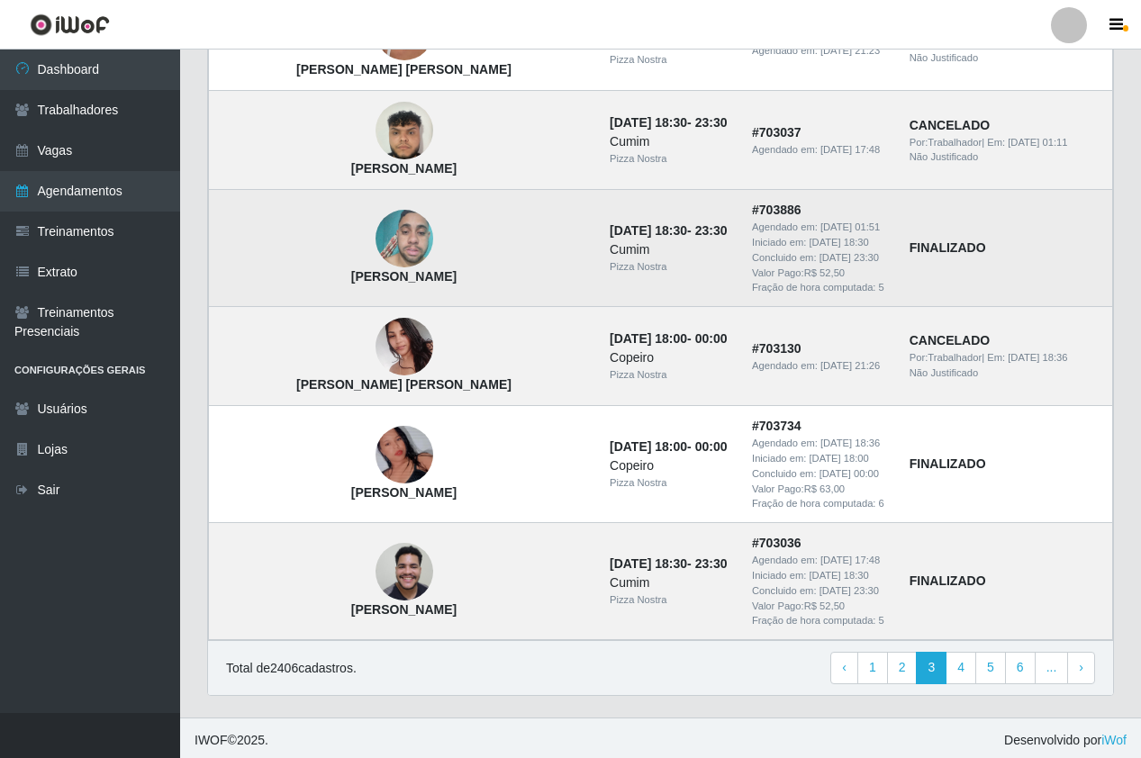
click at [375, 243] on img at bounding box center [404, 239] width 58 height 77
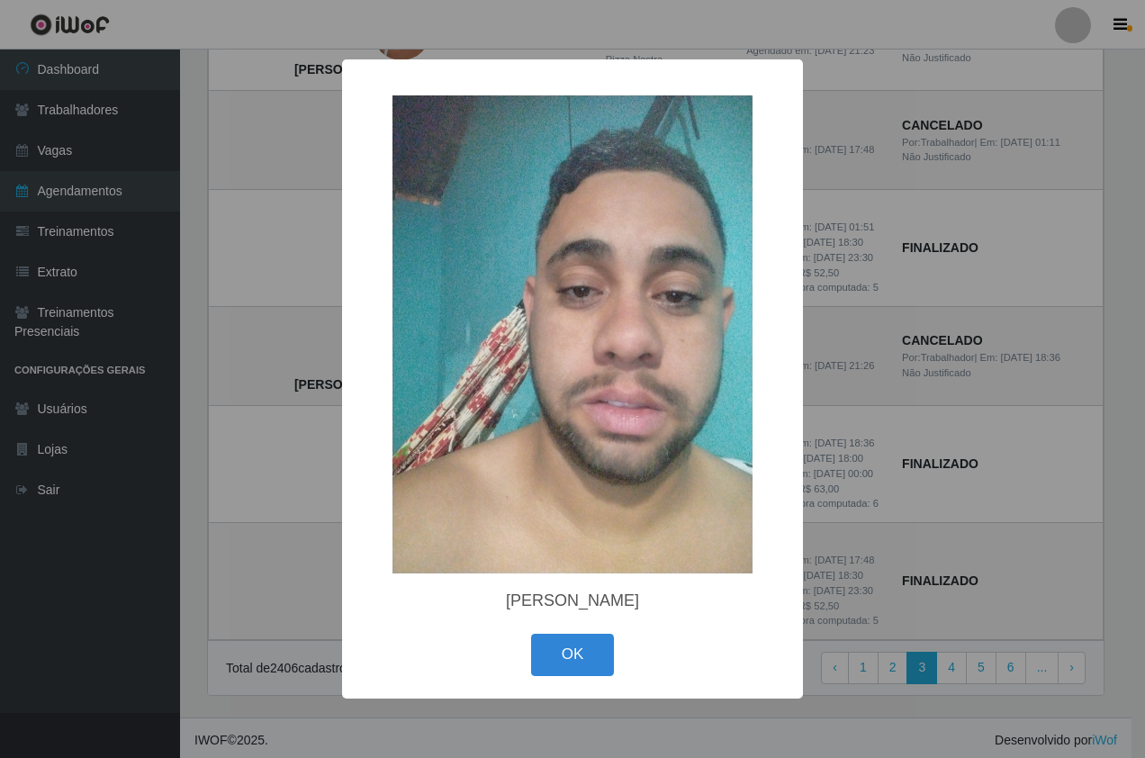
click at [318, 243] on div "× Walber Barbosa Sousa OK Cancel" at bounding box center [572, 379] width 1145 height 758
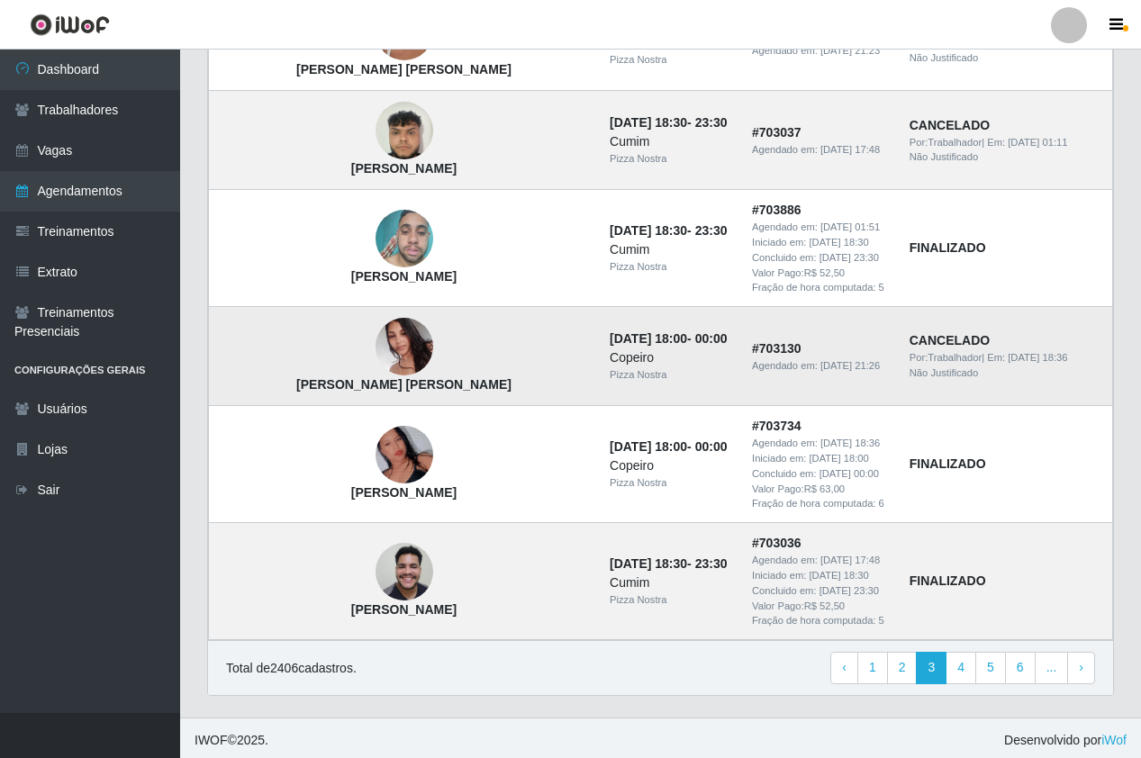
click at [375, 343] on img at bounding box center [404, 347] width 58 height 77
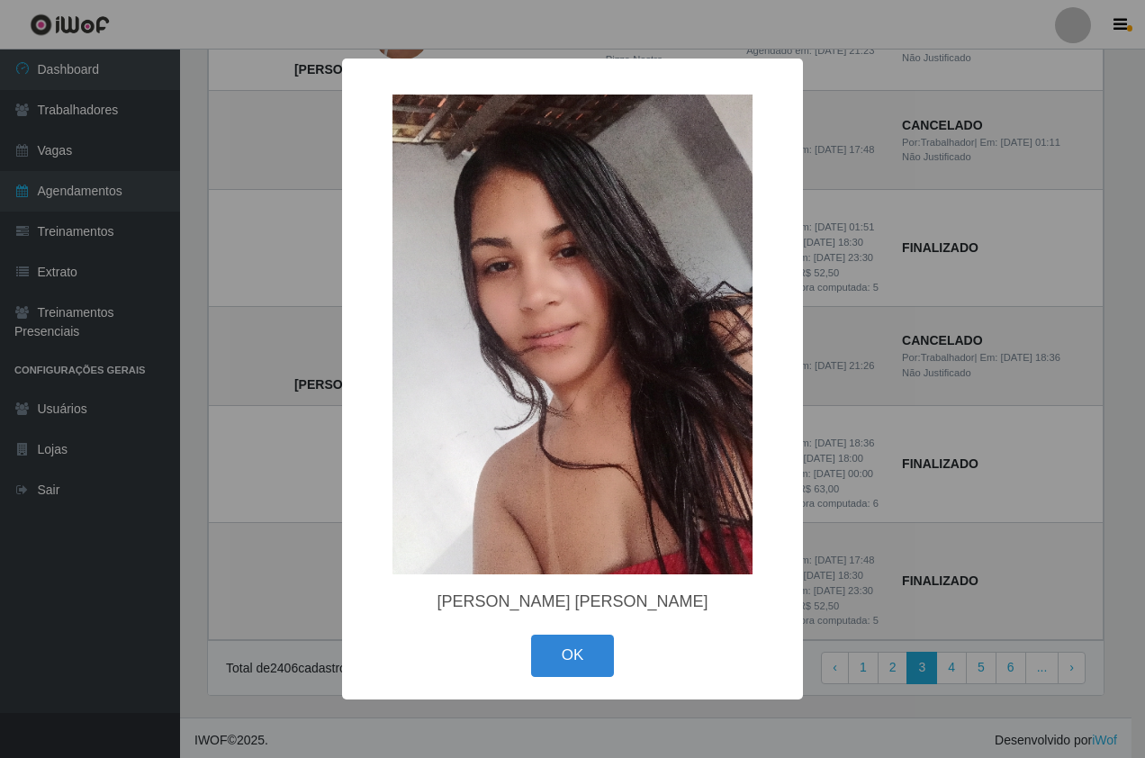
click at [307, 326] on div "× Katia Regina Moreira de Brito OK Cancel" at bounding box center [572, 379] width 1145 height 758
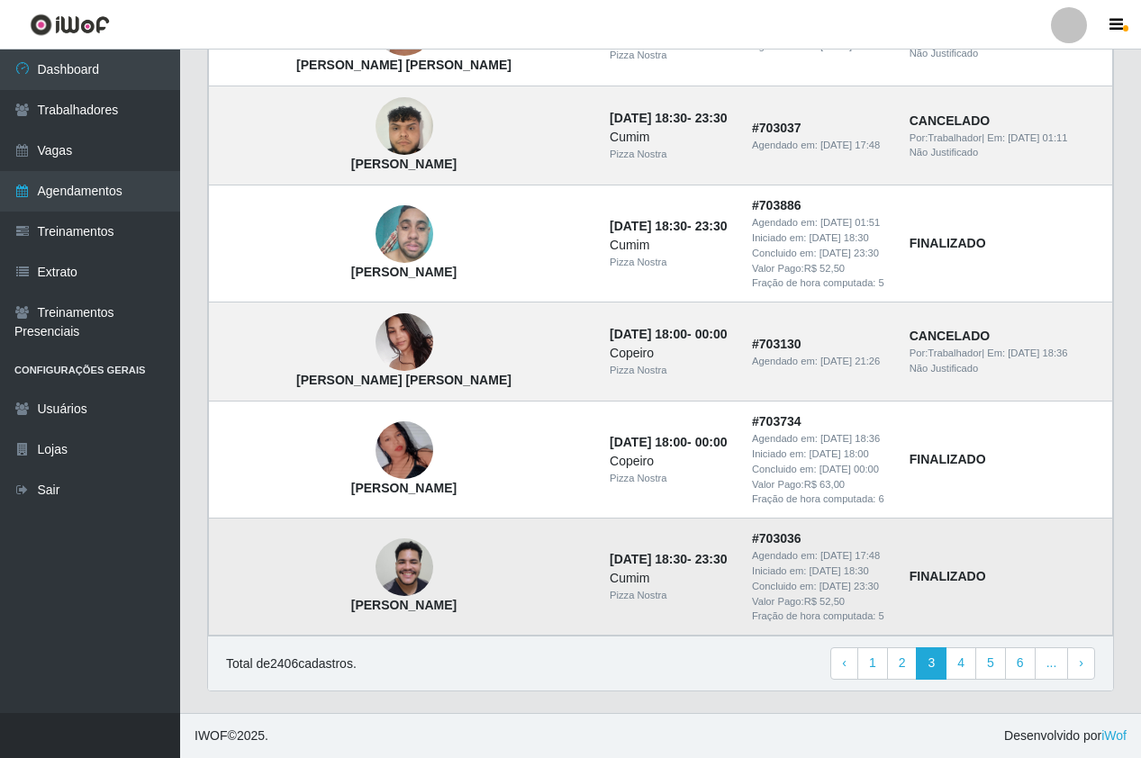
scroll to position [1266, 0]
click at [954, 663] on link "4" at bounding box center [960, 663] width 31 height 32
